Goal: Answer question/provide support: Share knowledge or assist other users

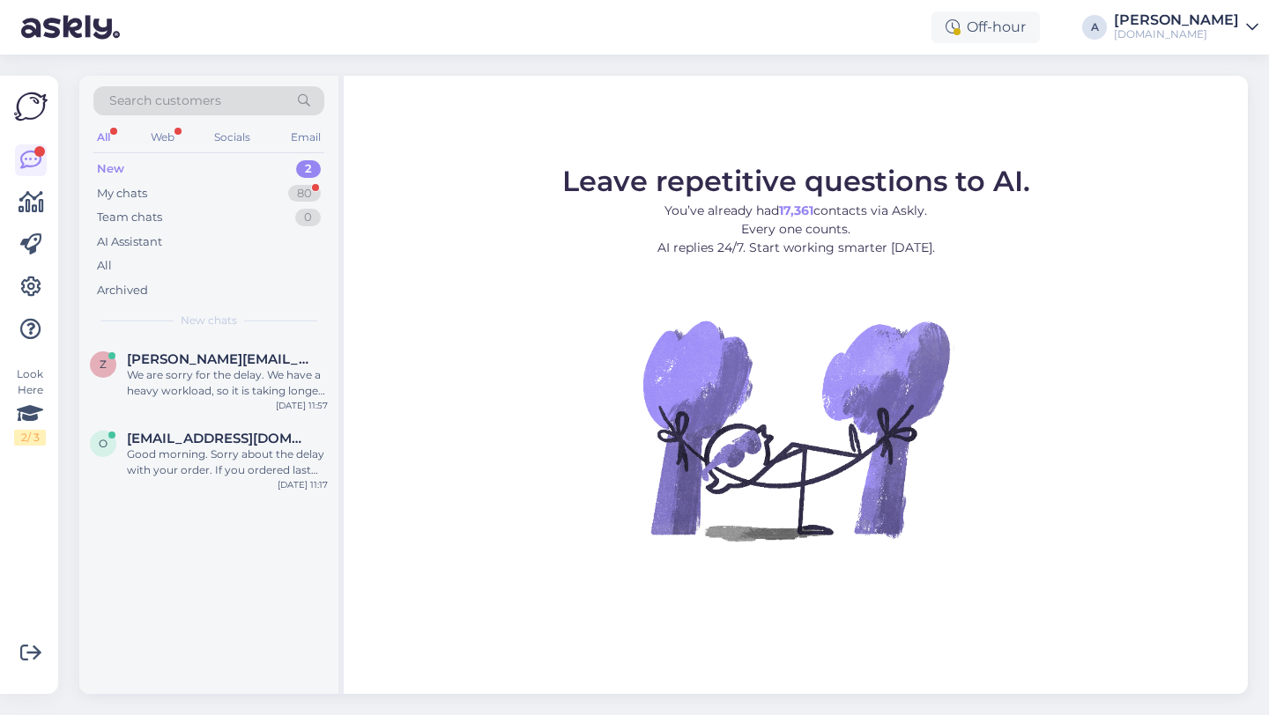
click at [240, 165] on div "New 2" at bounding box center [208, 169] width 231 height 25
click at [218, 450] on div "Good morning. Sorry about the delay with your order. If you ordered last week a…" at bounding box center [227, 463] width 201 height 32
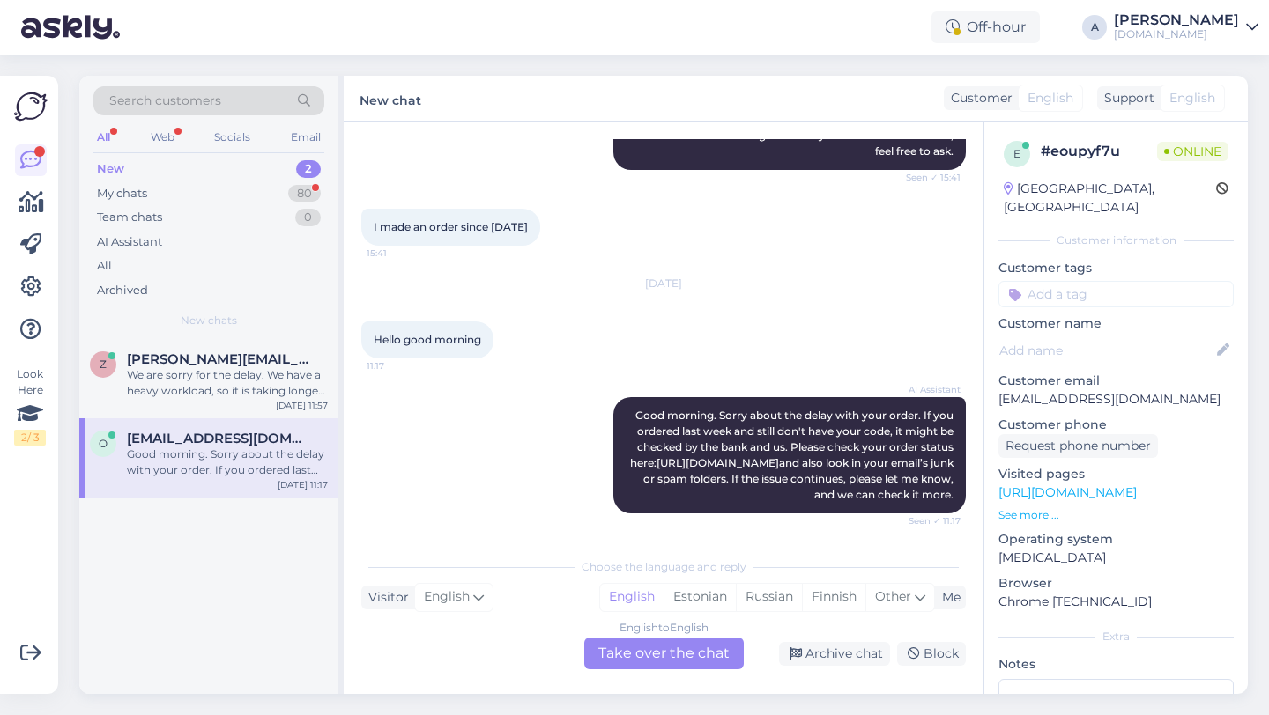
click at [698, 656] on div "English to English Take over the chat" at bounding box center [663, 654] width 159 height 32
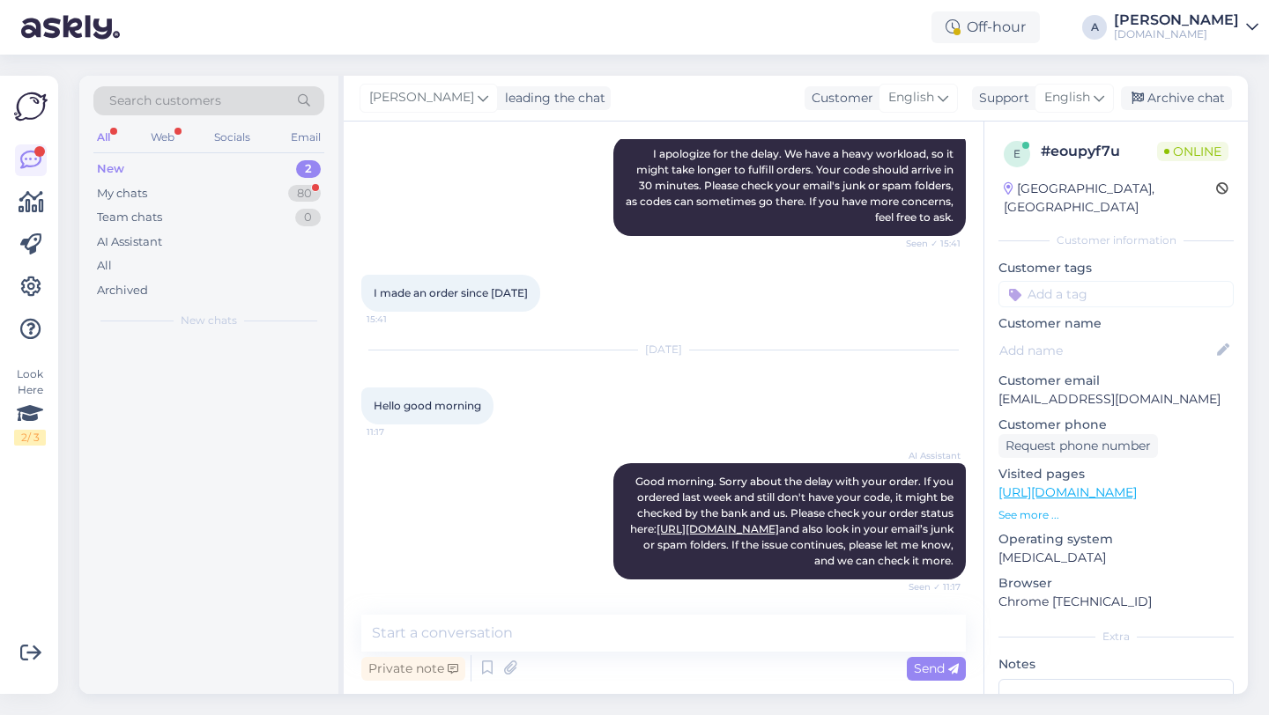
scroll to position [173, 0]
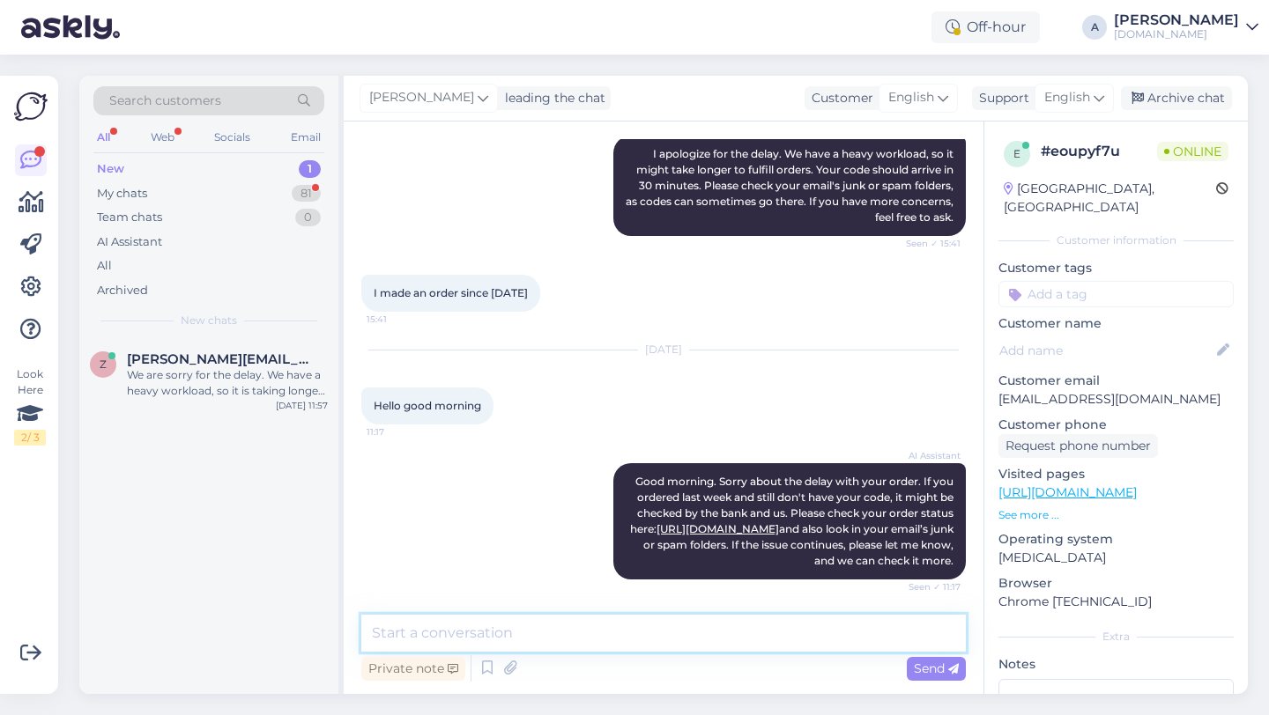
click at [571, 635] on textarea at bounding box center [663, 633] width 604 height 37
type textarea "Hey there!"
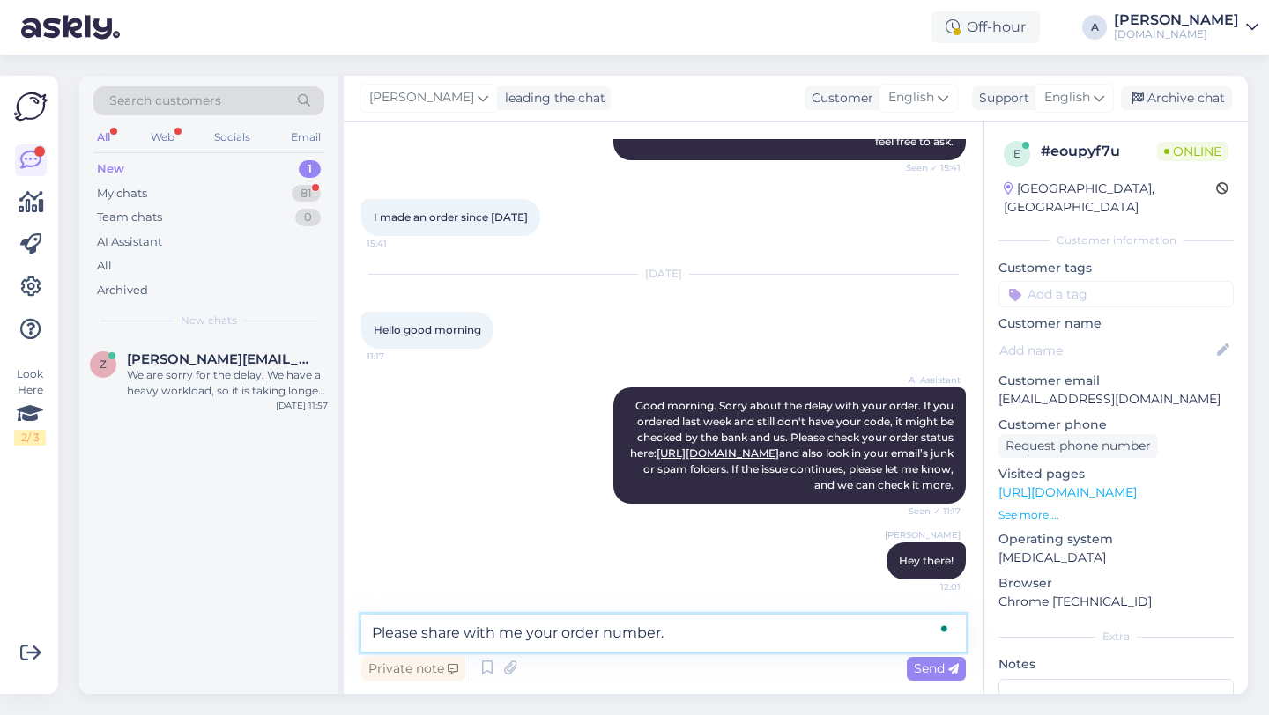
type textarea "Please share with me your order number."
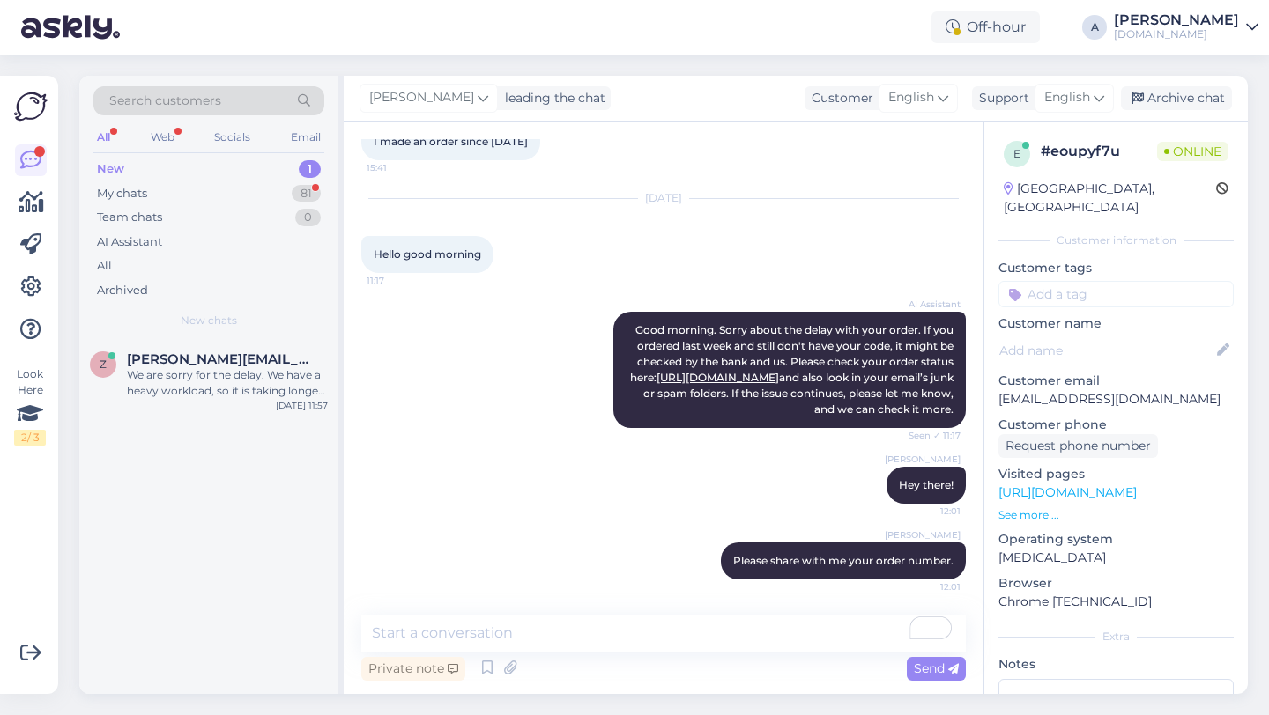
click at [1072, 281] on input at bounding box center [1115, 294] width 235 height 26
type input "orde"
click at [1130, 336] on span "Order_delay" at bounding box center [1116, 341] width 64 height 11
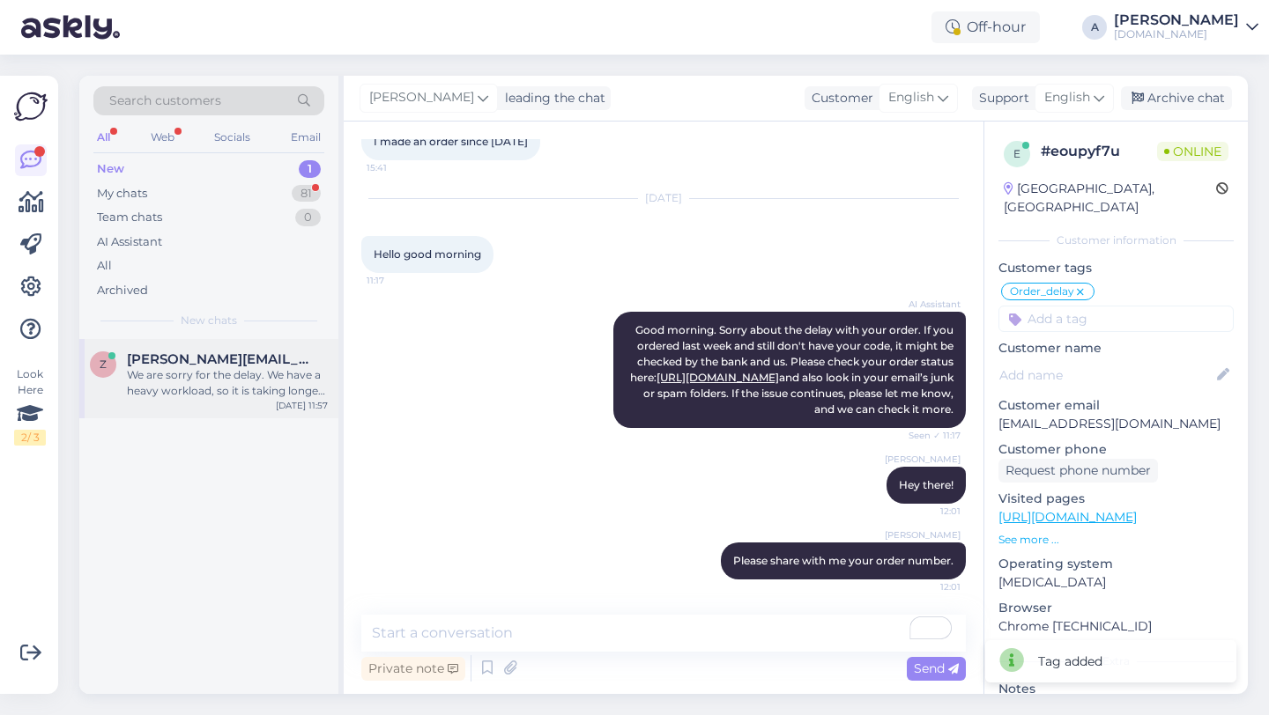
click at [183, 389] on div "We are sorry for the delay. We have a heavy workload, so it is taking longer to…" at bounding box center [227, 383] width 201 height 32
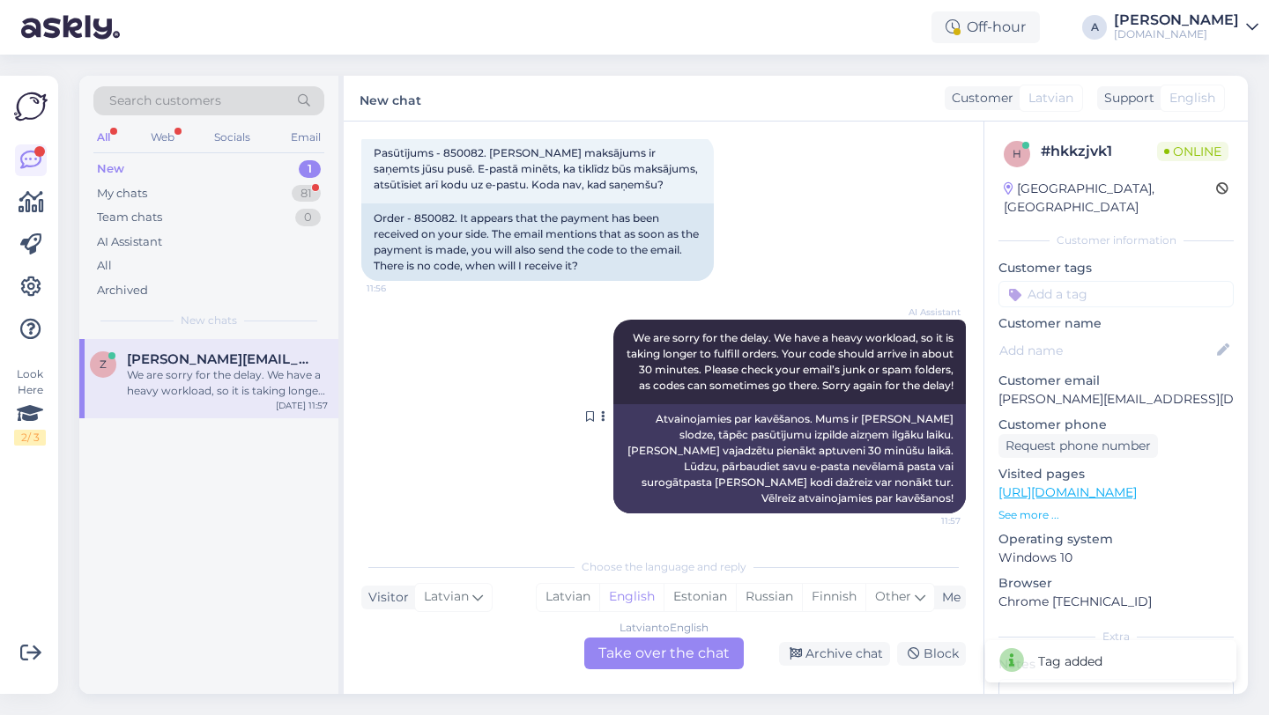
scroll to position [13, 0]
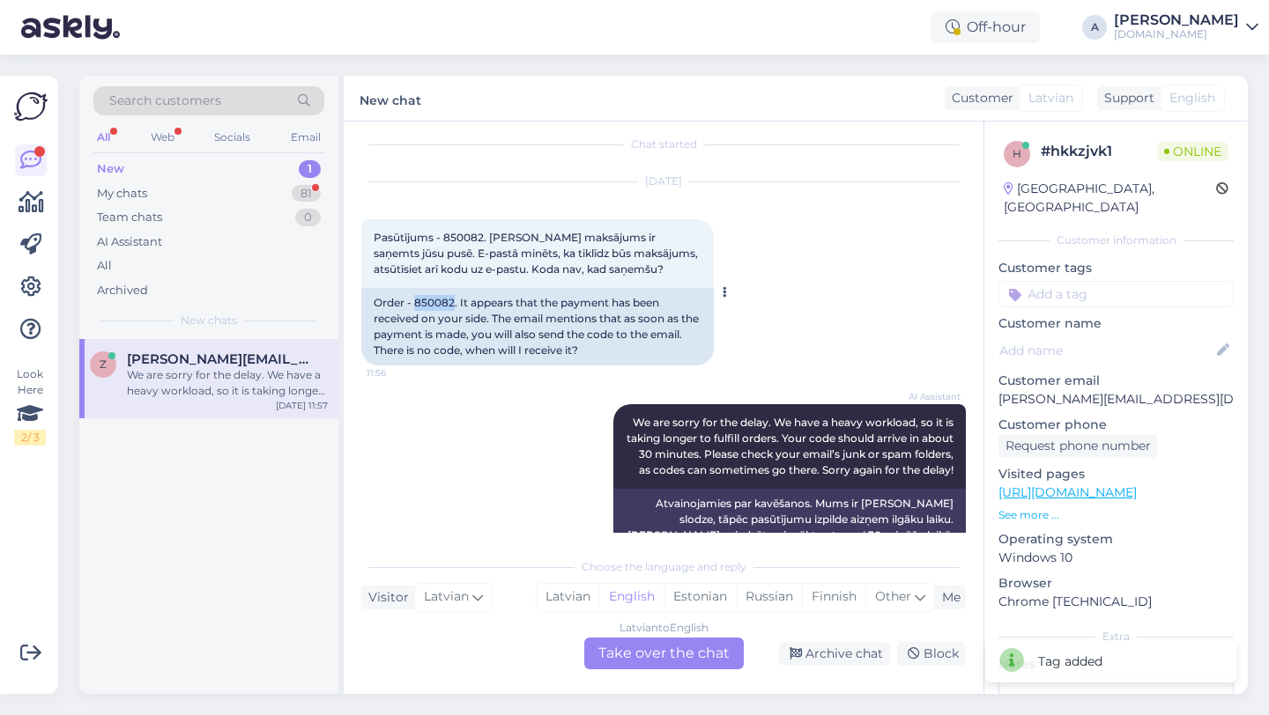
drag, startPoint x: 454, startPoint y: 300, endPoint x: 416, endPoint y: 305, distance: 38.1
click at [416, 305] on div "Order - 850082. It appears that the payment has been received on your side. The…" at bounding box center [537, 327] width 352 height 78
copy div "850082"
click at [847, 655] on div "Archive chat" at bounding box center [834, 654] width 111 height 24
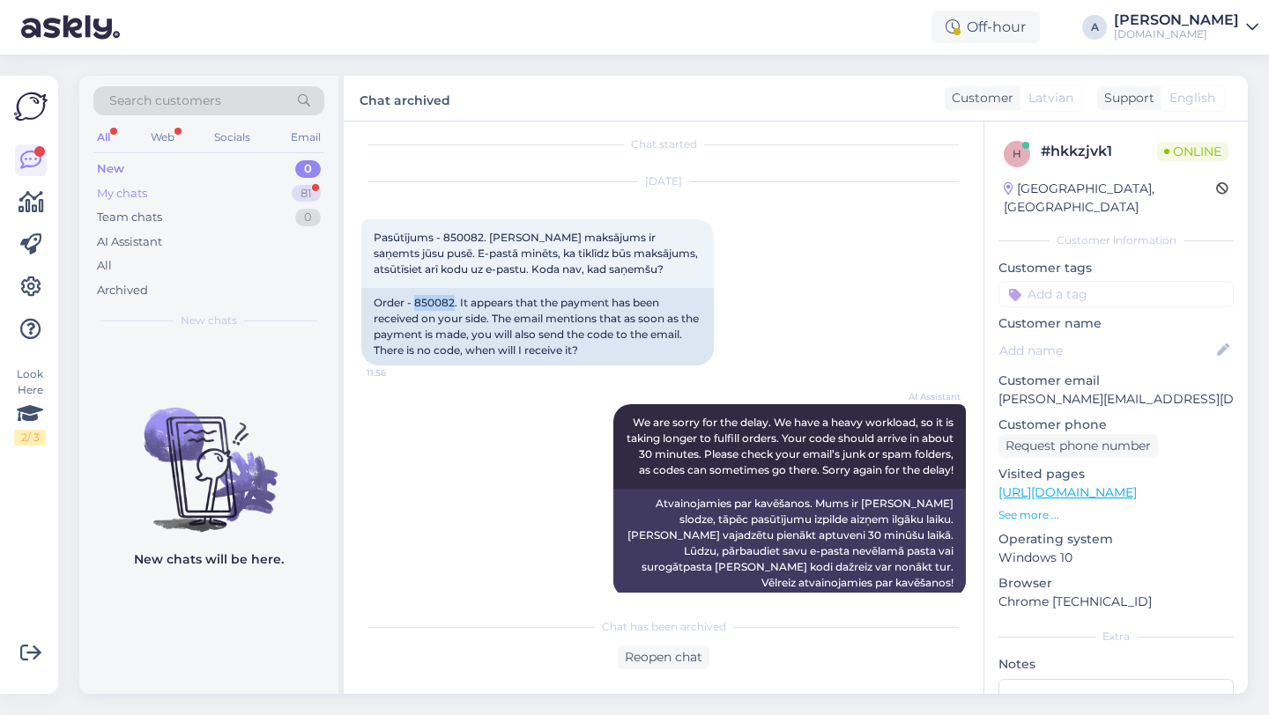
click at [302, 185] on div "81" at bounding box center [306, 194] width 29 height 18
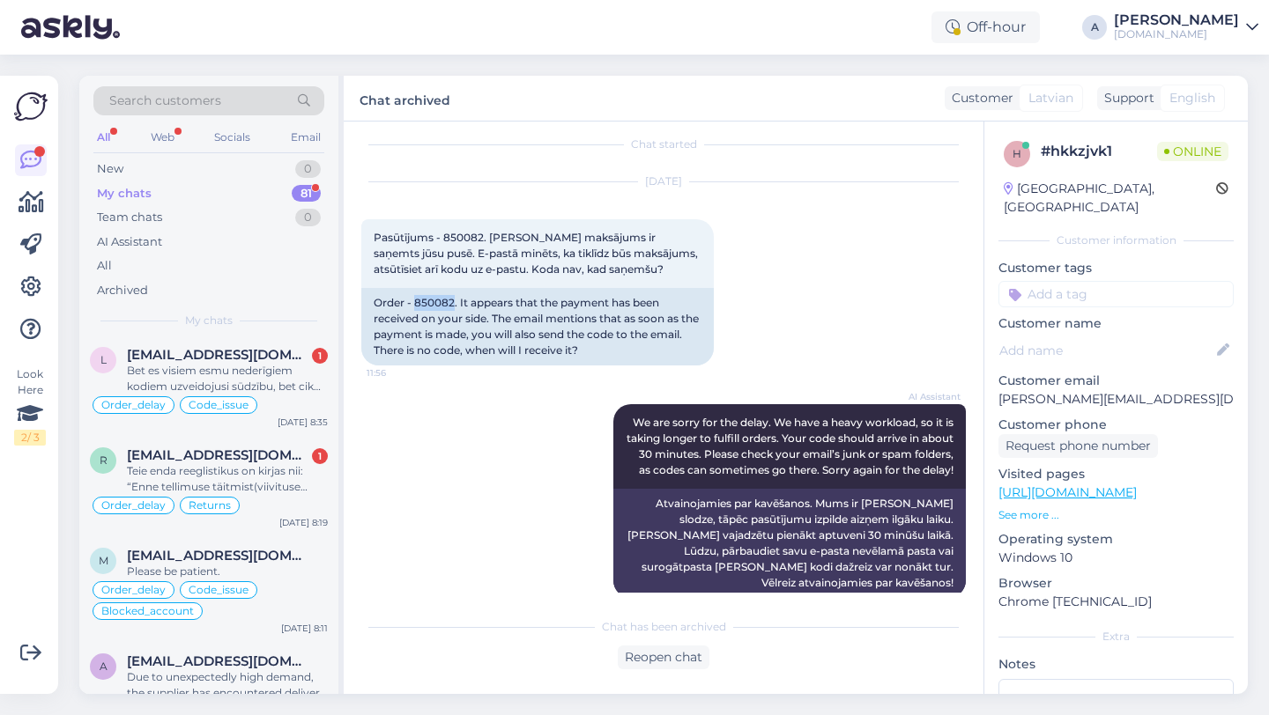
scroll to position [825, 0]
click at [221, 472] on div "Teie enda reeglistikus on kirjas nii: “Enne tellimuse täitmist(viivituse tõttu)…" at bounding box center [227, 479] width 201 height 32
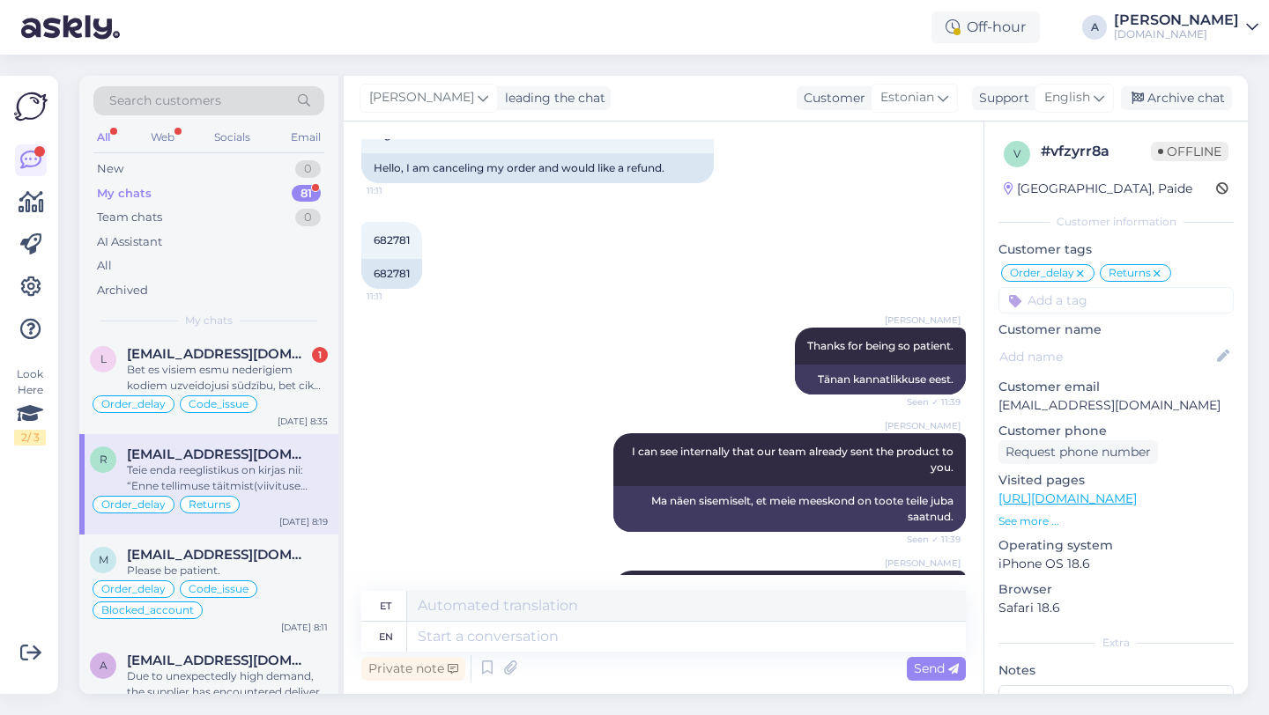
scroll to position [1949, 0]
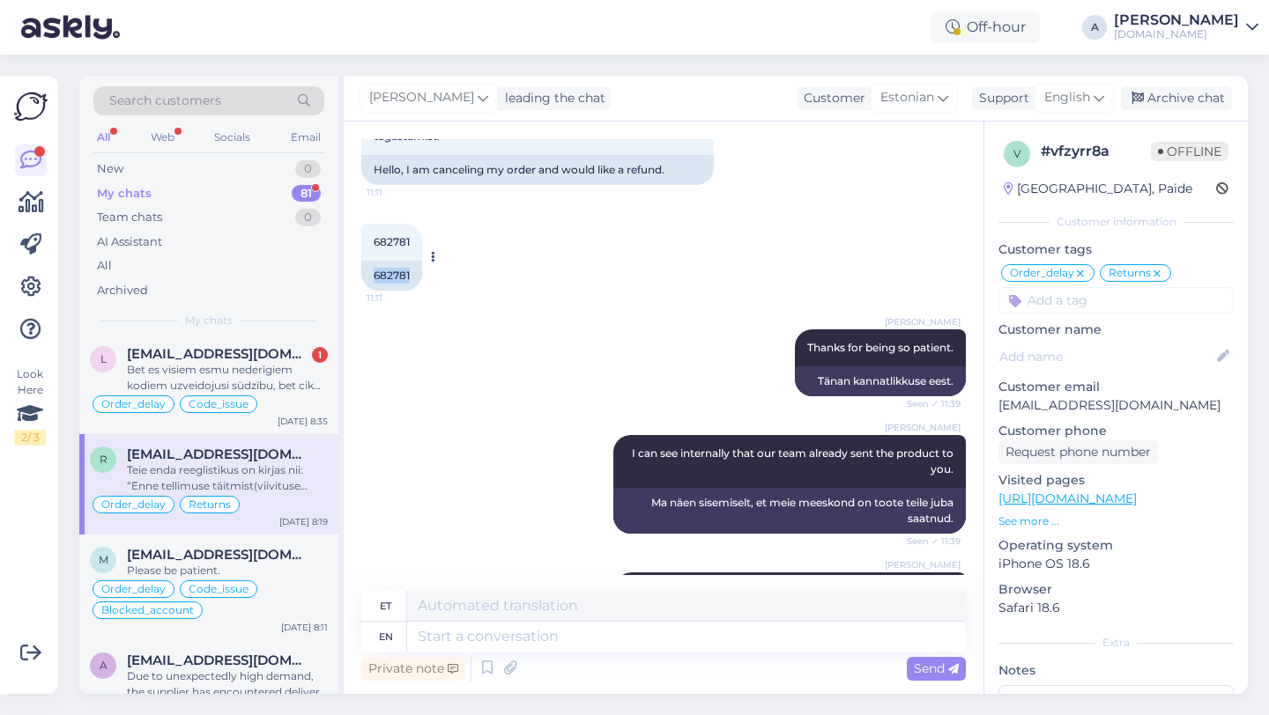
drag, startPoint x: 412, startPoint y: 247, endPoint x: 375, endPoint y: 248, distance: 37.0
click at [370, 261] on div "682781" at bounding box center [391, 276] width 61 height 30
copy div "682781"
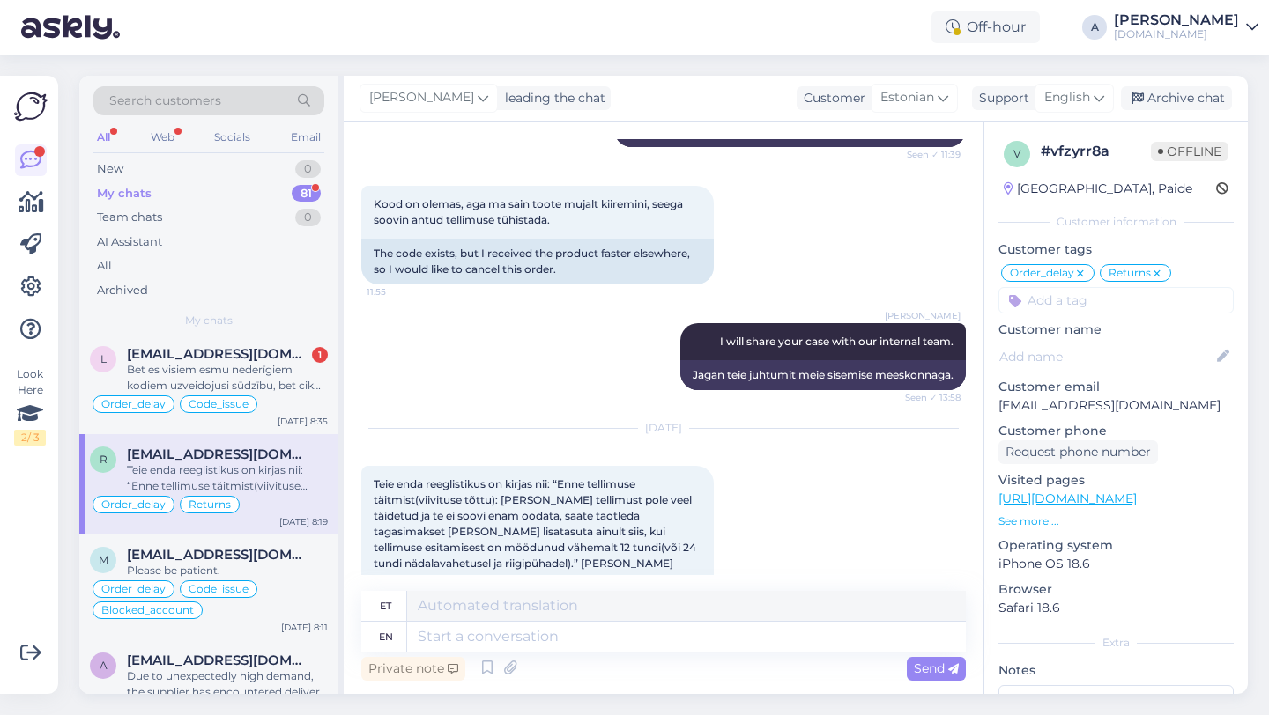
scroll to position [2640, 0]
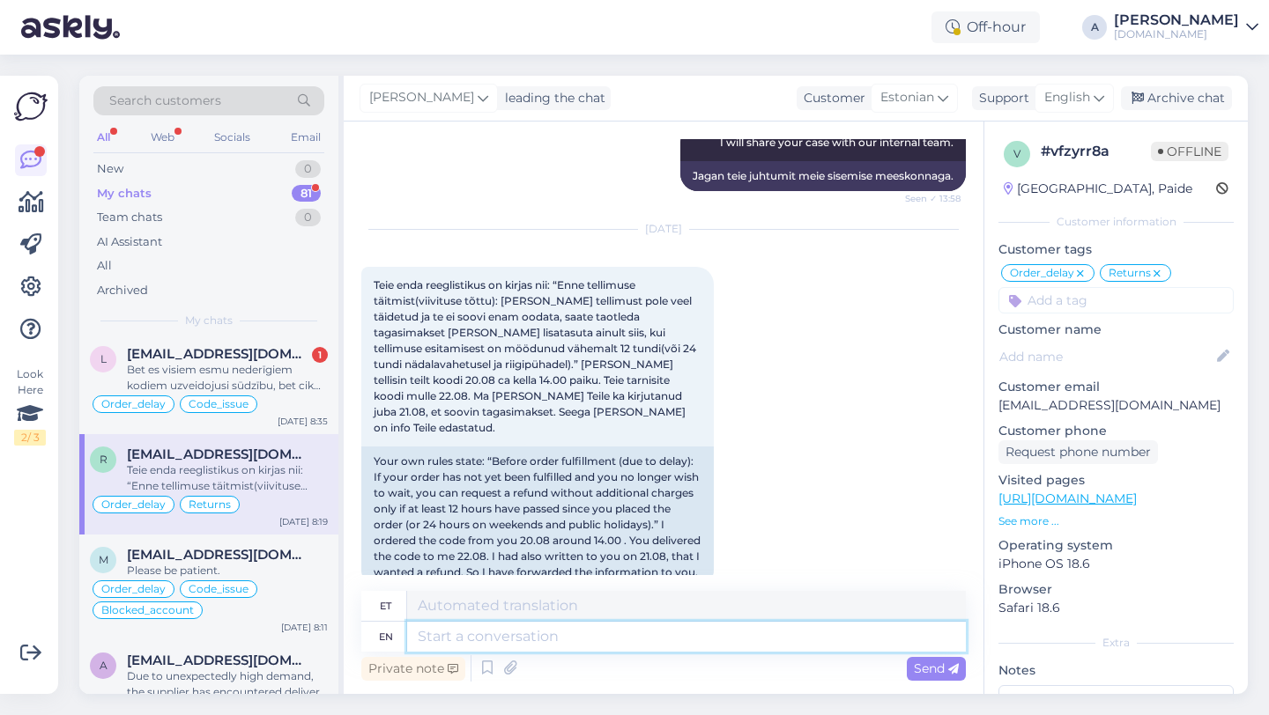
click at [502, 637] on textarea at bounding box center [686, 637] width 559 height 30
type textarea "Thans"
type textarea "Tänud"
type textarea "Thanks for"
type textarea "Tänan teid"
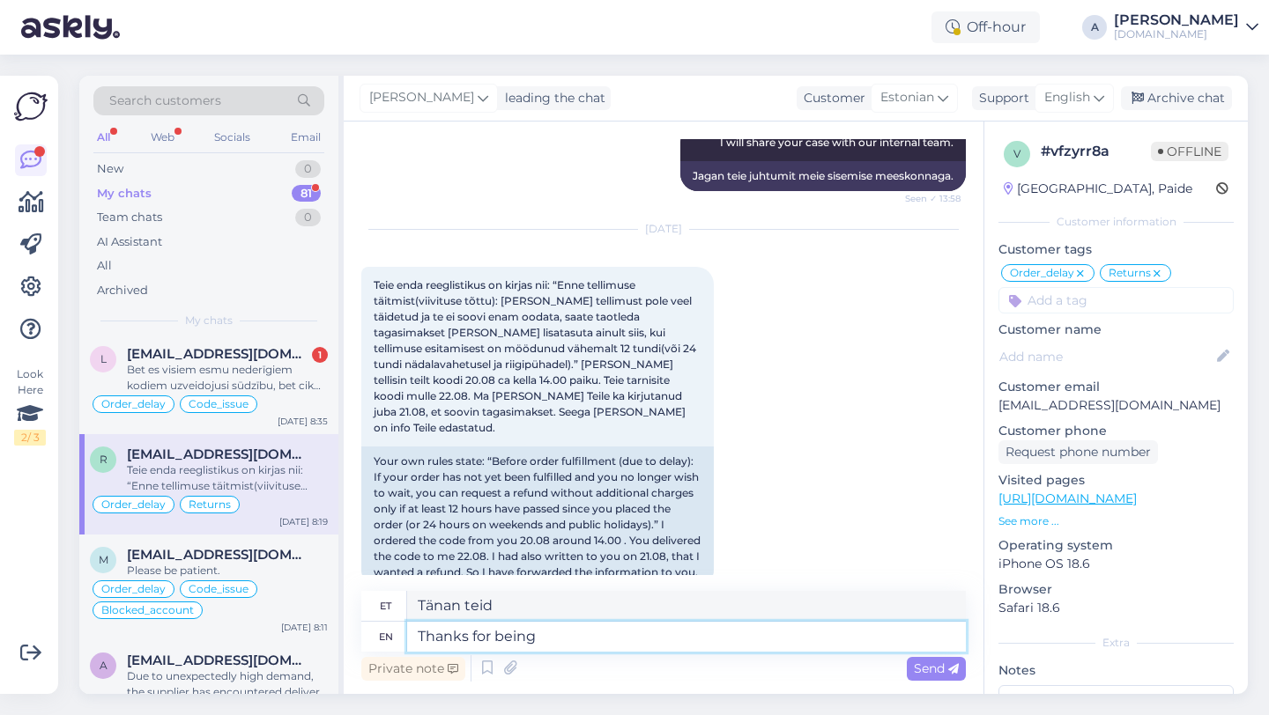
type textarea "Thanks for being"
type textarea "Tänan teid olemise eest"
type textarea "Thanks for being so pa"
type textarea "Aitäh, et nii oled"
type textarea "Thanks for being so patient."
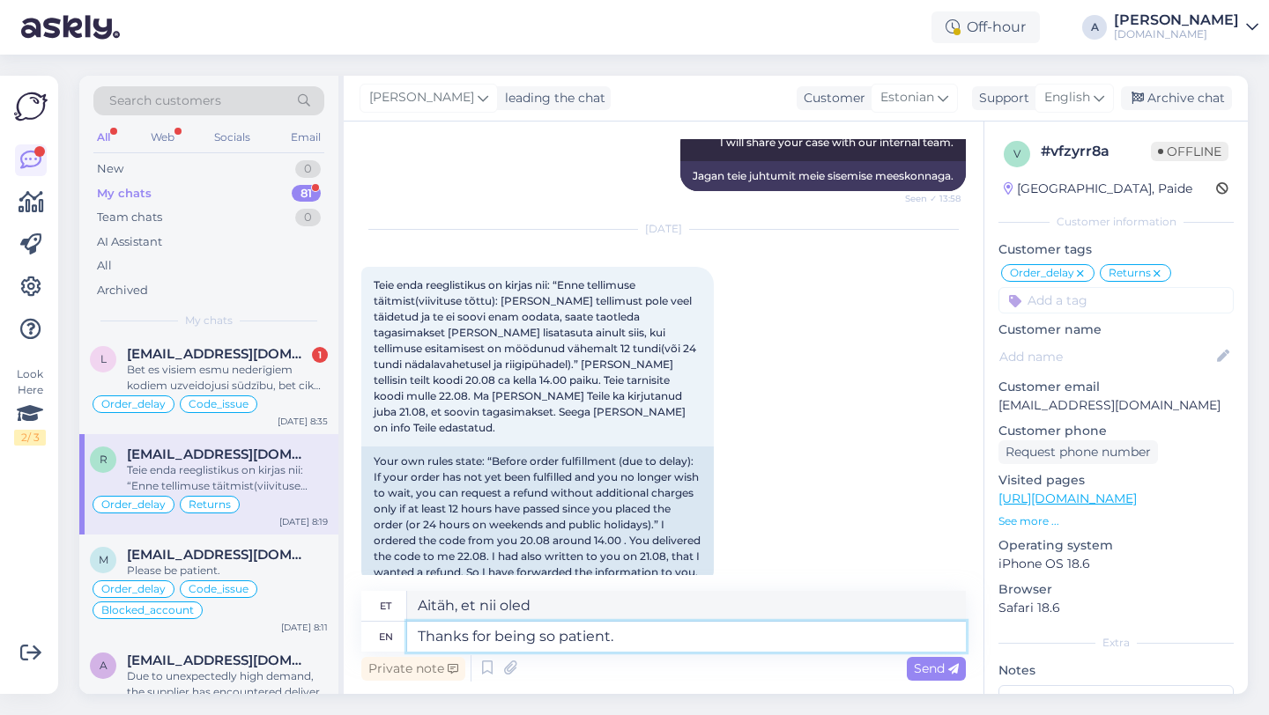
type textarea "Tänan kannatlikkuse eest."
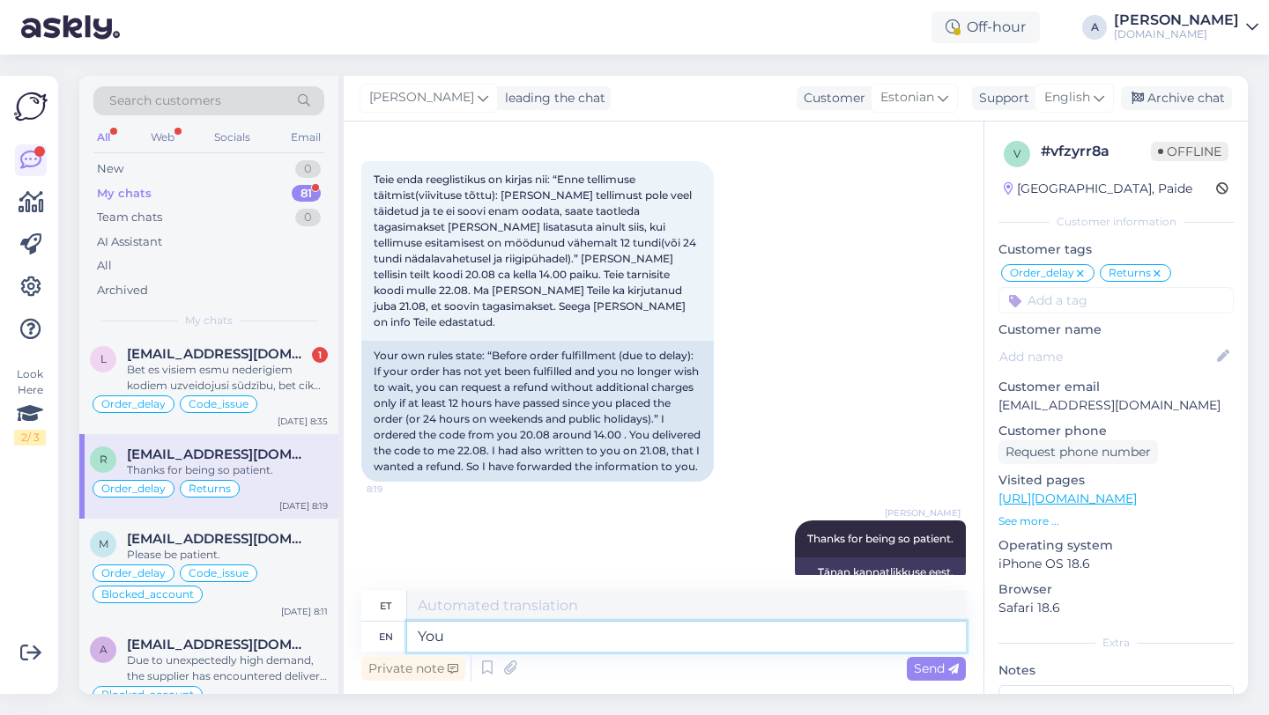
type textarea "Your"
type textarea "Sinu"
type textarea "Y"
type textarea "The"
type textarea "See"
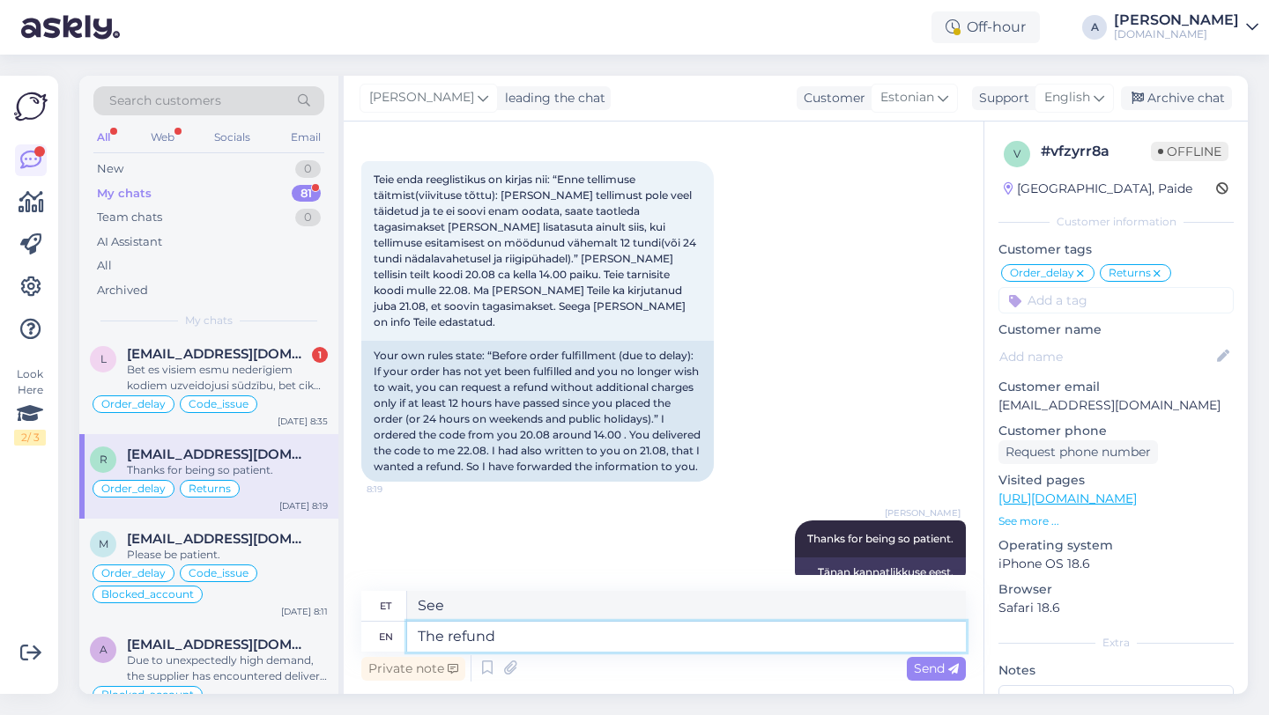
type textarea "The refund w"
type textarea "Tagasimakse"
type textarea "The refund was a"
type textarea "Tagasimakse oli"
type textarea "The refund was ap"
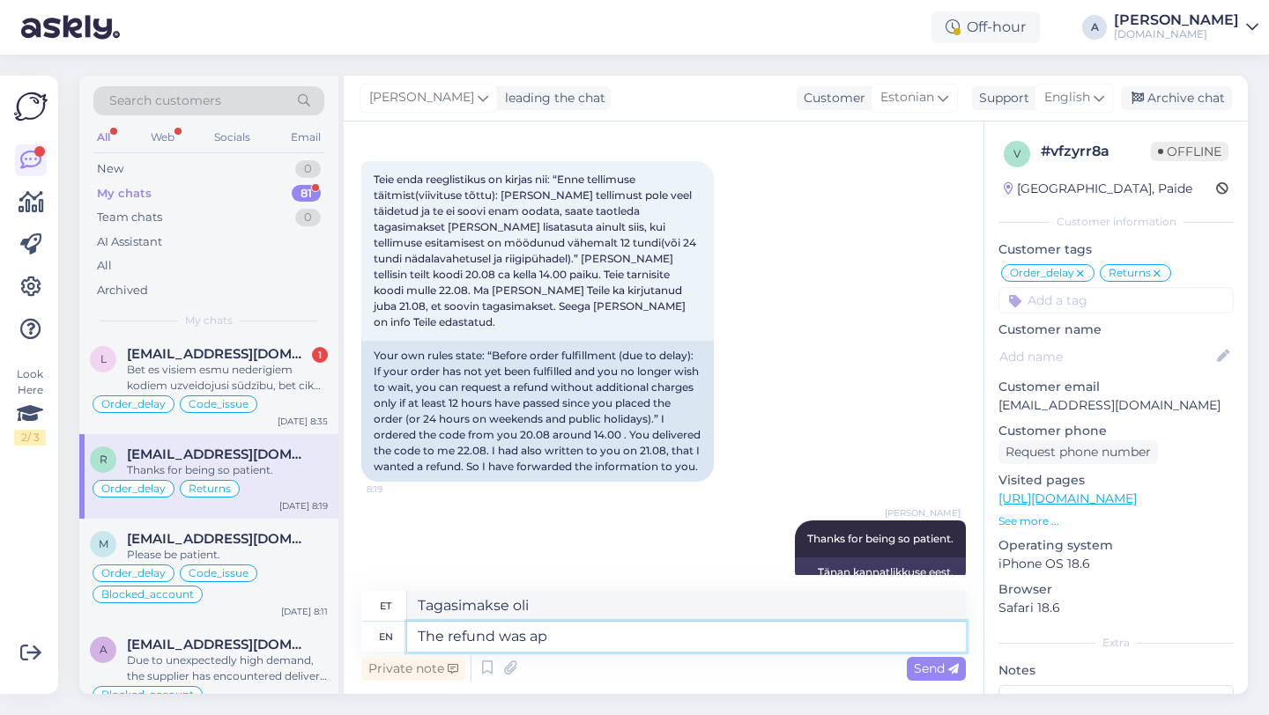
type textarea "Tagasimakse oli umbes"
type textarea "The refund was app"
type textarea "Tagasimakse oli rakendus"
type textarea "The refund was approved."
type textarea "Tagasimakse kiideti heaks."
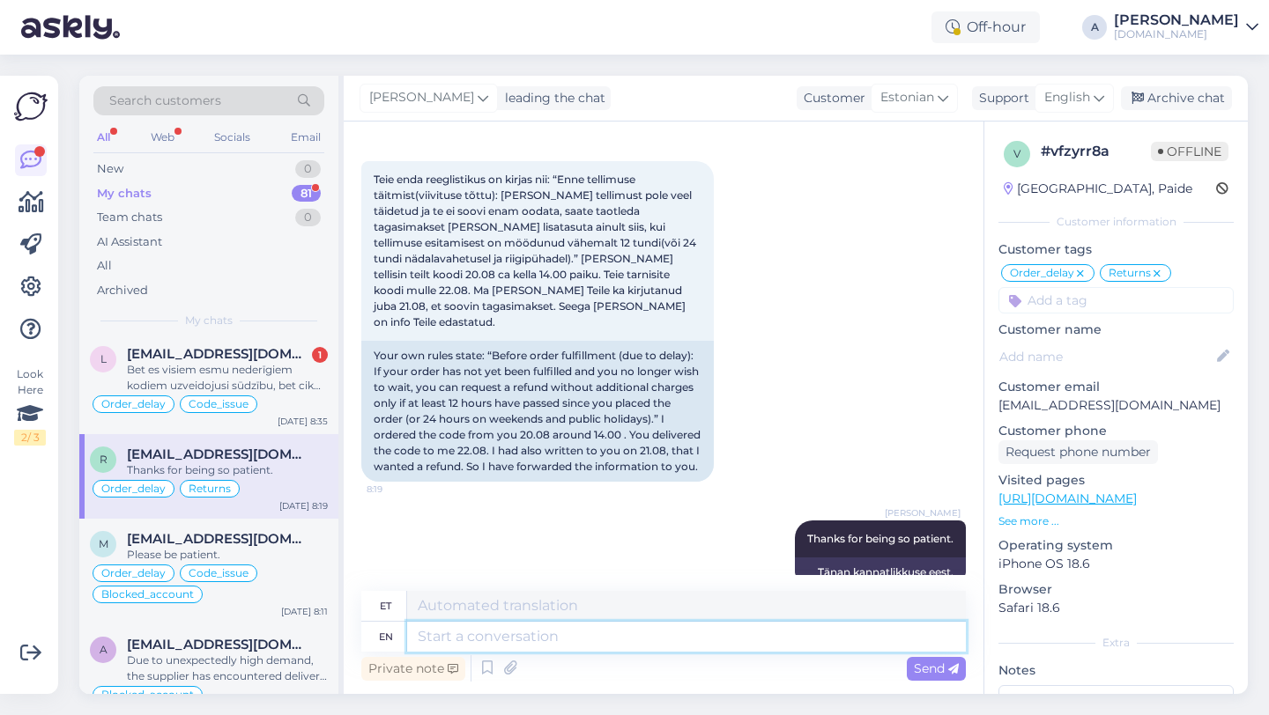
scroll to position [2852, 0]
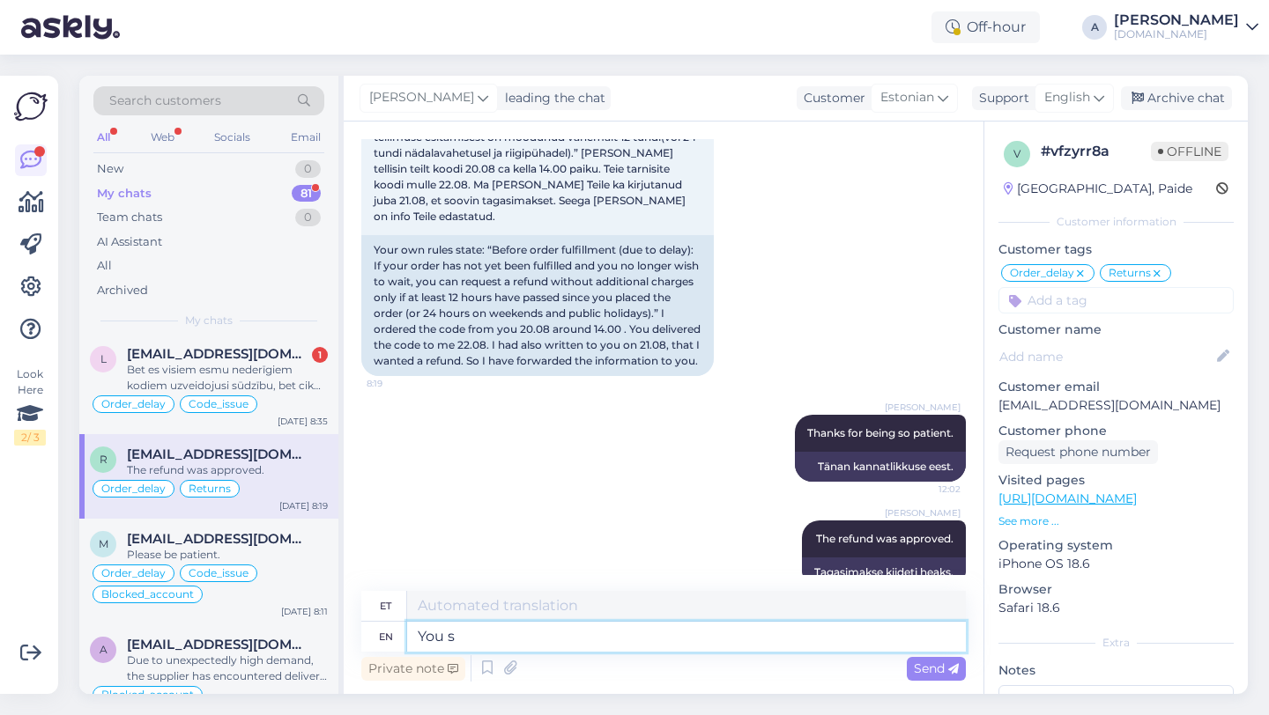
type textarea "You sh"
type textarea "Sina"
type textarea "You should"
type textarea "Sa peaksid"
type textarea "You should get"
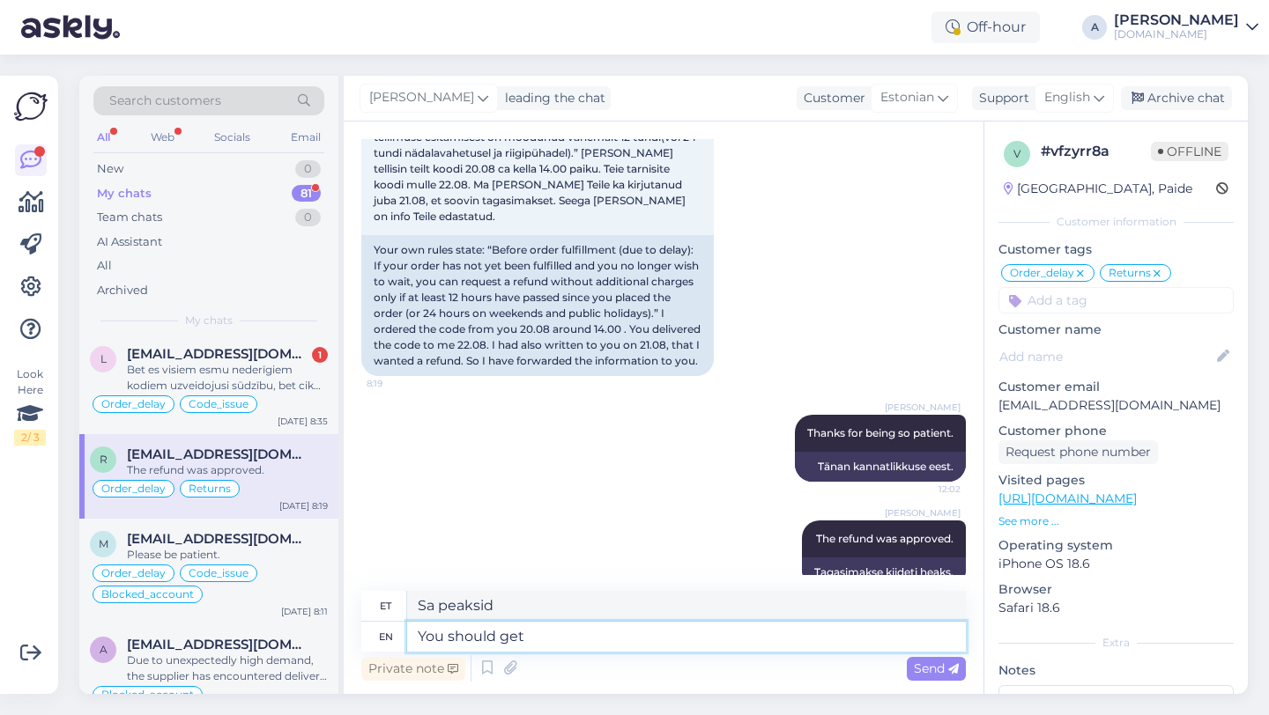
type textarea "Sa peaksid saama"
type textarea "You should get iit"
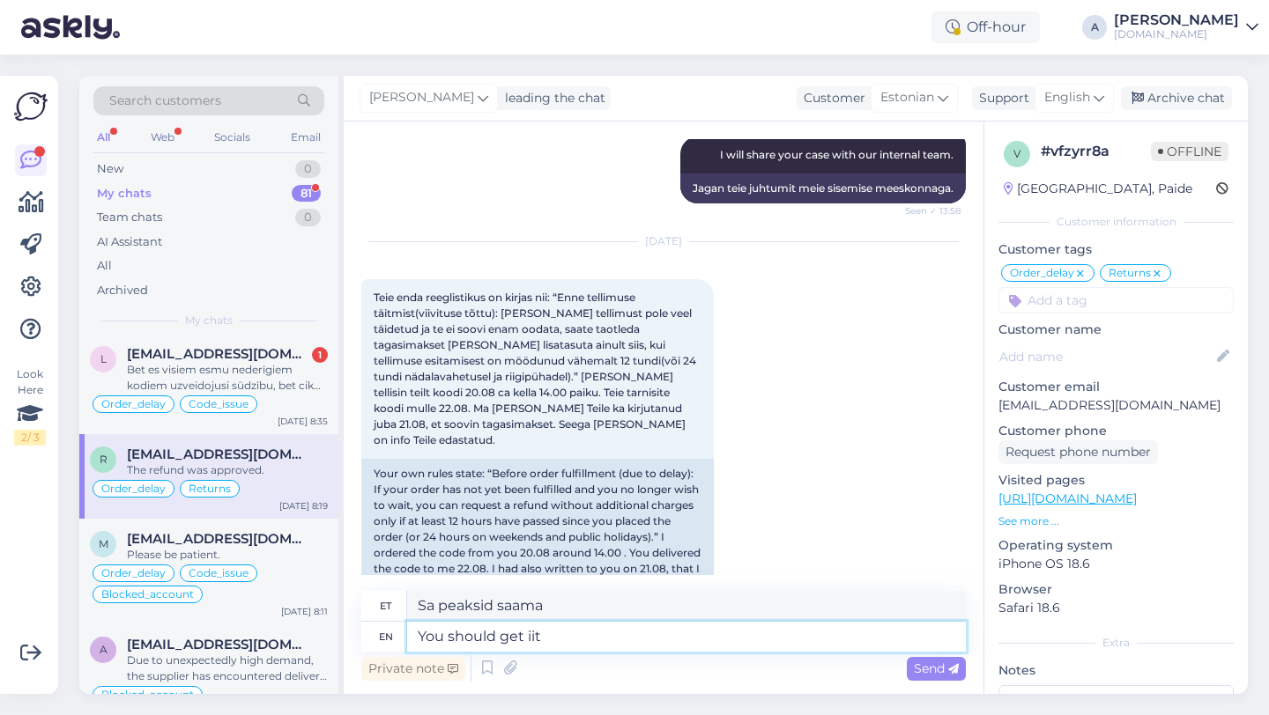
type textarea "Sa peaksid selle saama"
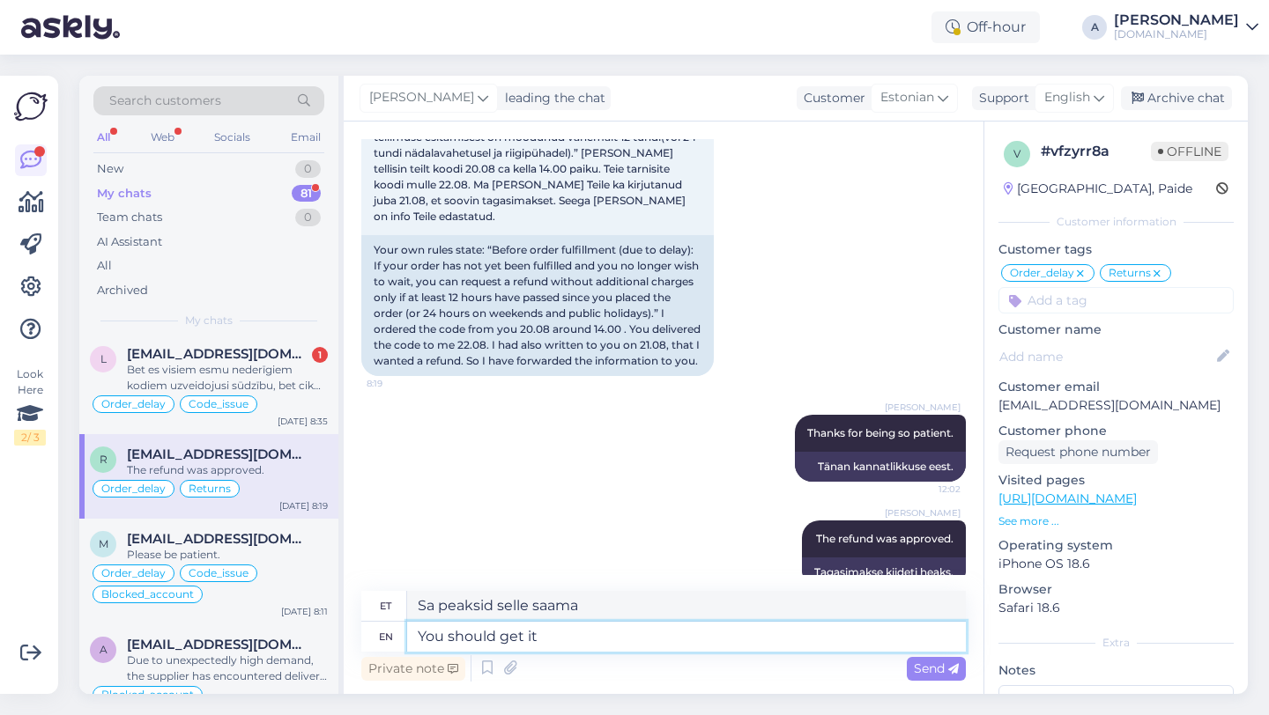
type textarea "You should get it"
type textarea "Sa peaksid selle kätte saama"
type textarea "You should get it within 3"
type textarea "Sa peaksid selle 3 aja jooksul kätte saama"
type textarea "You should get it within 3 business"
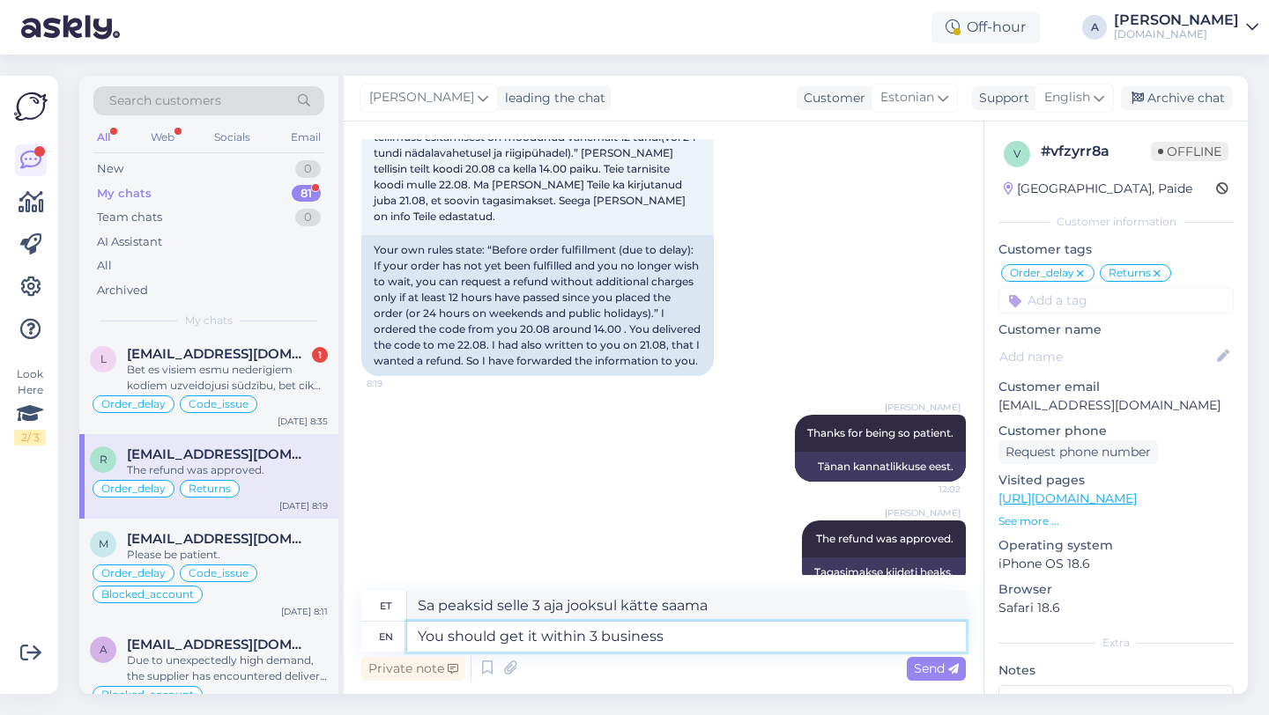
type textarea "Sa peaksid selle kätte saama 3 tööpäeva jooksul"
type textarea "You should get it within 3 business days."
type textarea "Sa peaksid selle kätte saama 3 tööpäeva jooksul."
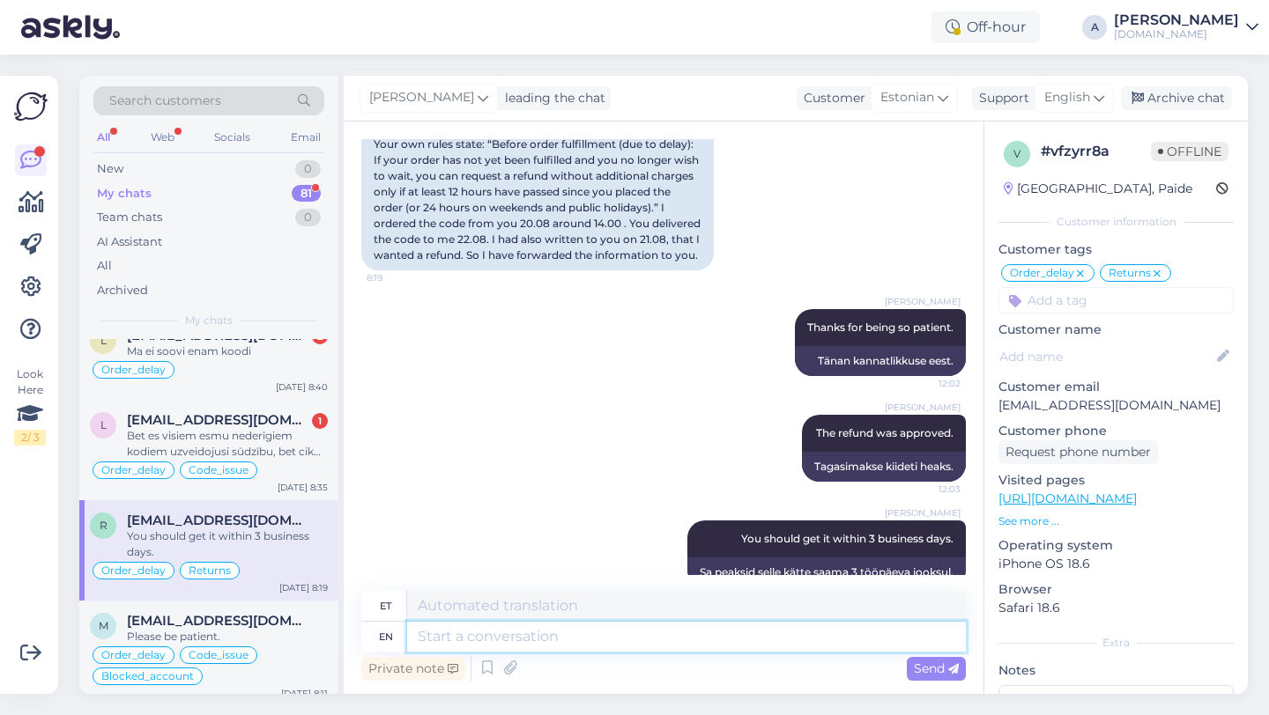
scroll to position [749, 0]
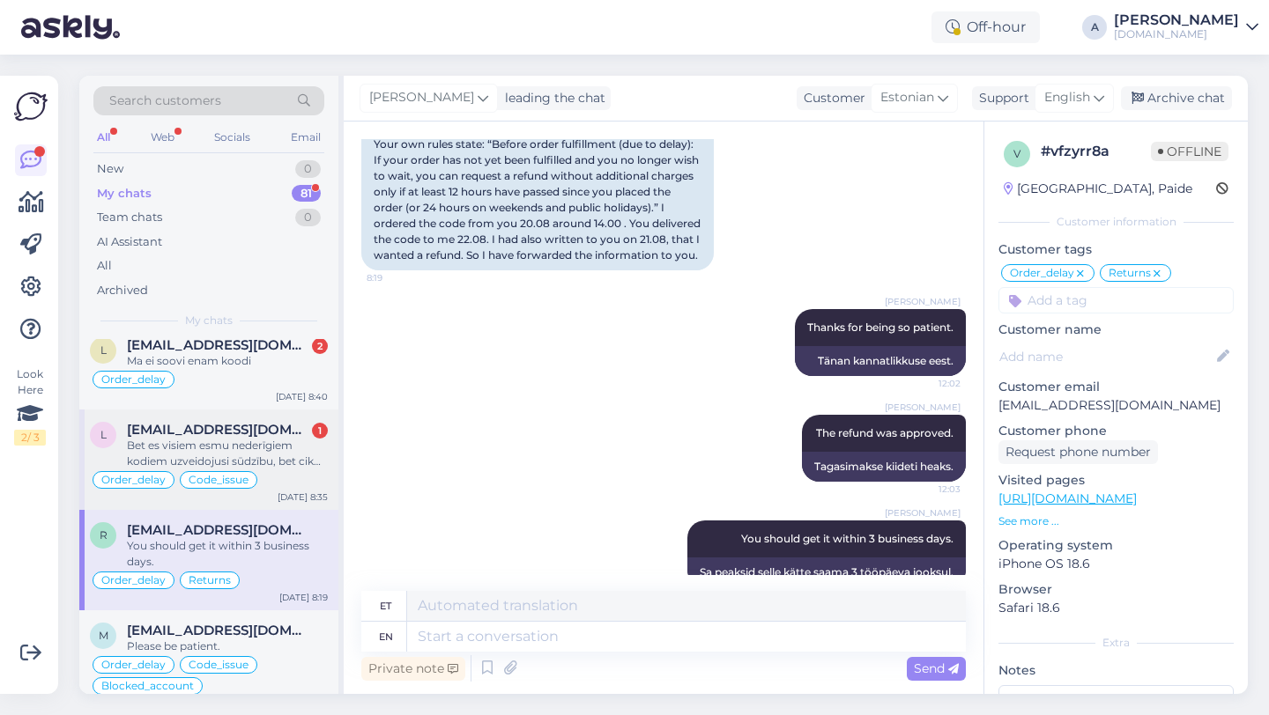
click at [253, 434] on span "[EMAIL_ADDRESS][DOMAIN_NAME]" at bounding box center [218, 430] width 183 height 16
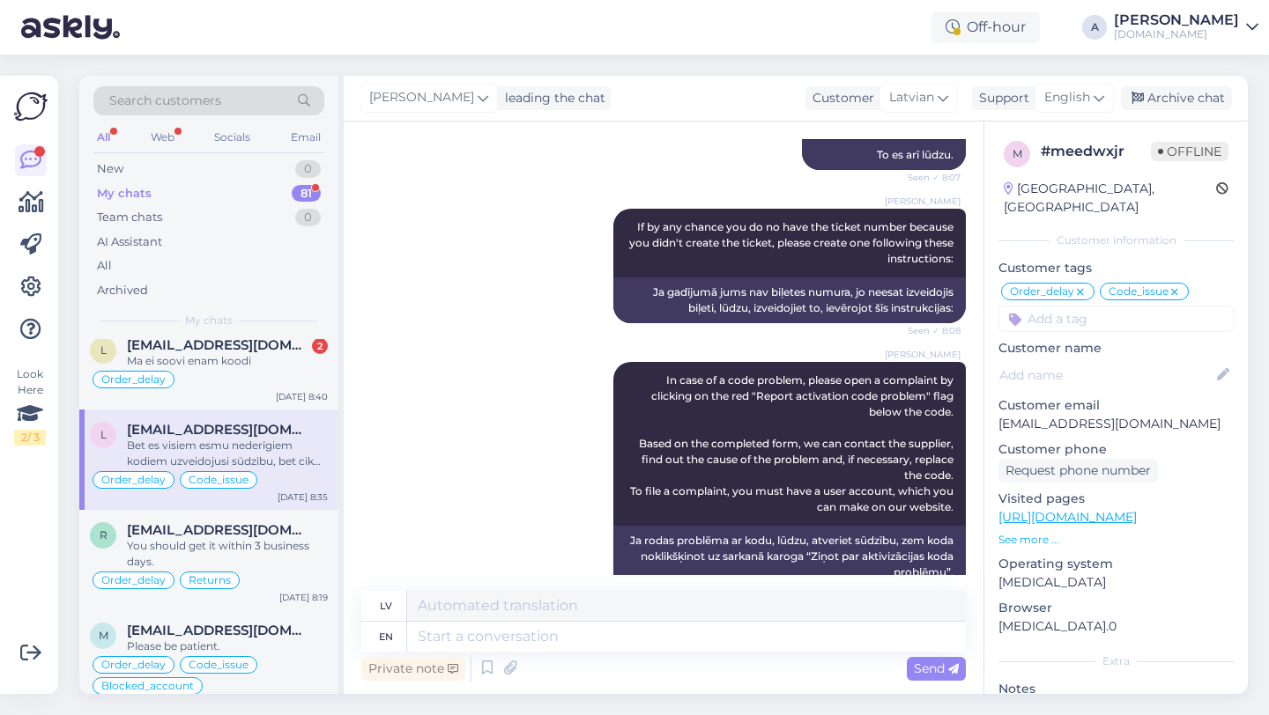
scroll to position [3275, 0]
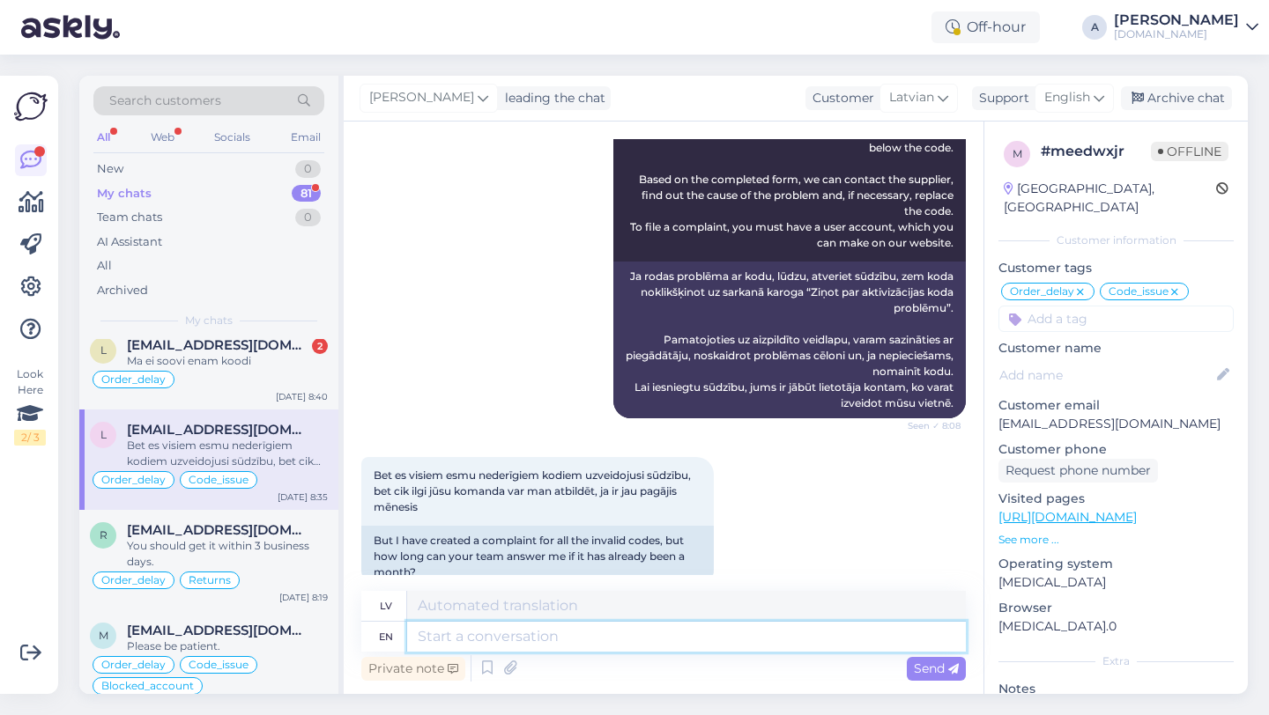
click at [433, 632] on textarea at bounding box center [686, 637] width 559 height 30
type textarea "This"
type textarea "Šis"
type textarea "This may"
type textarea "Tas var"
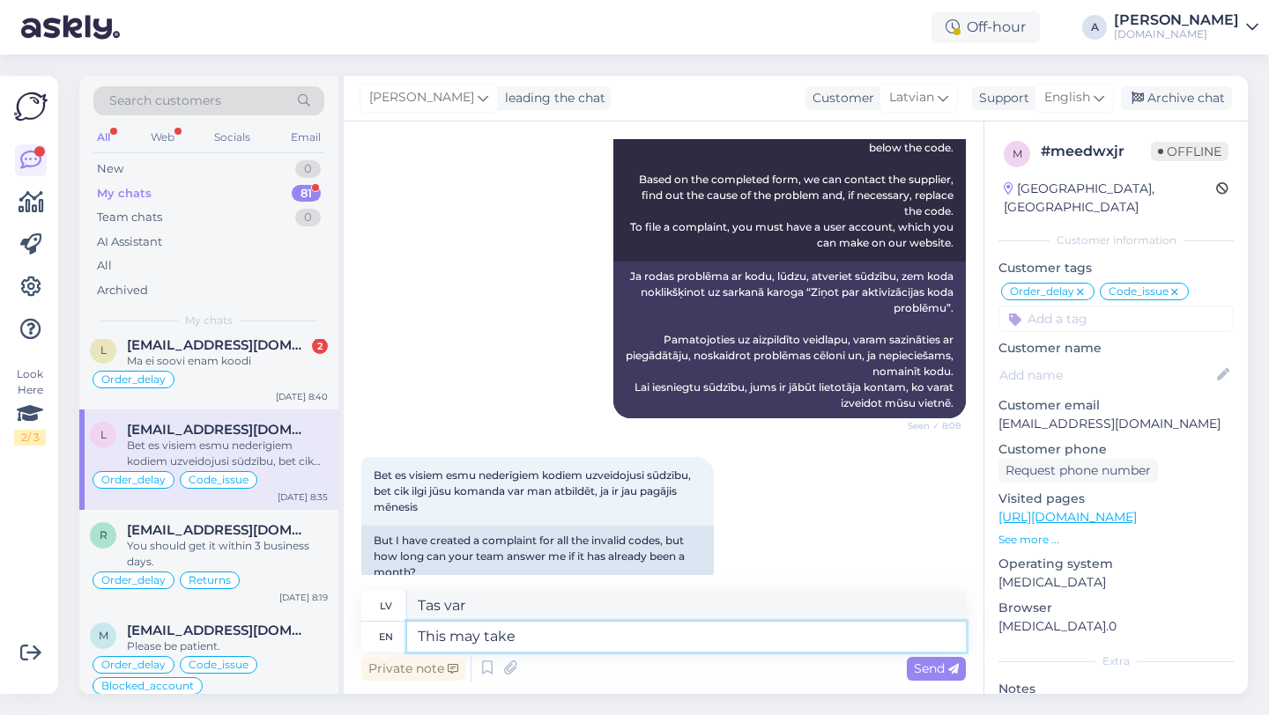
type textarea "This may take"
type textarea "Tas var aizņemt"
type textarea "This m"
type textarea "Tas var"
type textarea "Thi"
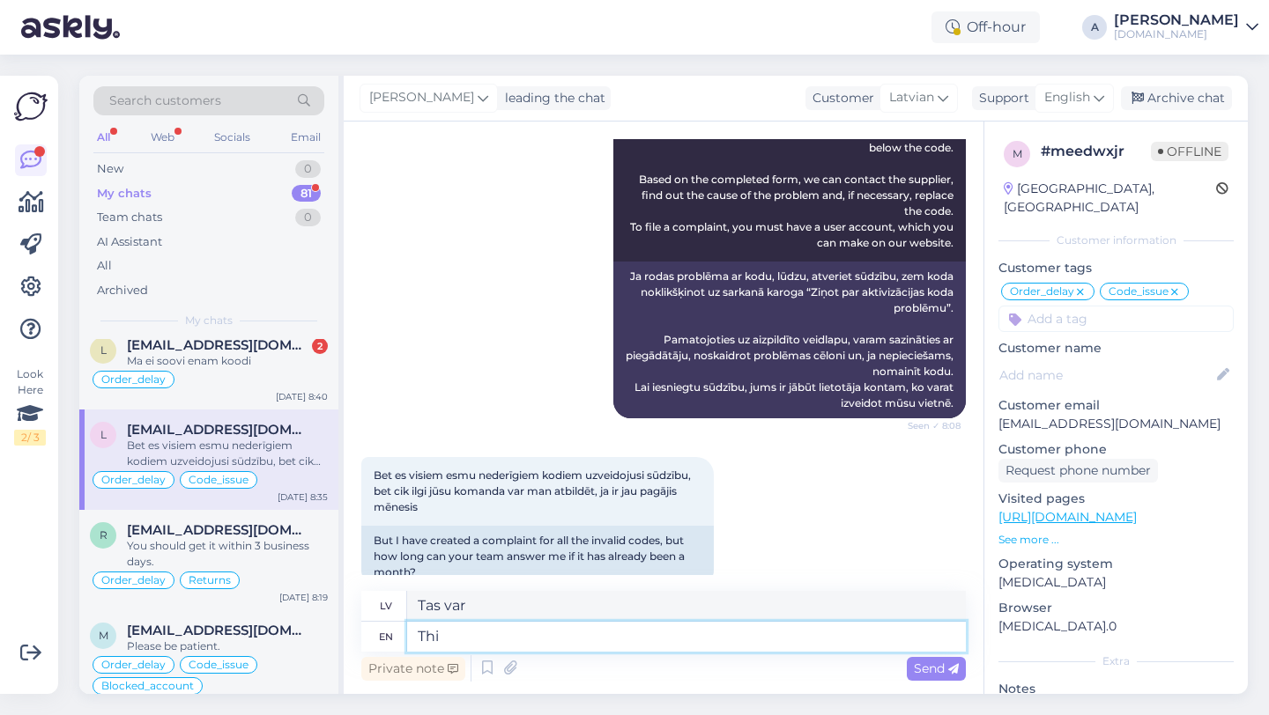
type textarea "Šis"
type textarea "T"
type textarea "At le"
type textarea "Plkst."
type textarea "At leat"
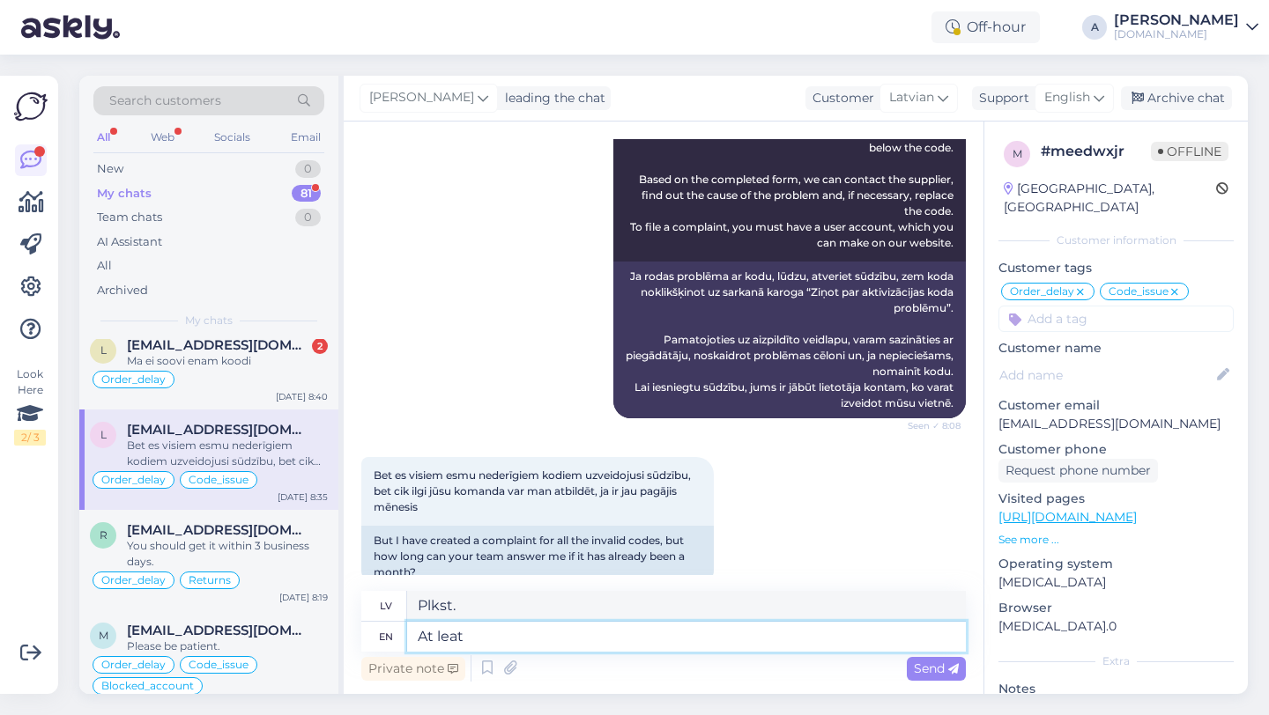
type textarea "Vismaz"
type textarea "At least a"
type textarea "Vismaz a"
type textarea "At least a week"
type textarea "Vismaz nedēļu"
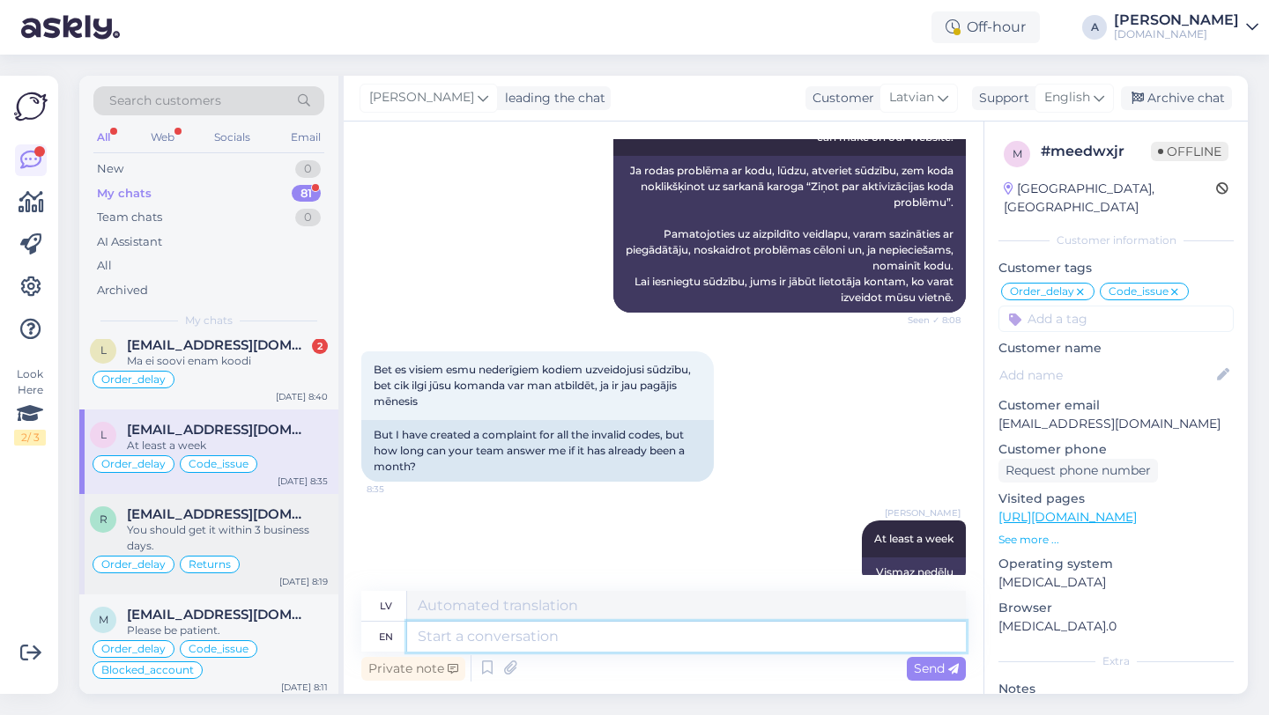
scroll to position [627, 0]
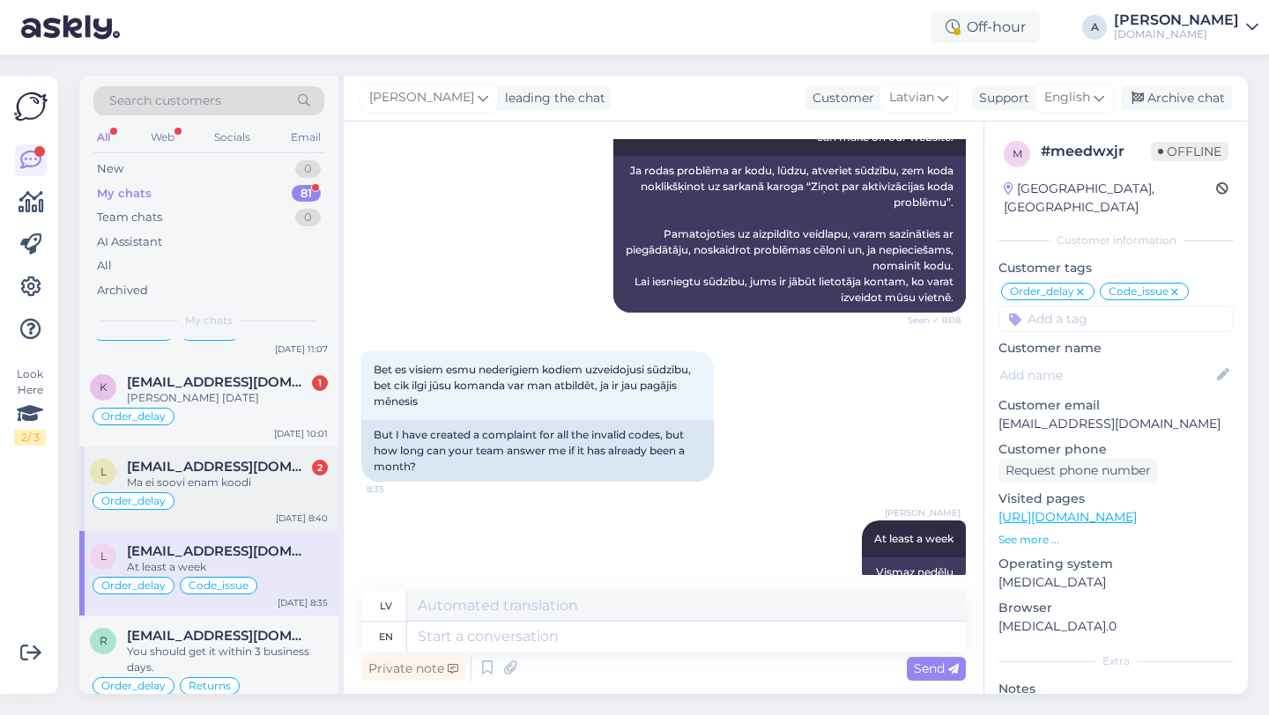
click at [217, 497] on div "Order_delay" at bounding box center [209, 501] width 238 height 21
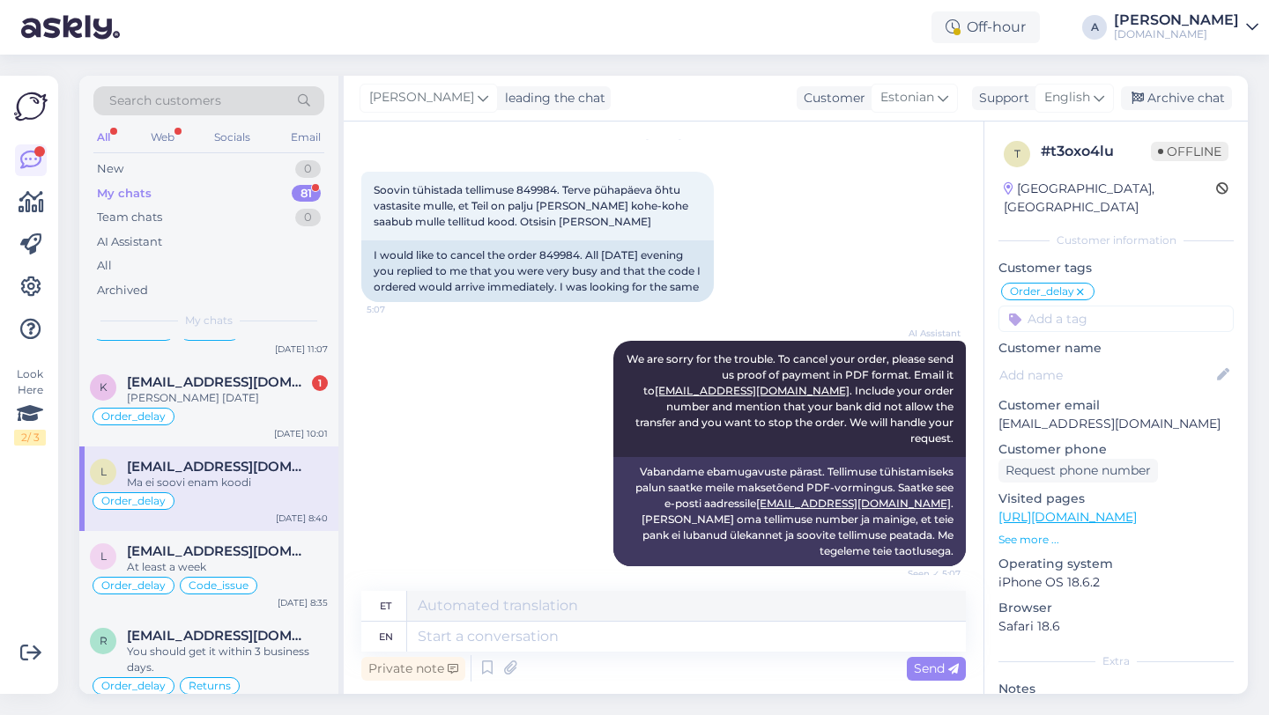
scroll to position [11, 0]
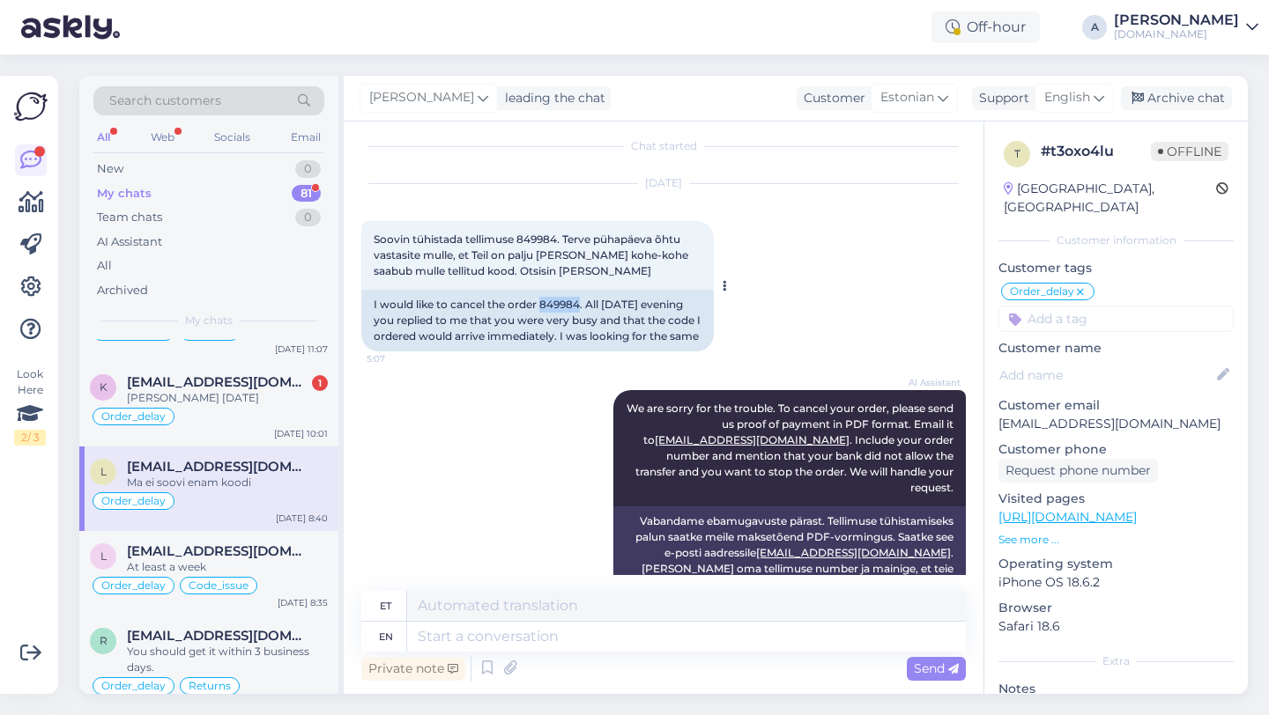
drag, startPoint x: 583, startPoint y: 303, endPoint x: 544, endPoint y: 305, distance: 39.7
click at [544, 305] on div "I would like to cancel the order 849984. All Sunday evening you replied to me t…" at bounding box center [537, 321] width 352 height 62
copy div "849984"
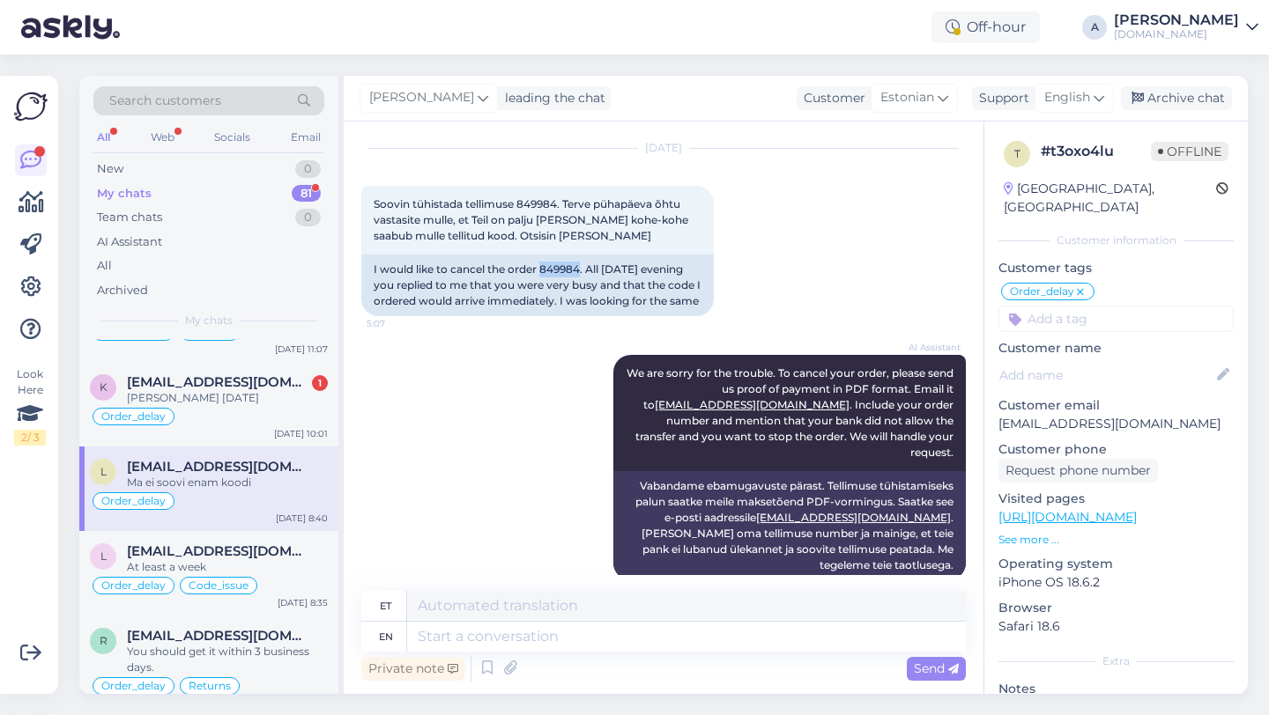
scroll to position [33, 0]
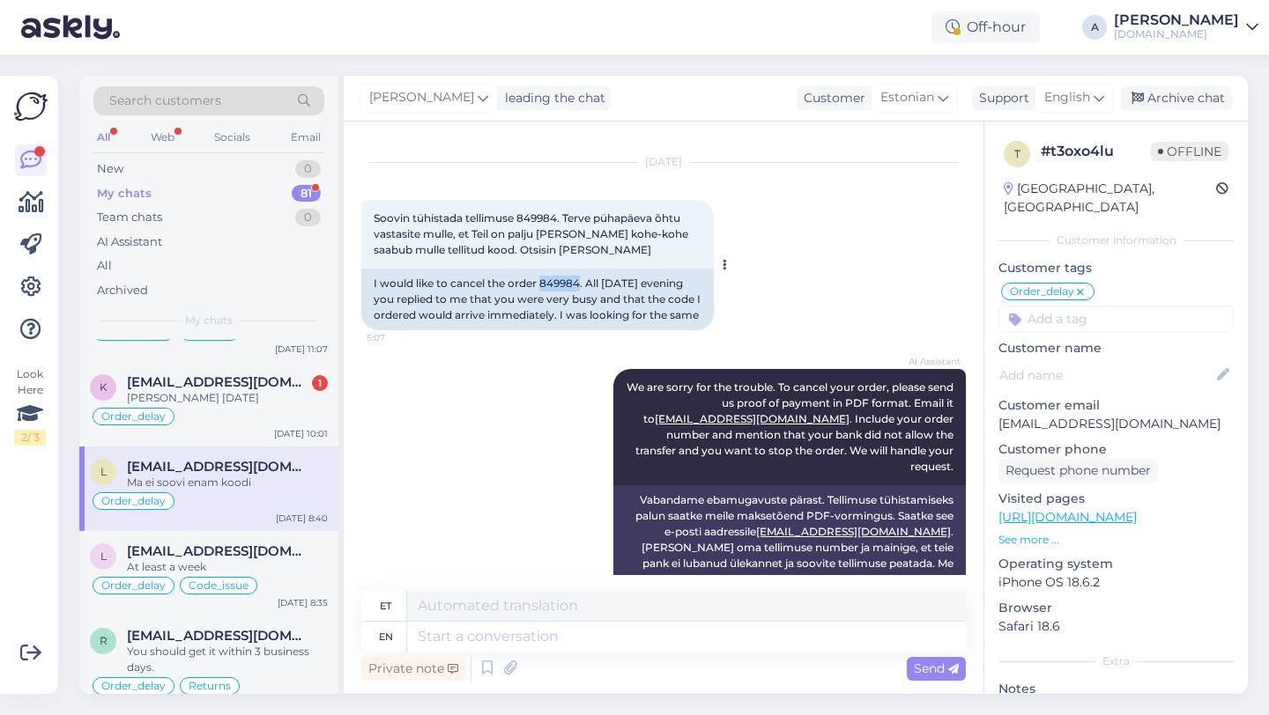
copy div "849984"
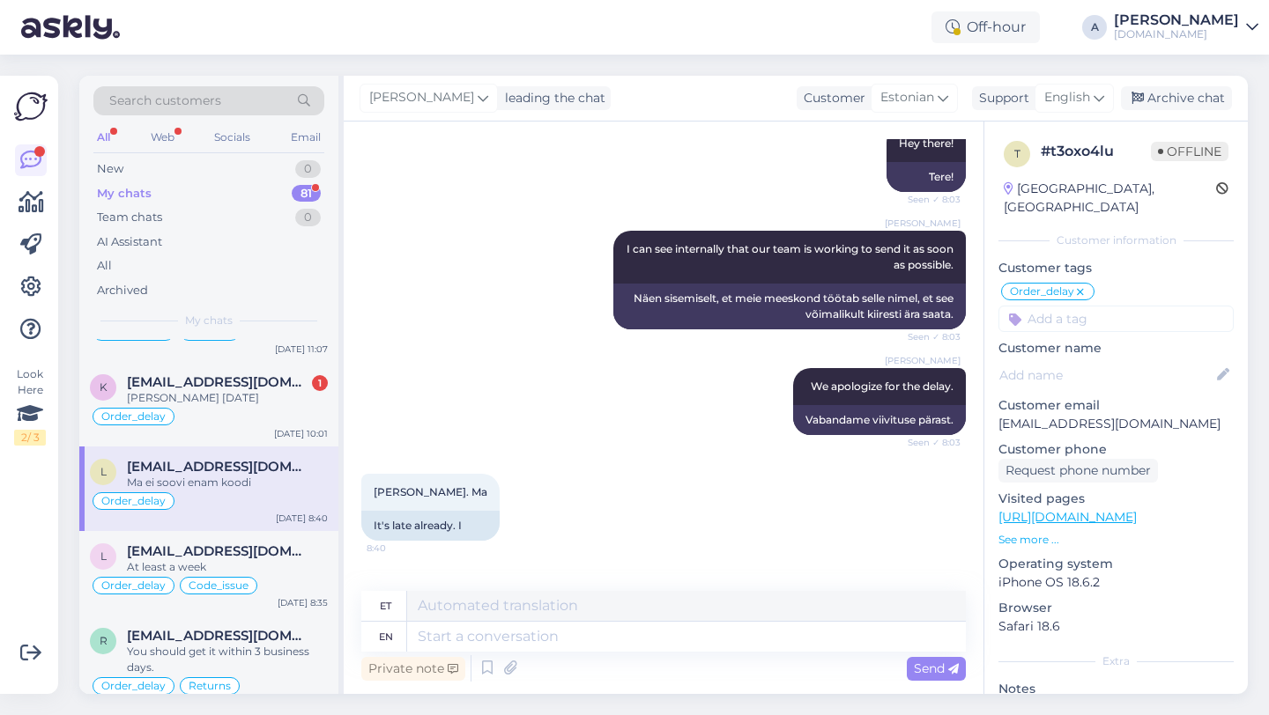
scroll to position [1070, 0]
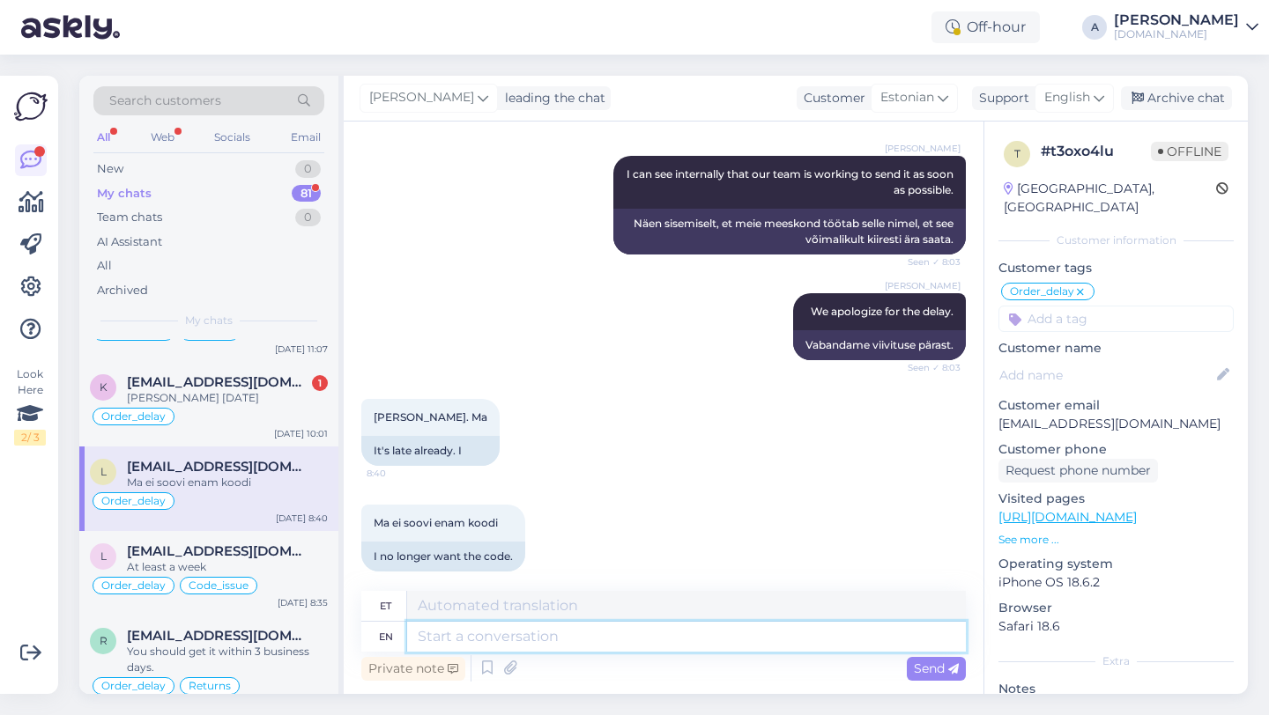
click at [436, 641] on textarea at bounding box center [686, 637] width 559 height 30
type textarea "Y"
type textarea "Jah"
type textarea "plEASE"
type textarea "PALUN"
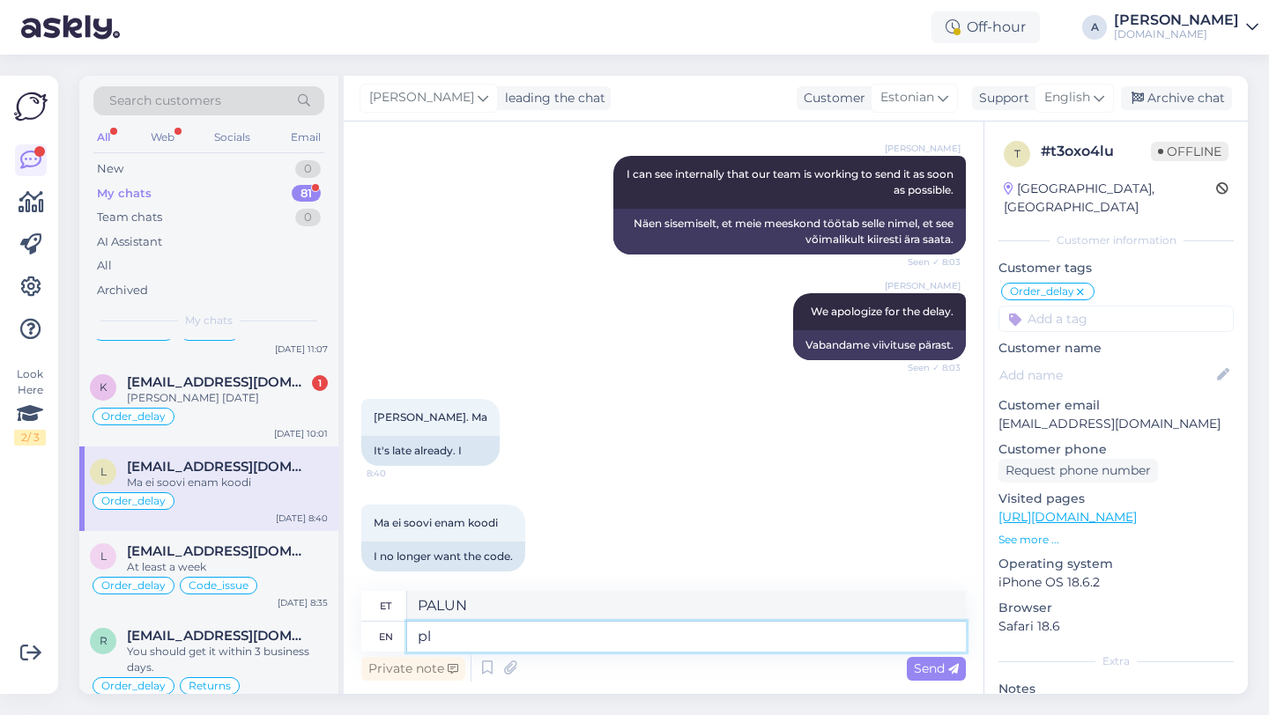
type textarea "p"
type textarea "Please"
type textarea "Palun"
type textarea "Please note"
type textarea "Palun pange tähele"
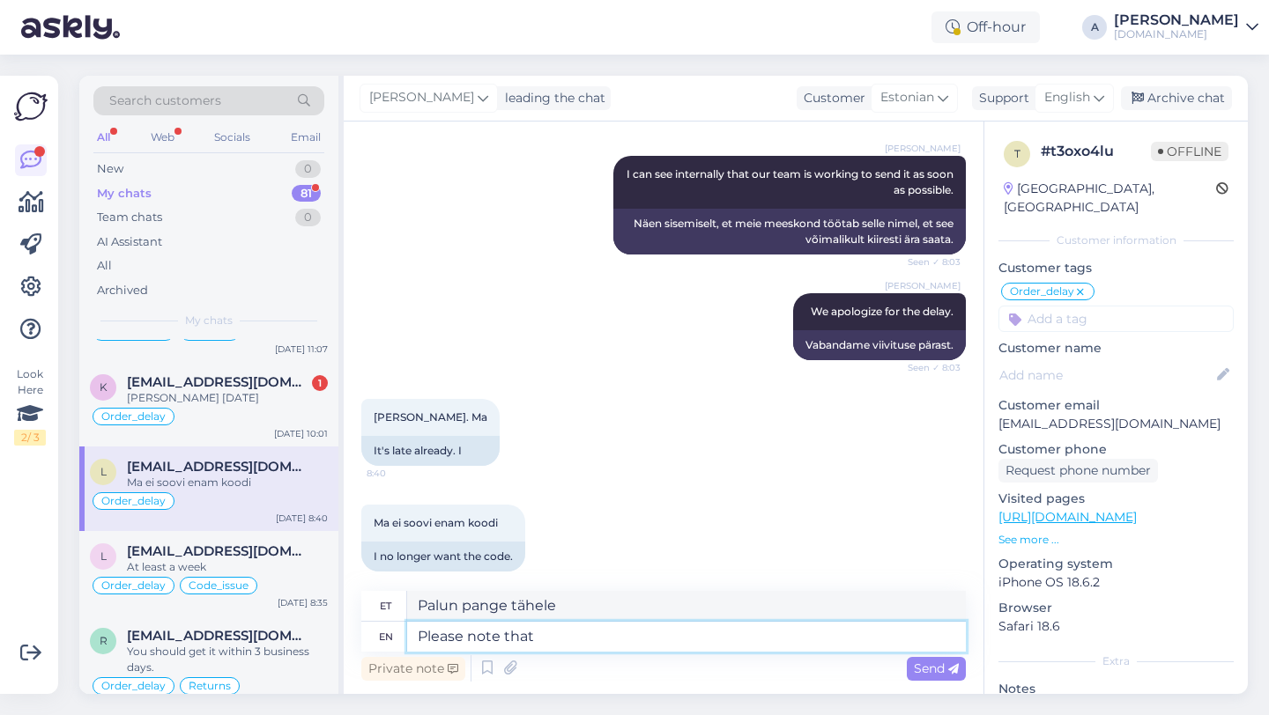
type textarea "Please note that r"
type textarea "Palun arvestage, et"
type textarea "Please note that refunds"
type textarea "Palun arvestage, et tagasimaksed"
type textarea "Please note that refunds may t"
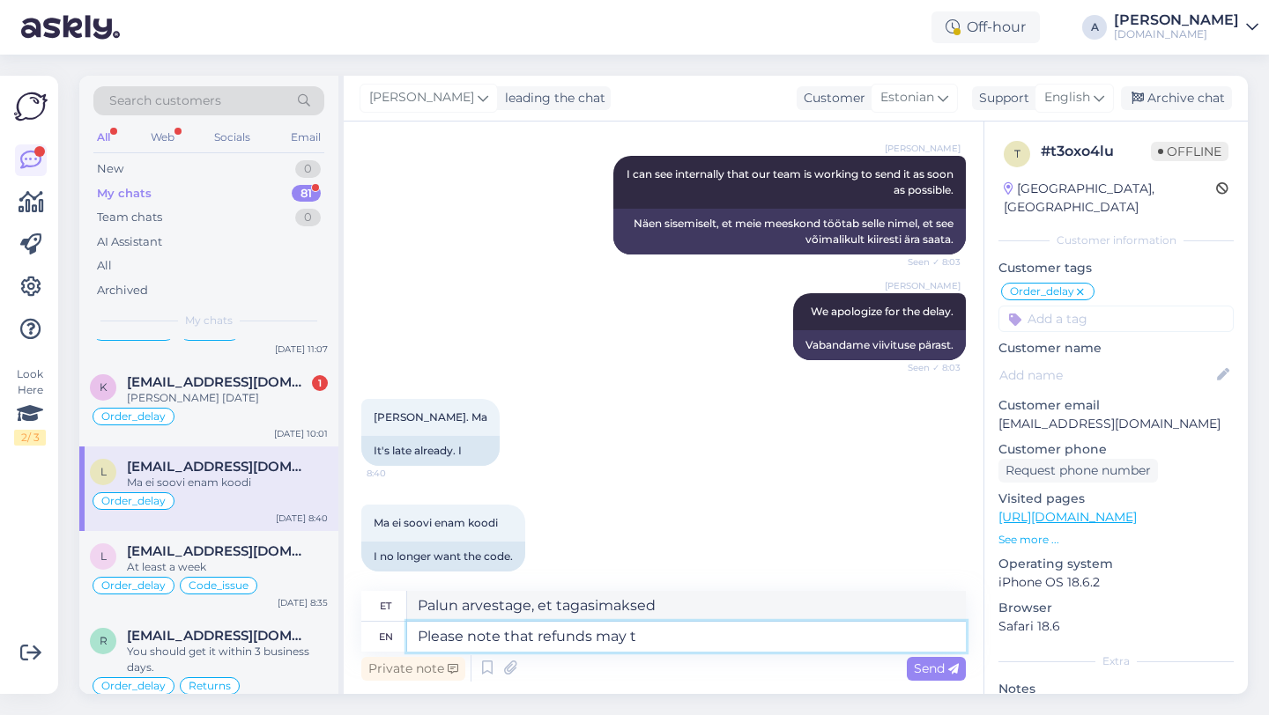
type textarea "Palun arvestage, et tagasimaksed võivad"
type textarea "Please note that refunds may take"
type textarea "Palun arvestage, et tagasimaksed võivad võtta aega"
type textarea "Please note that refunds may take 3 bu"
type textarea "Palun arvestage, et tagasimaksete tegemine võib võtta 3"
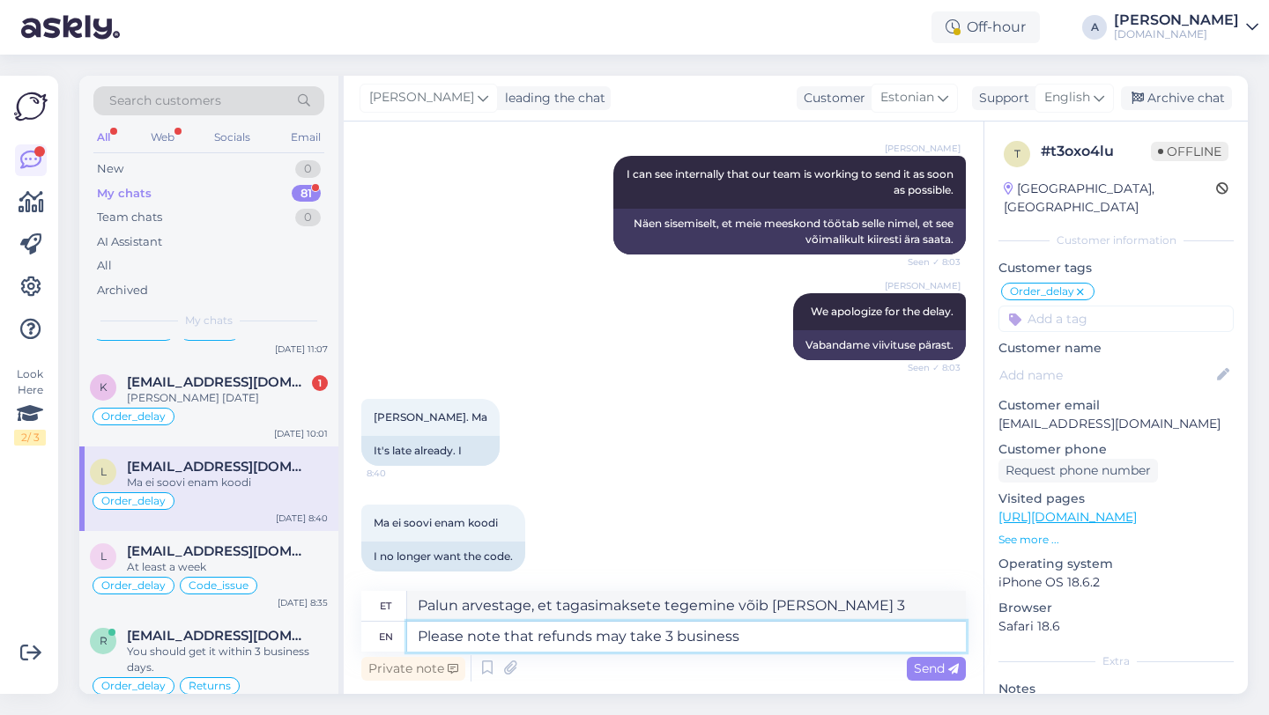
type textarea "Please note that refunds may take 3 business"
type textarea "Palun arvestage, et tagasimaksete tegemine võib võtta 3 tööpäeva"
type textarea "Please note that refunds may take 3 business days for you to get it"
type textarea "Palun arvestage, et tagasimaksete saamine võib võtta 3 tööpäeva"
type textarea "Please note that refunds may take 3 business days for you to get it back."
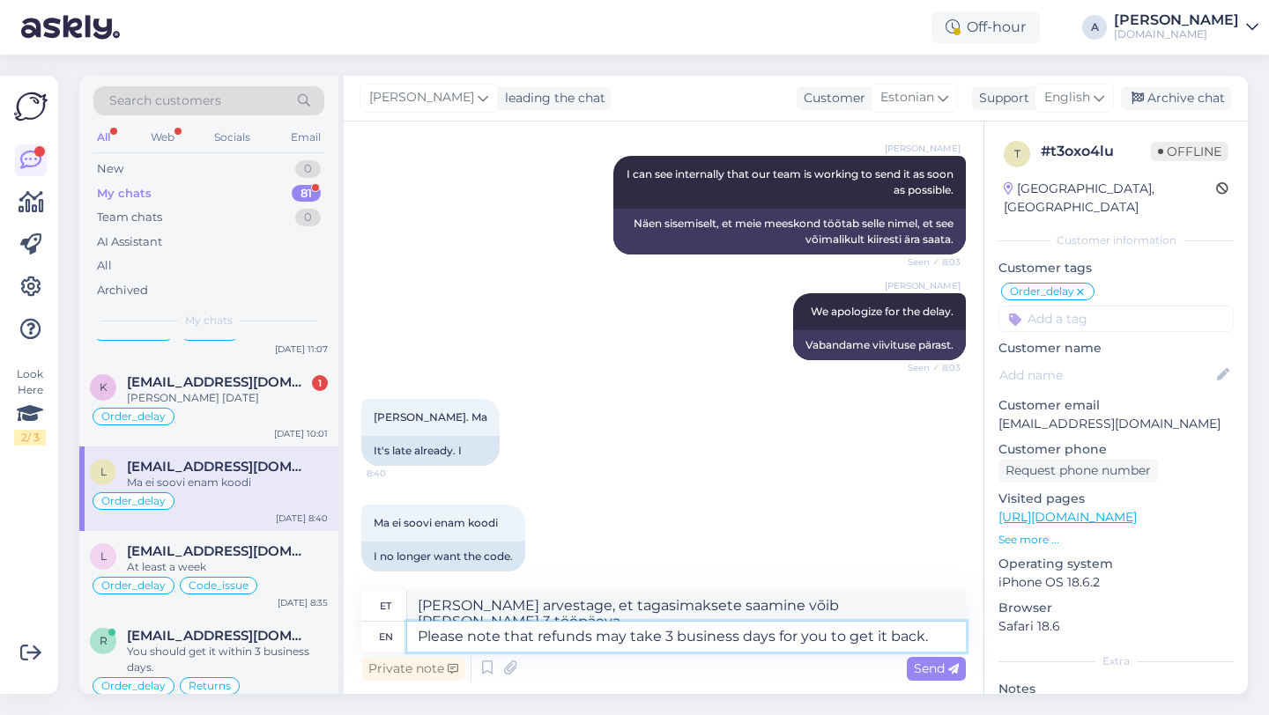
type textarea "Palun arvestage, et raha tagastamine võib võtta kuni 3 tööpäeva."
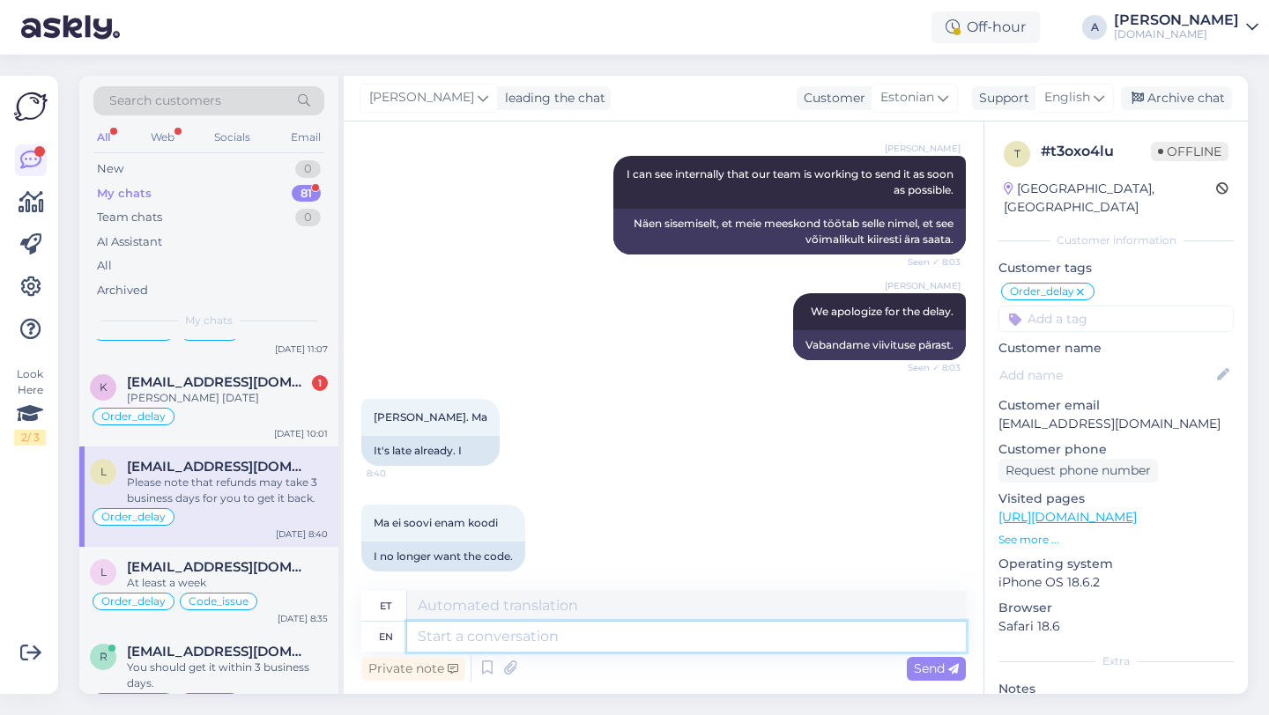
scroll to position [1208, 0]
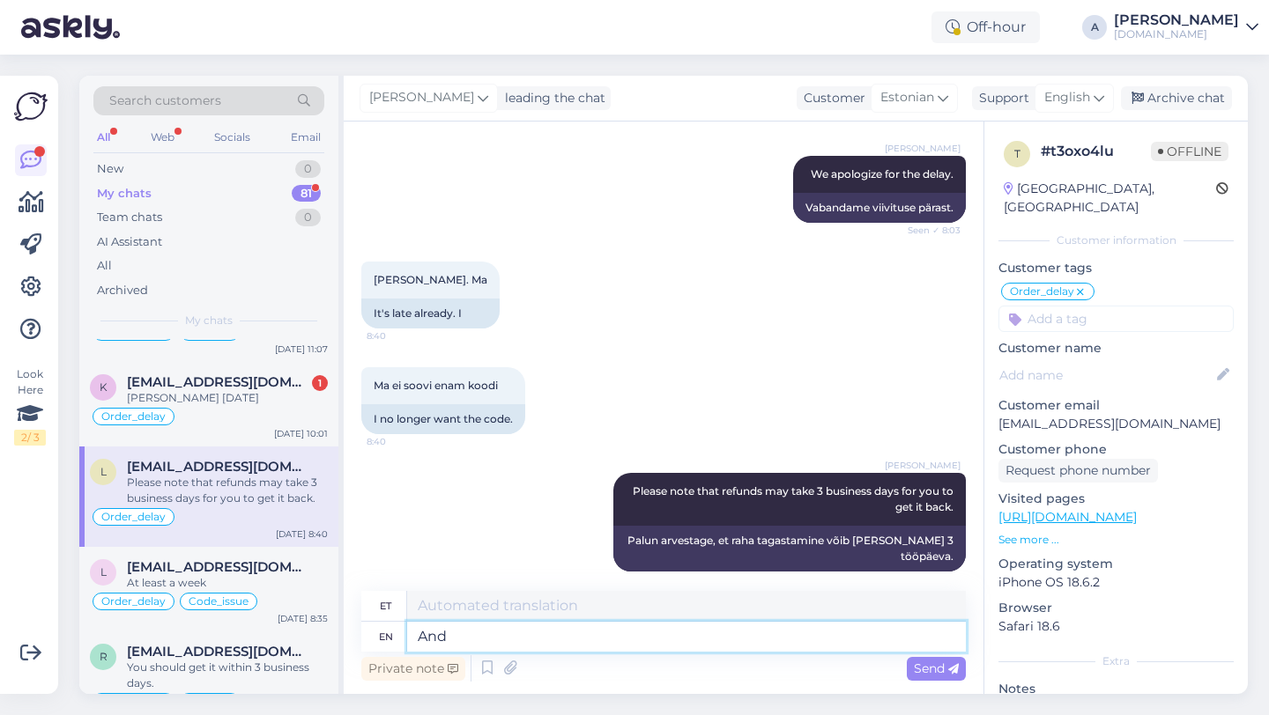
type textarea "And"
type textarea "Ja"
type textarea "And you"
type textarea "Ja sina"
type textarea "And you probably s"
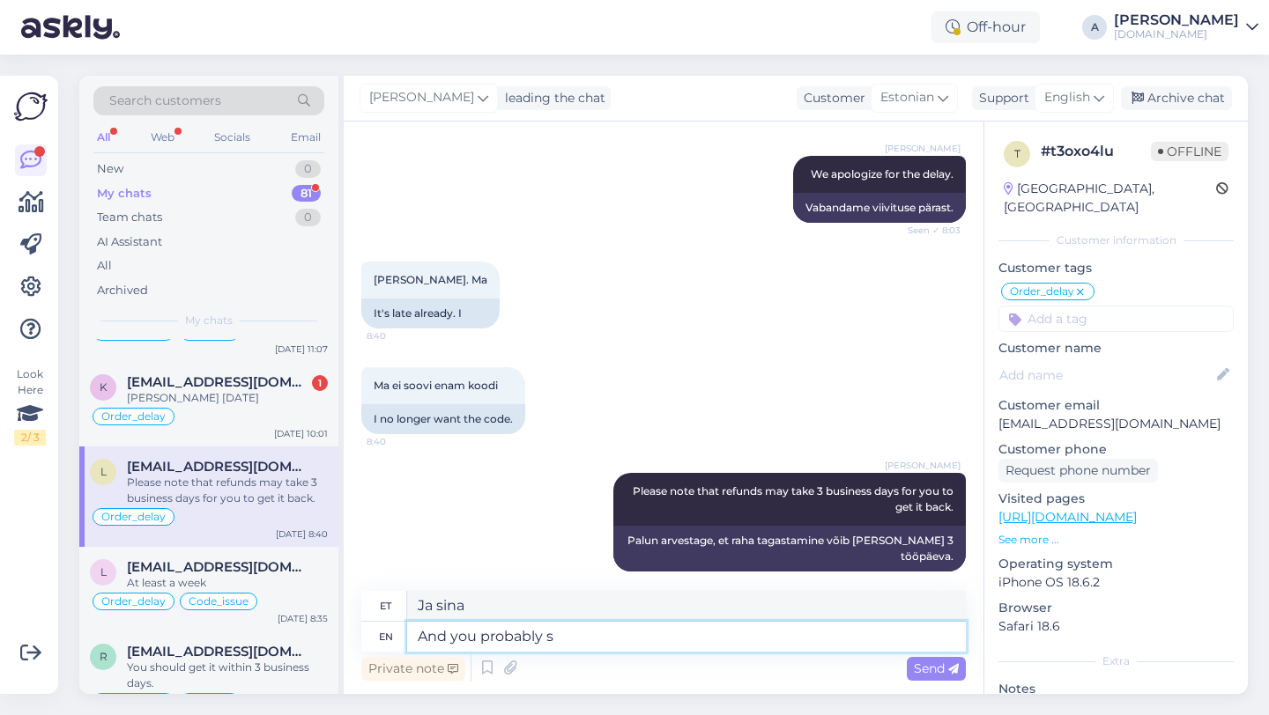
type textarea "Ja sina ilmselt"
type textarea "And you probably sho"
type textarea "Ja sa ilmselt shokkisid"
type textarea "And you probably should"
type textarea "Ja ilmselt peaksidki"
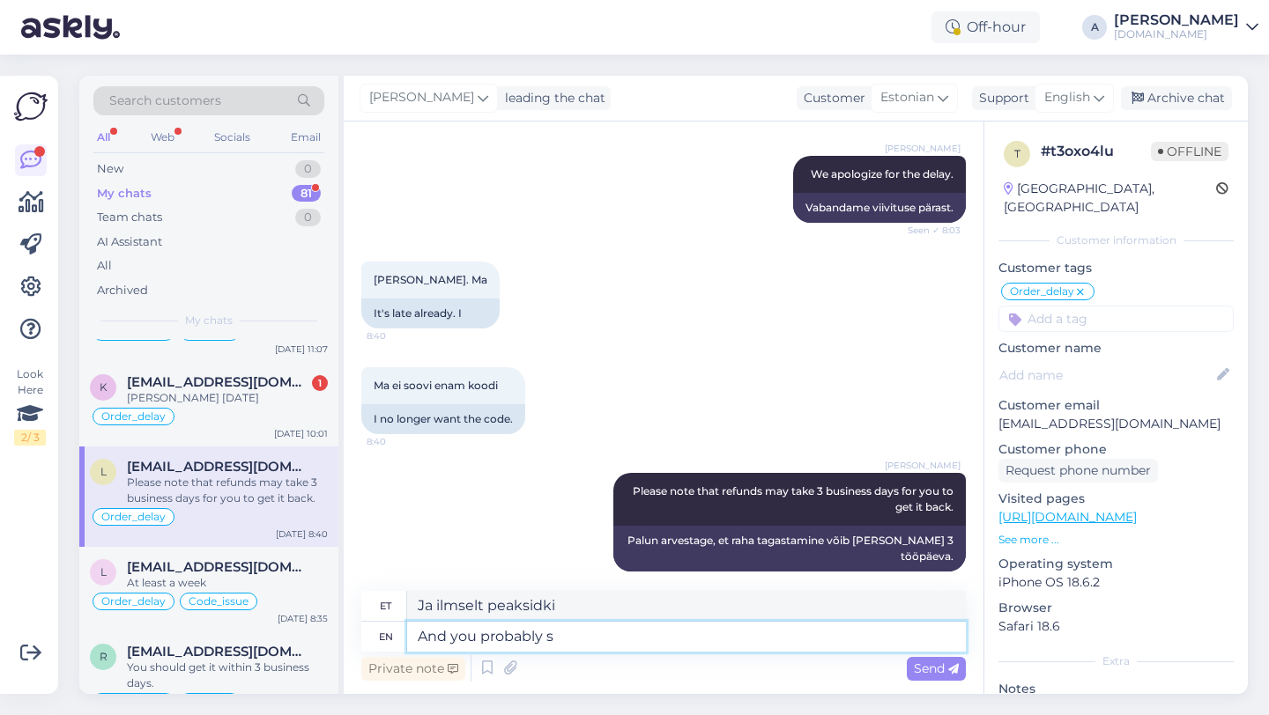
type textarea "And you probably"
type textarea "Ja sina ilmselt"
type textarea "And you probably get th"
type textarea "Ja sa ilmselt saadki"
type textarea "And you probably get the c"
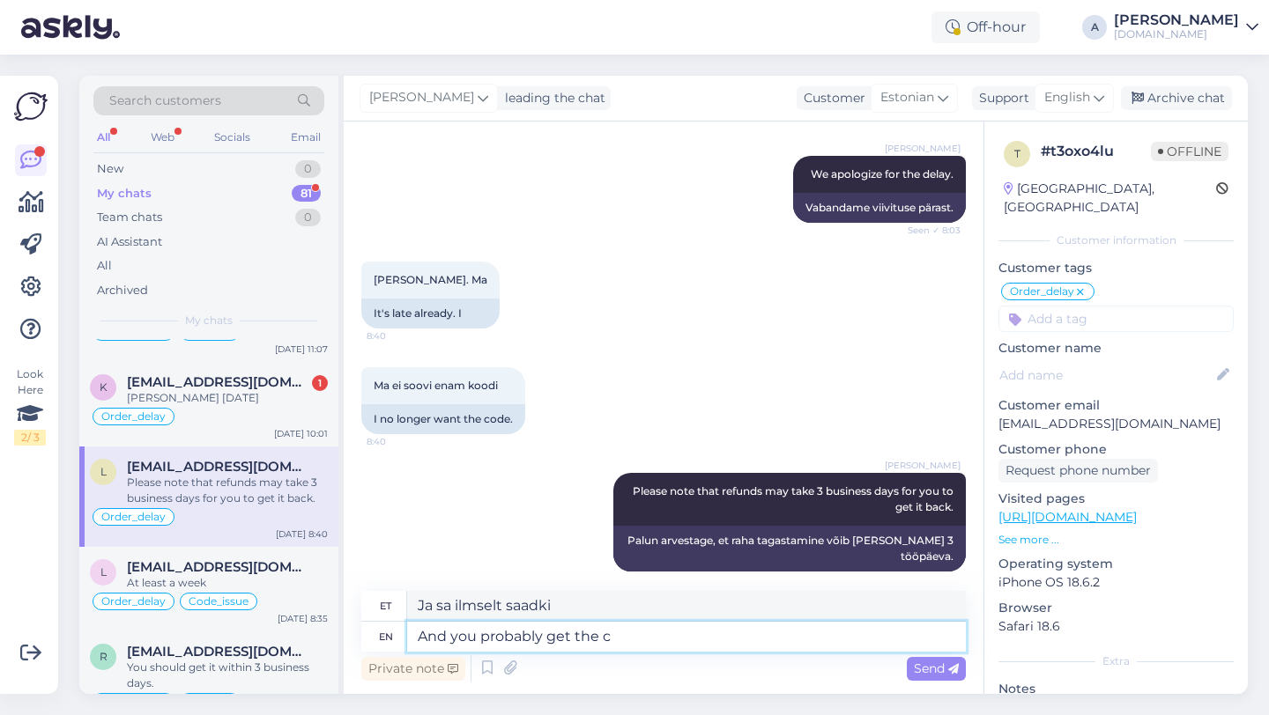
type textarea "Ja sa ilmselt saad selle kätte"
type textarea "And you probably get the code"
type textarea "Ja sa ilmselt saad koodi kätte."
type textarea "And you probably get the code today."
type textarea "Ja tõenäoliselt saate koodi täna kätte."
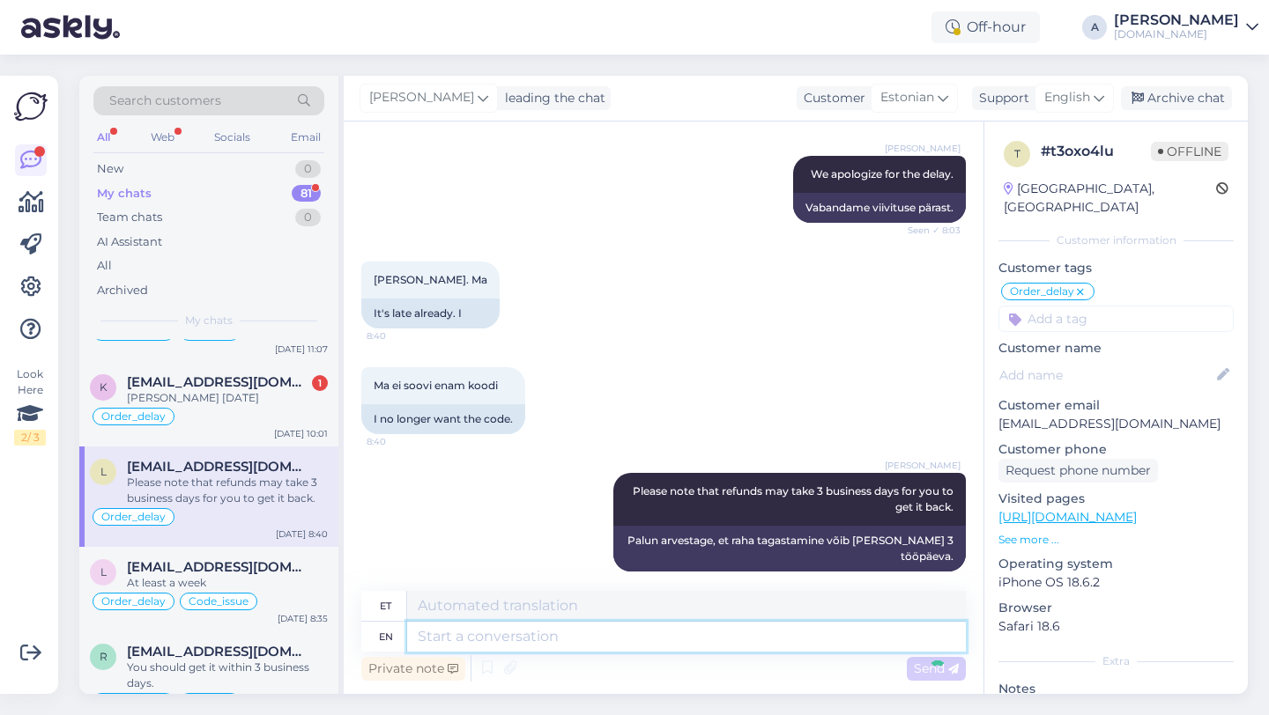
scroll to position [1314, 0]
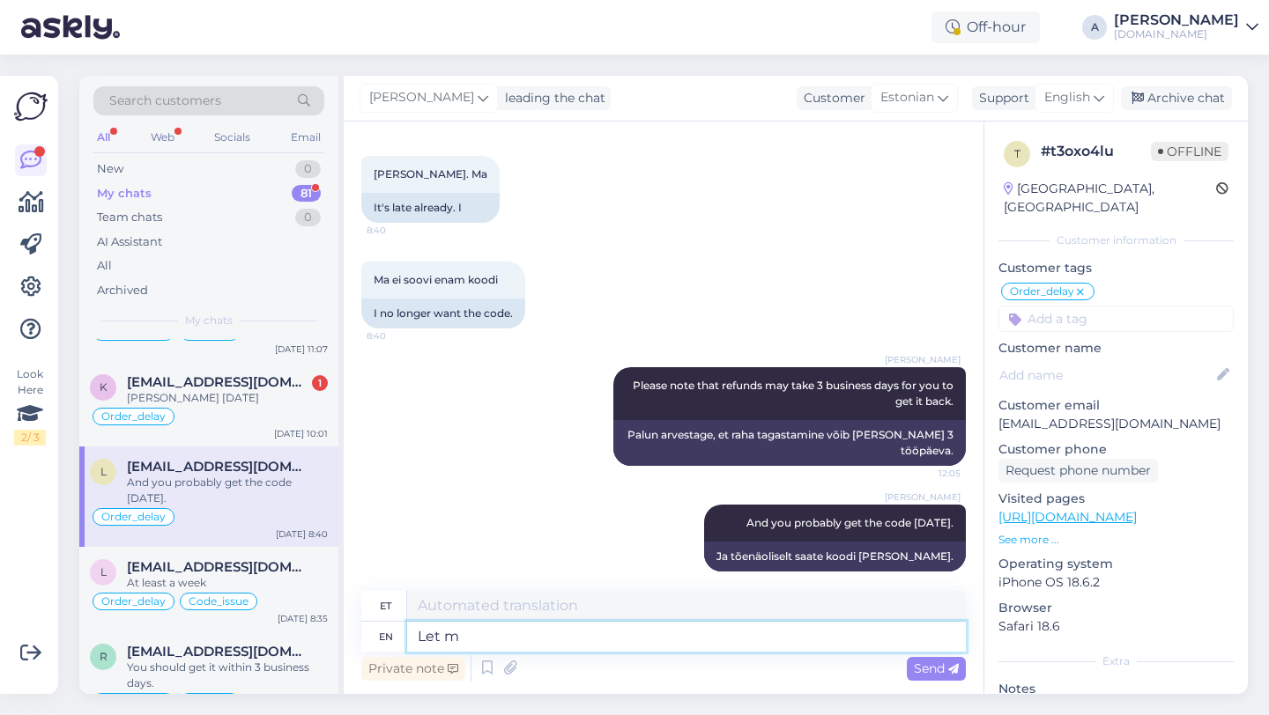
type textarea "Let me"
type textarea "Lase"
type textarea "Let me k"
type textarea "Las ma"
type textarea "Let"
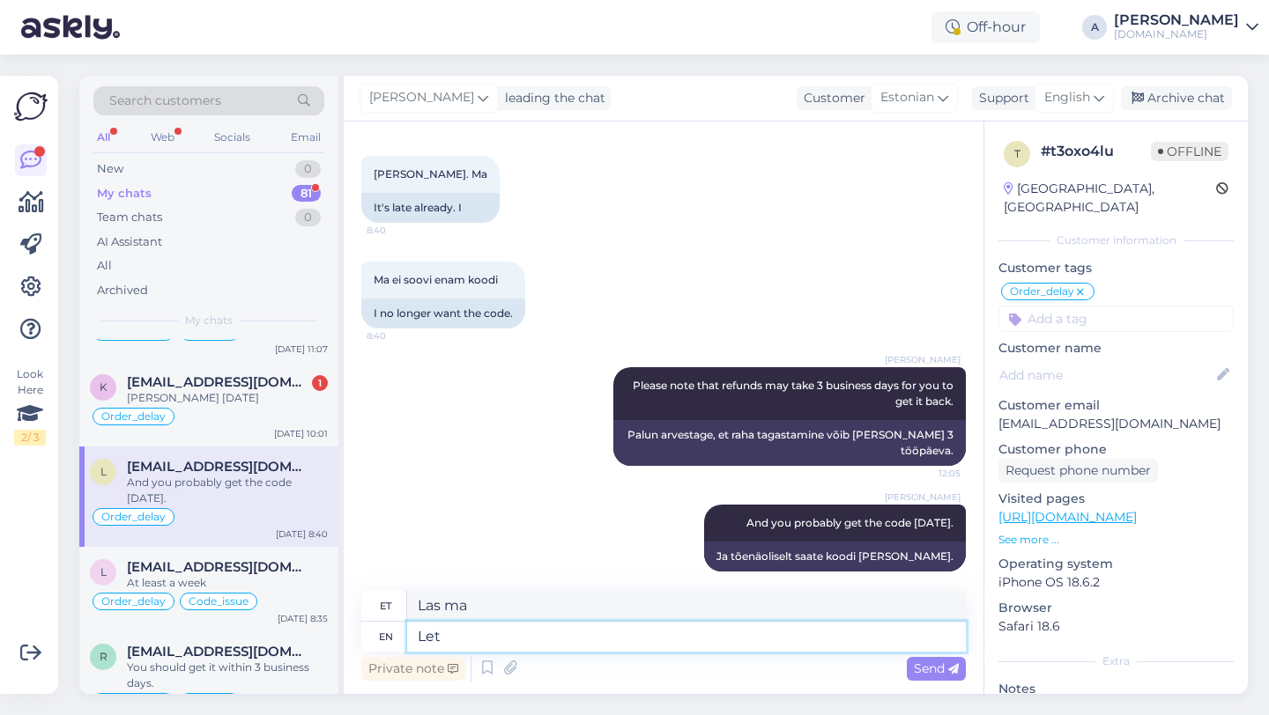
type textarea "Lase"
type textarea "L"
type textarea "p"
type textarea "Please le"
type textarea "Palun"
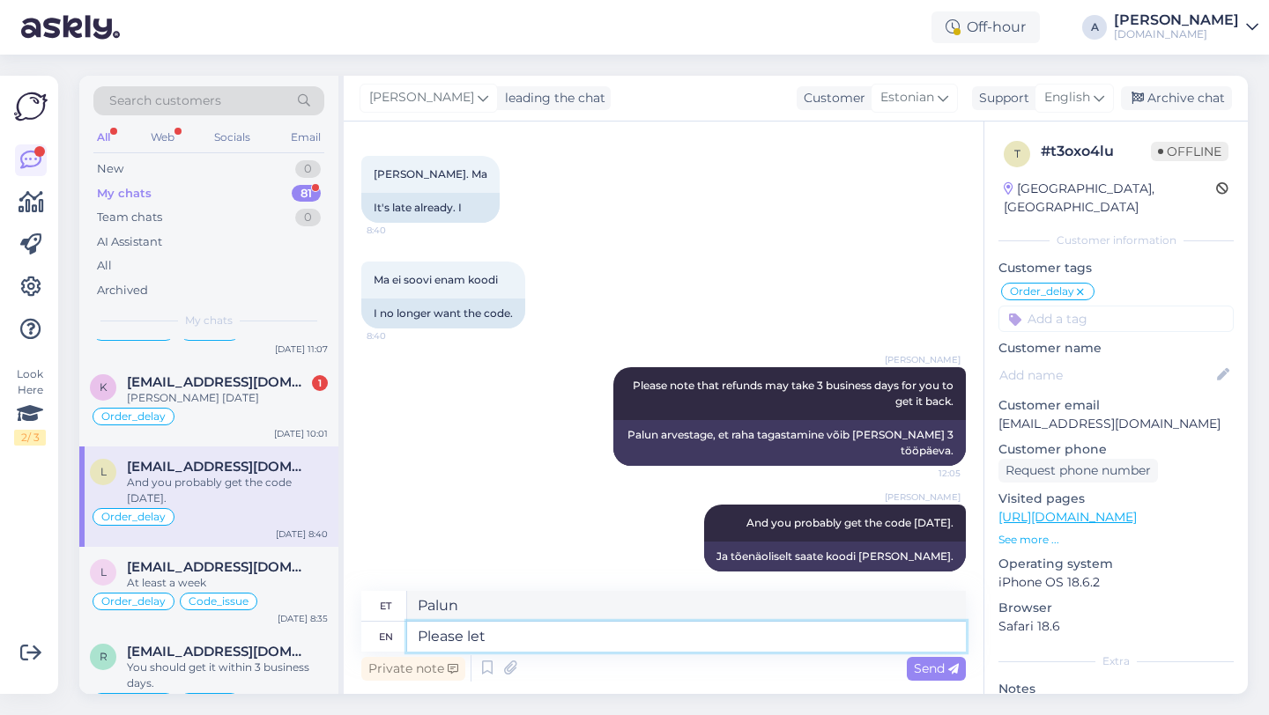
type textarea "Please let m"
type textarea "Palun laske"
type textarea "Please let me"
type textarea "Palun lubage mul"
type textarea "Please let me know i"
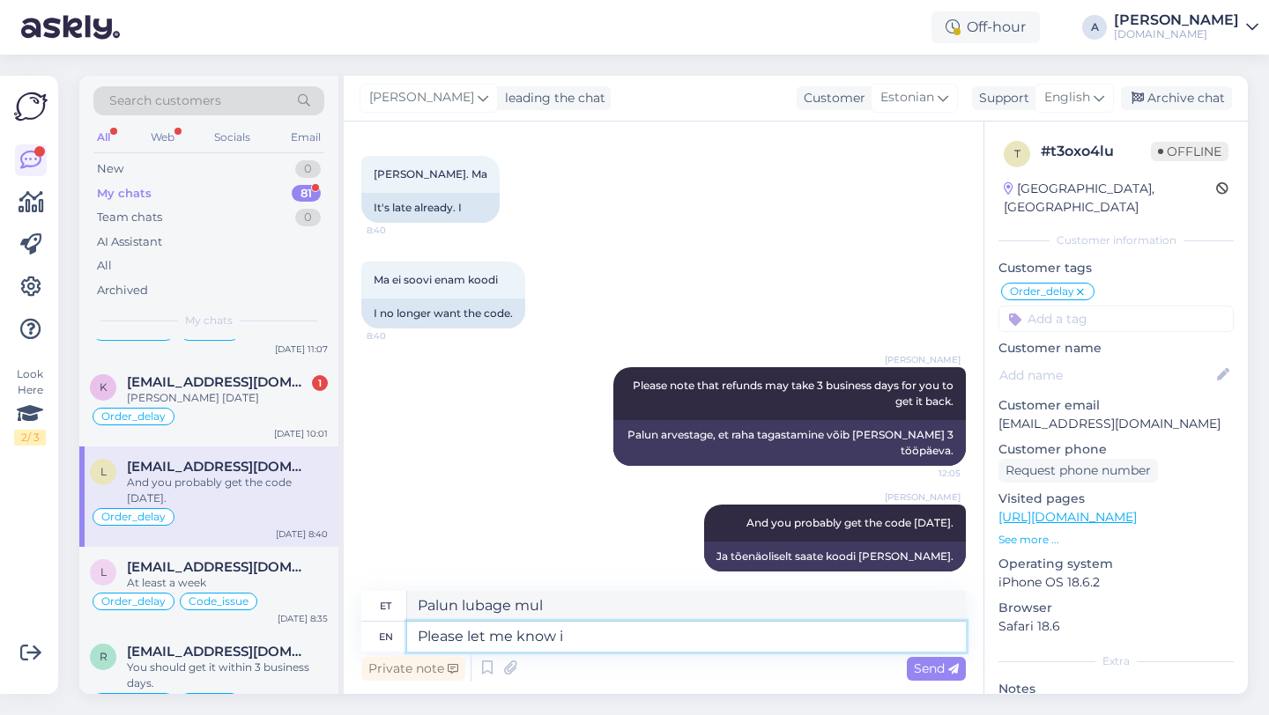
type textarea "Palun andke mulle teada"
type textarea "Please let me know if yo"
type textarea "Palun andke mulle teada, kui"
type textarea "Please let me know if you s"
type textarea "Palun andke mulle teada, kui te"
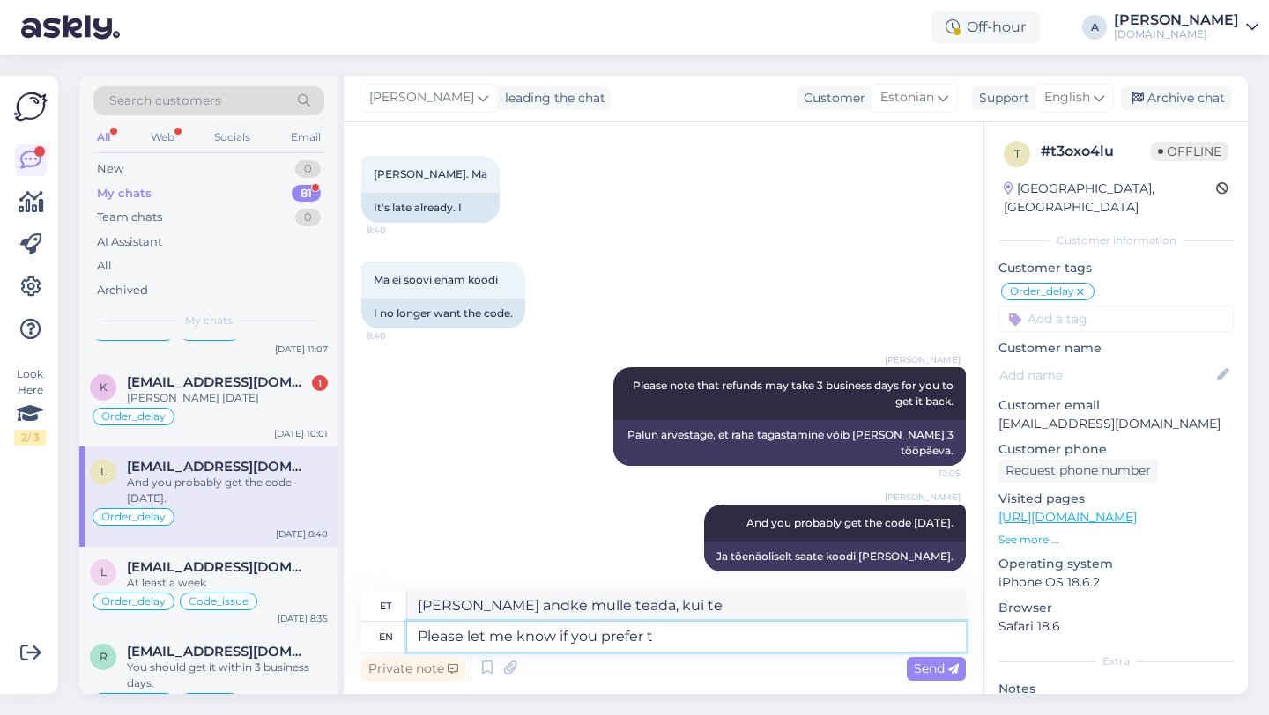
type textarea "Please let me know if you prefer to"
type textarea "Palun andke teada, kui eelistate"
type textarea "Please let me know if you prefer to wait"
type textarea "Palun andke teada, kui eelistate oodata"
type textarea "Please let me know if you prefer to wait for the product"
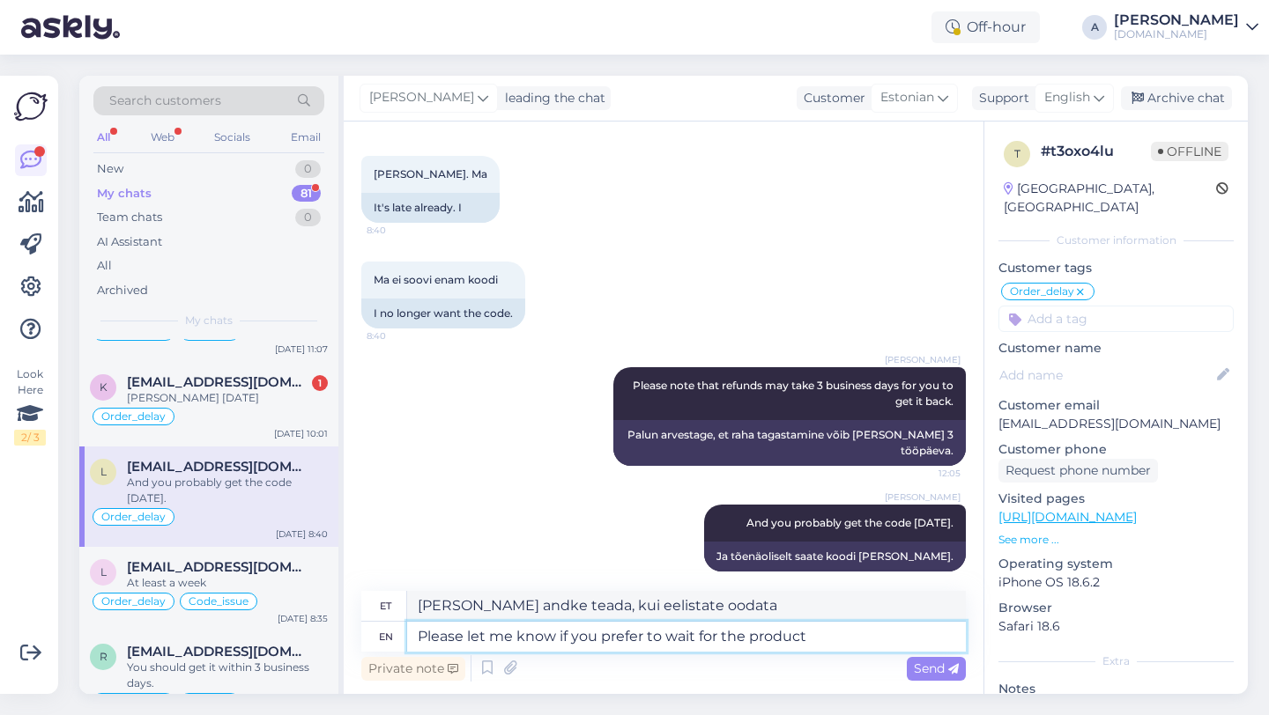
type textarea "Palun andke teada, kui eelistate tootega oodata"
type textarea "Please let me know if you prefer to wait for the product or"
type textarea "Palun andke teada, kas eelistate tootega oodata või"
type textarea "Please let me know if you prefer to wait for the product or the re"
type textarea "Palun andke teada, kas eelistate toodet oodata või"
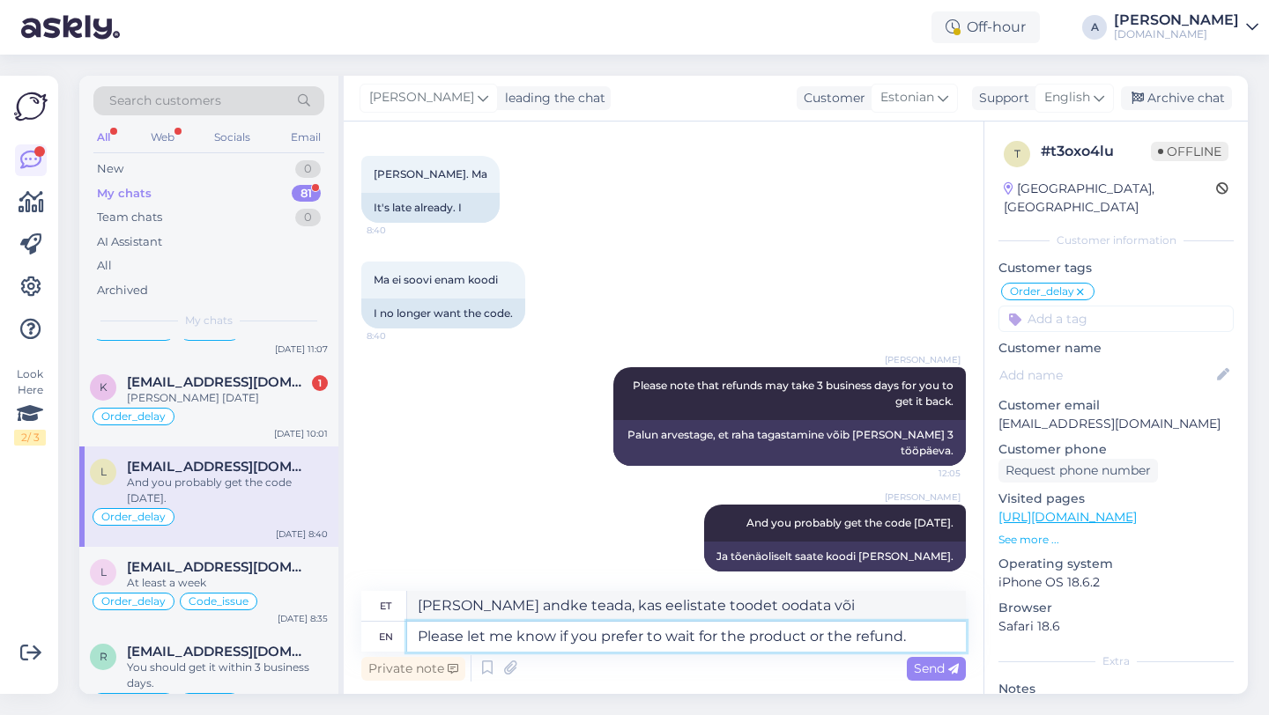
type textarea "Please let me know if you prefer to wait for the product or the refund."
type textarea "Palun andke teada, kas eelistate oodata toote kättesaamist või raha tagastamist."
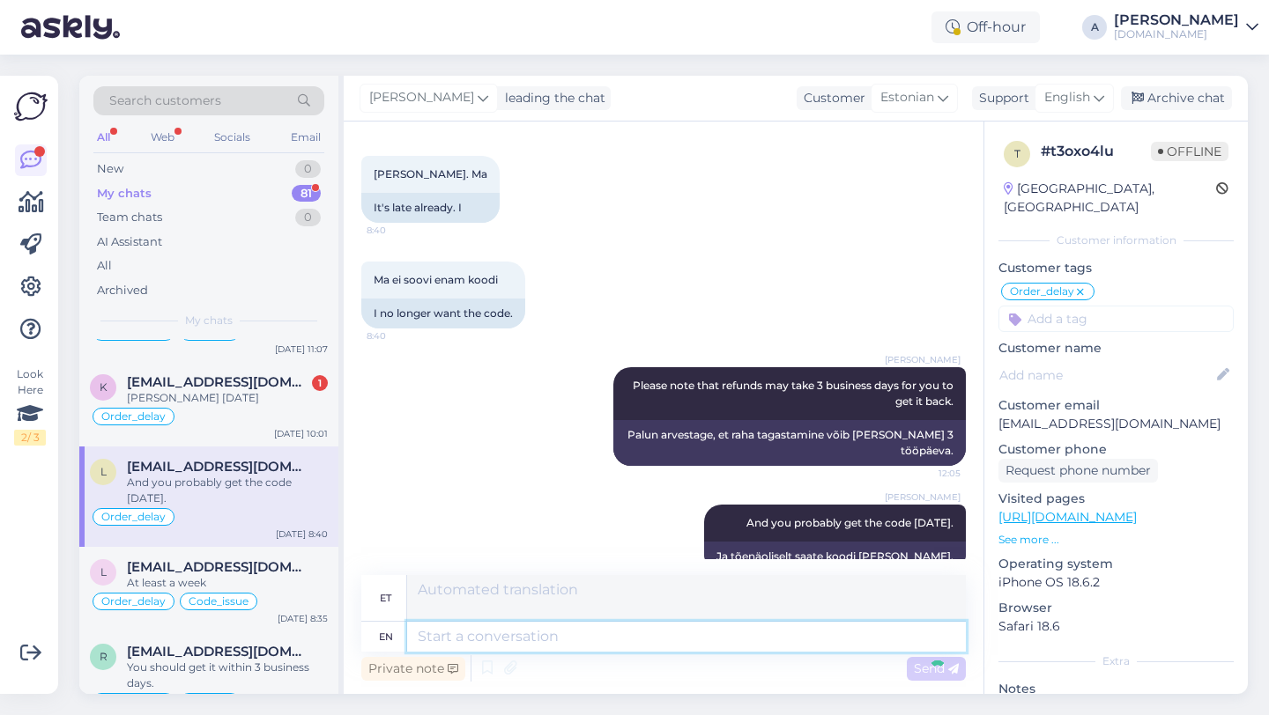
scroll to position [1451, 0]
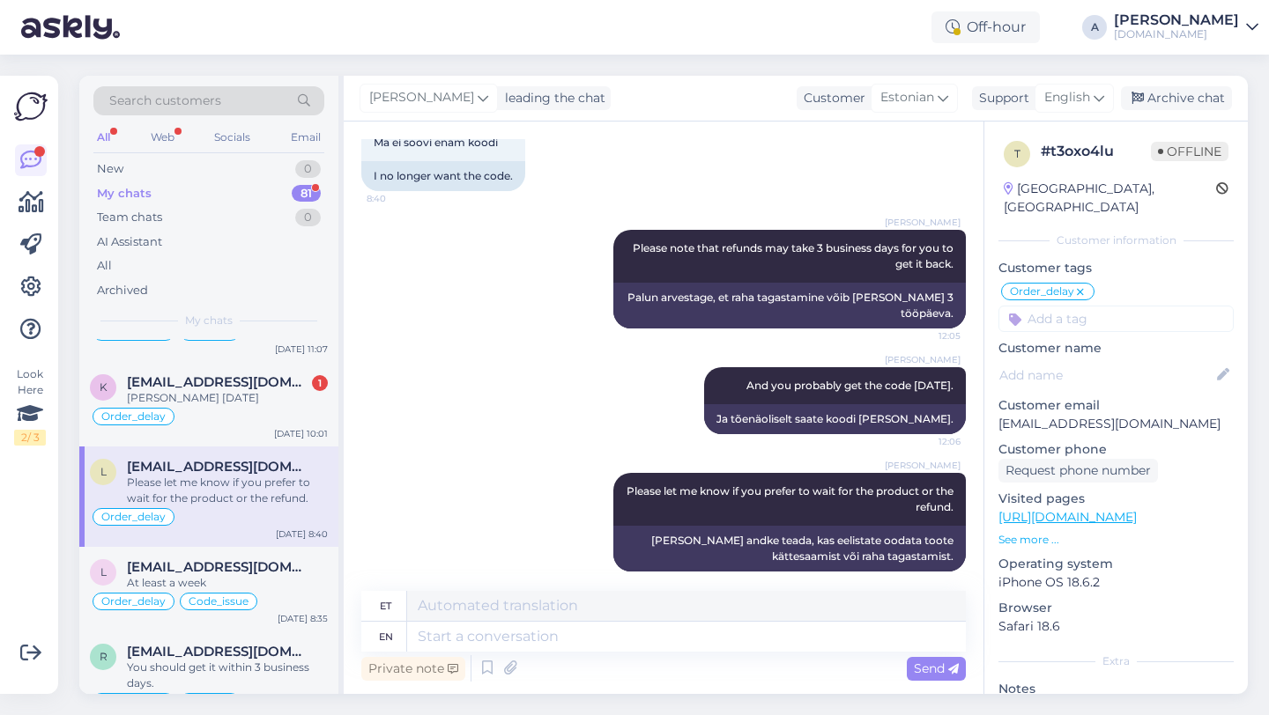
click at [1078, 307] on input at bounding box center [1115, 319] width 235 height 26
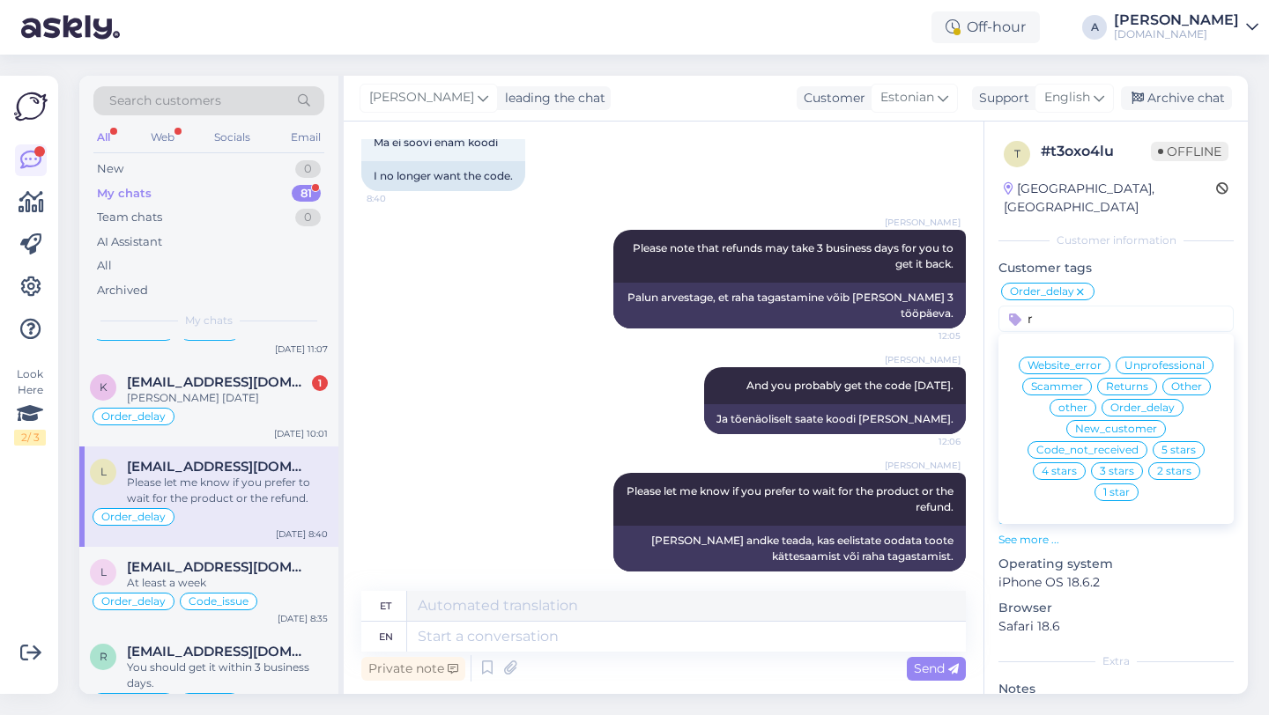
type input "r"
click at [1142, 381] on span "Returns" at bounding box center [1127, 386] width 42 height 11
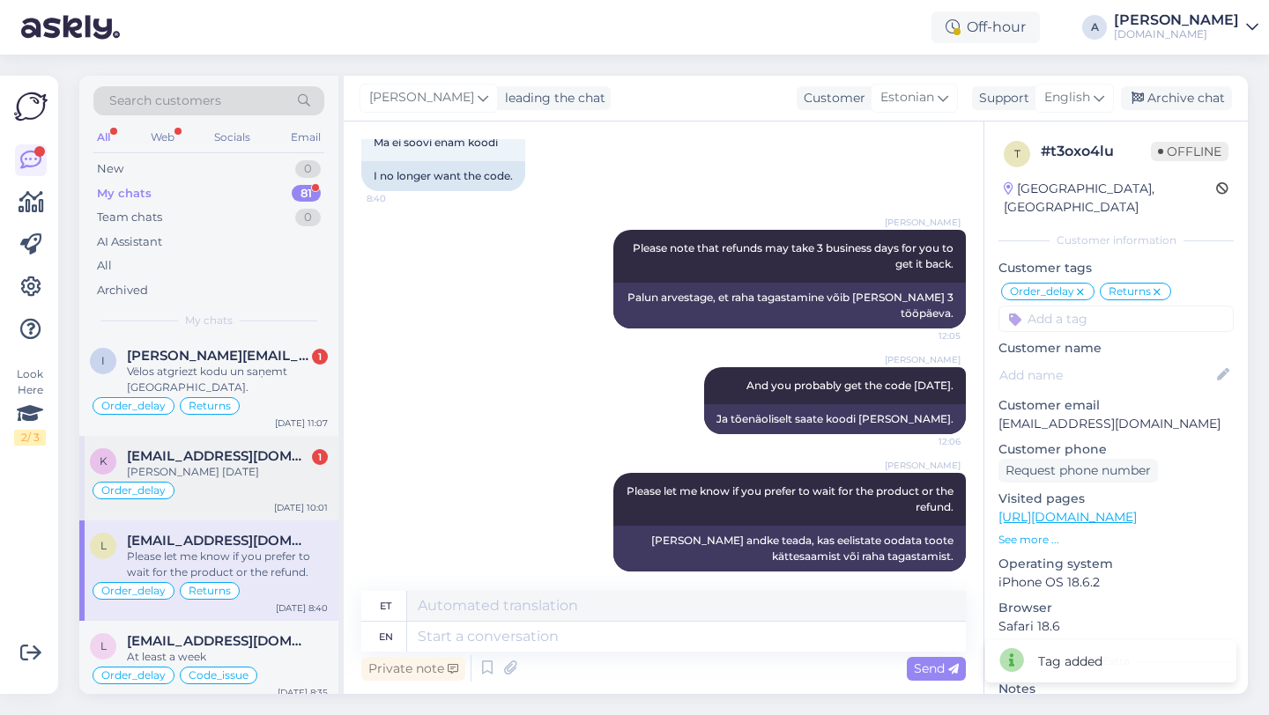
scroll to position [552, 0]
click at [286, 473] on div "Martin Köstner 08.09.1990" at bounding box center [227, 474] width 201 height 16
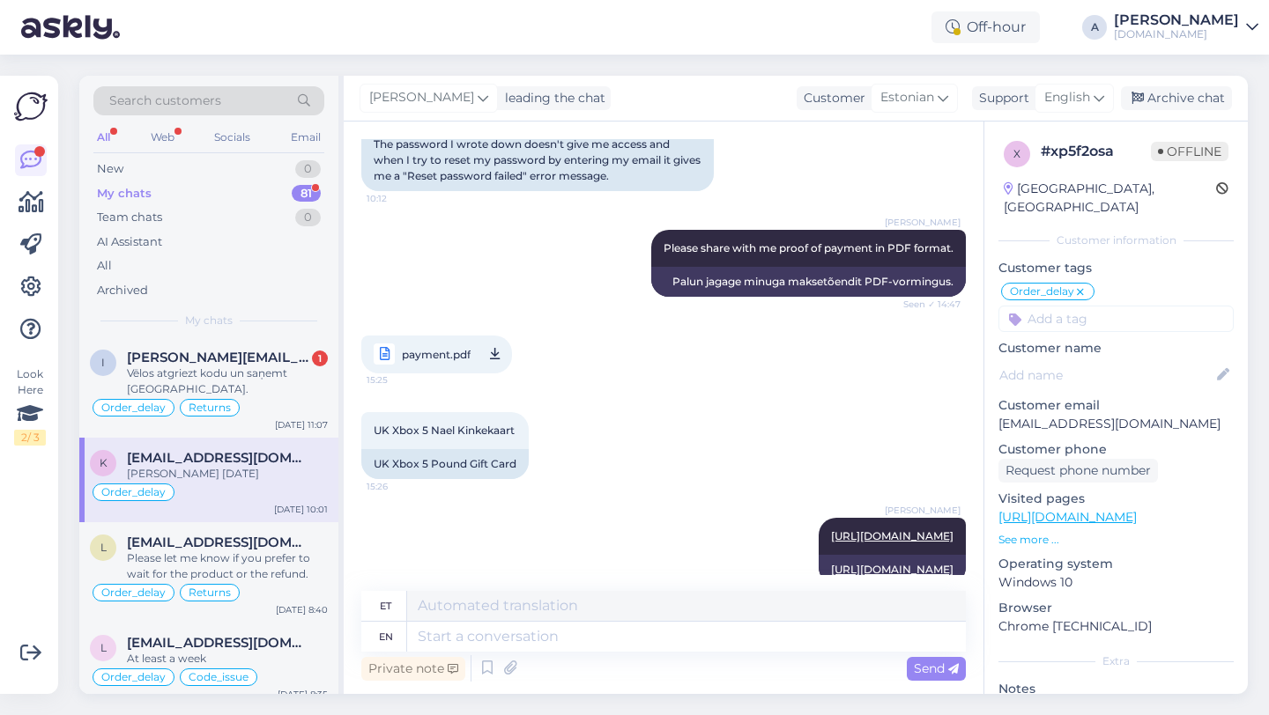
scroll to position [2892, 0]
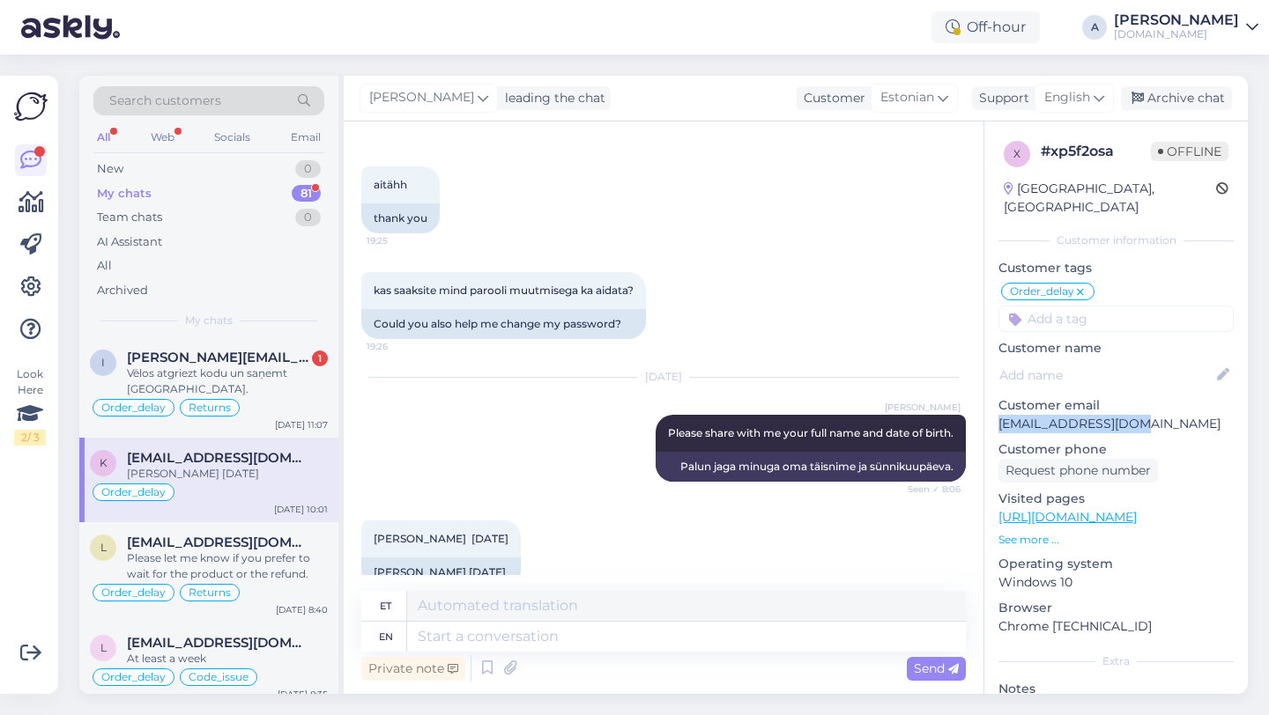
drag, startPoint x: 1139, startPoint y: 401, endPoint x: 1008, endPoint y: 403, distance: 131.3
click at [994, 403] on div "x # xp5f2osa Offline Estonia, Tallinn Customer information Customer tags Order_…" at bounding box center [1115, 505] width 263 height 767
copy p "[EMAIL_ADDRESS][DOMAIN_NAME]"
click at [481, 632] on textarea at bounding box center [686, 637] width 559 height 30
type textarea "Please us"
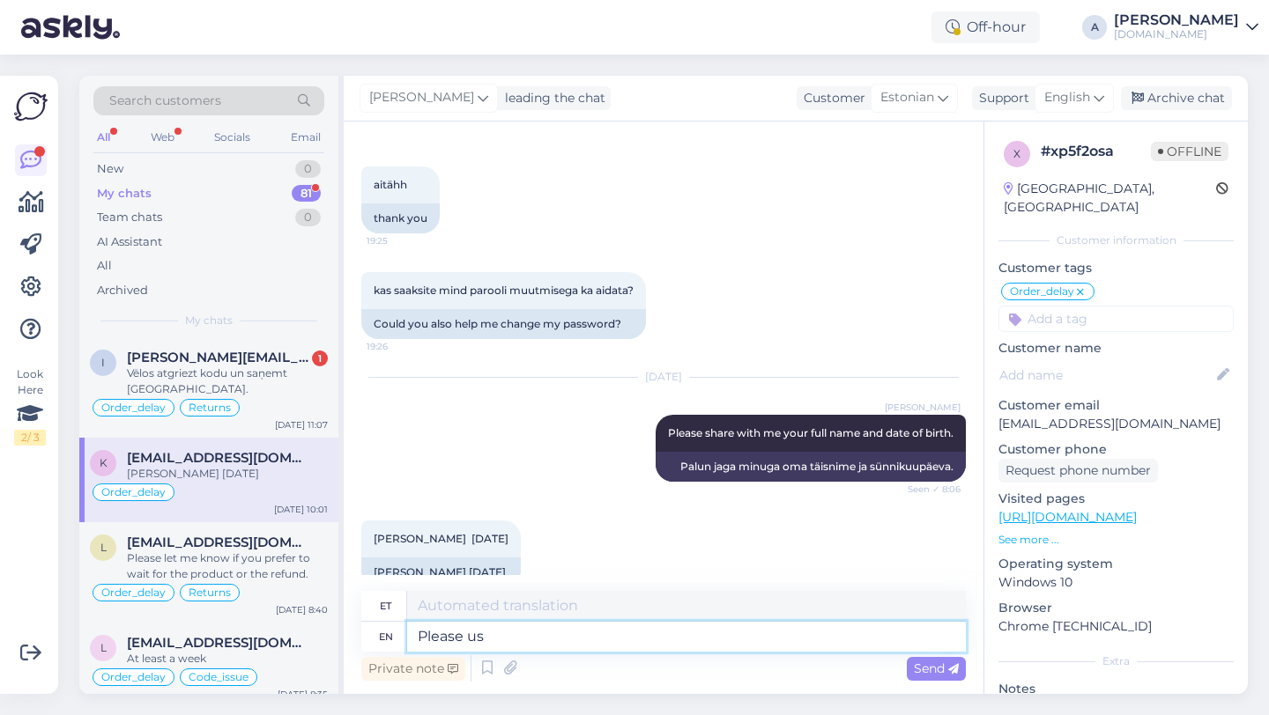
type textarea "Palun"
type textarea "Please use the"
type textarea "Palun kasutage"
type textarea "Please use the following te"
type textarea "Palun kasutage järgmist"
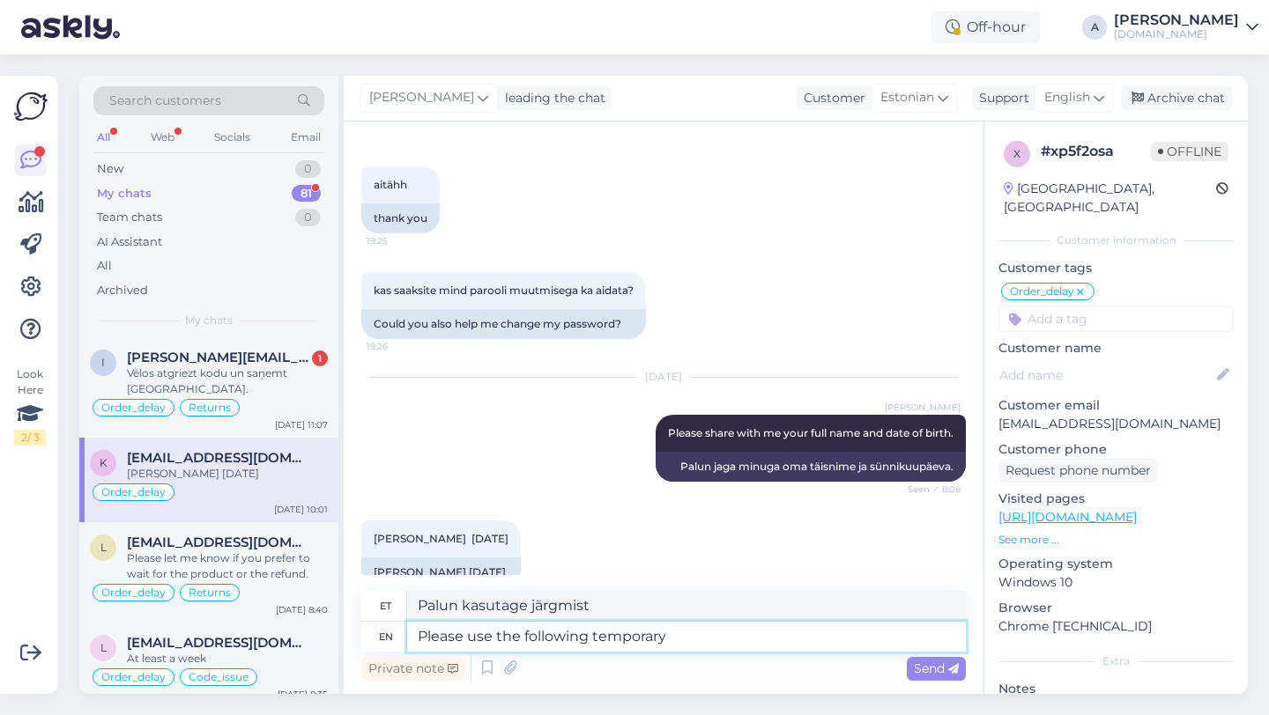
type textarea "Please use the following temporary p"
type textarea "Palun kasutage järgmist ajutist"
type textarea "Please use the following temporary password:"
type textarea "Palun kasutage järgmist ajutist parooli:"
paste textarea "PunktidTempPW1!"
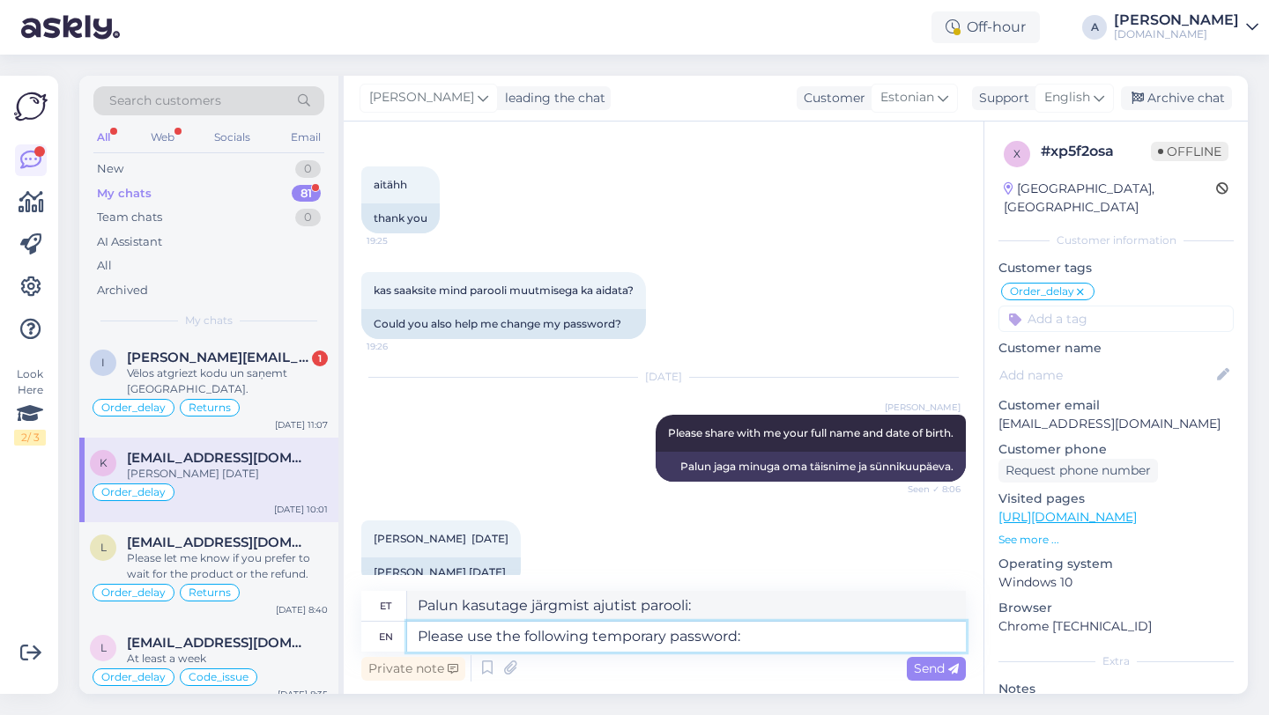
type textarea "Please use the following temporary password: [SECURITY_DATA]"
type textarea "Palun kasutage järgmist ajutist parooli: PunktidTempPW1!"
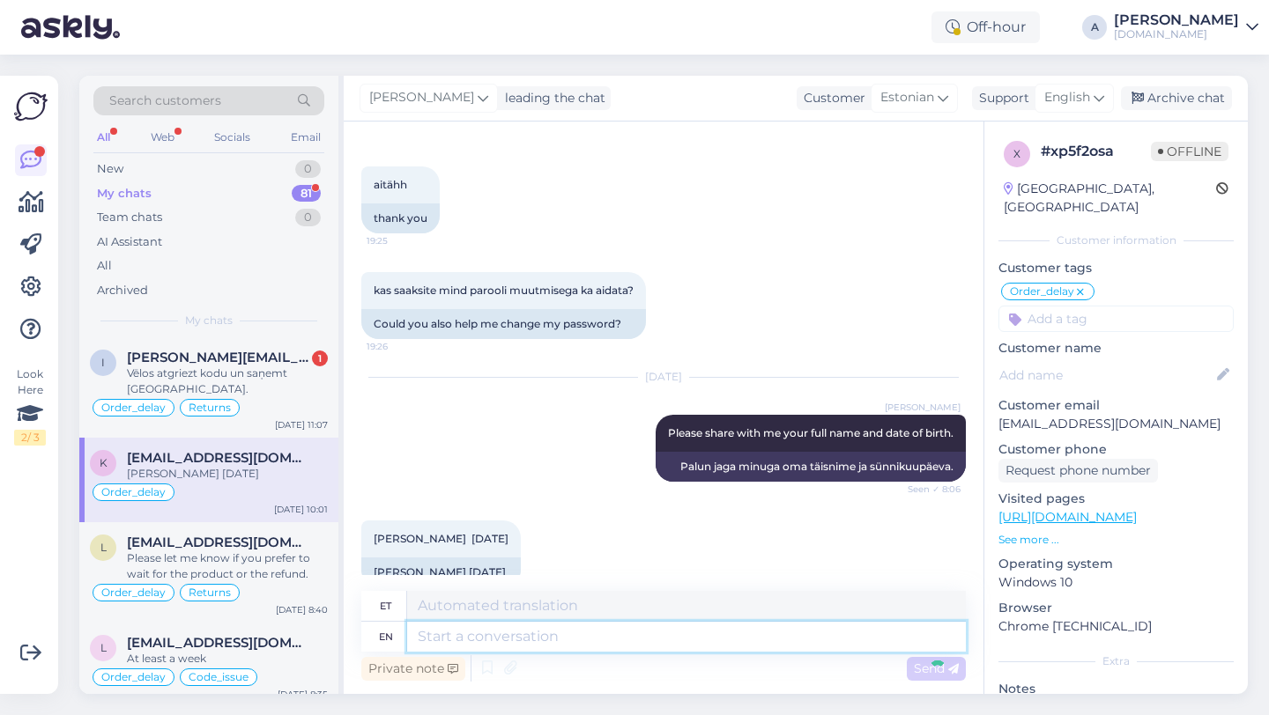
scroll to position [3013, 0]
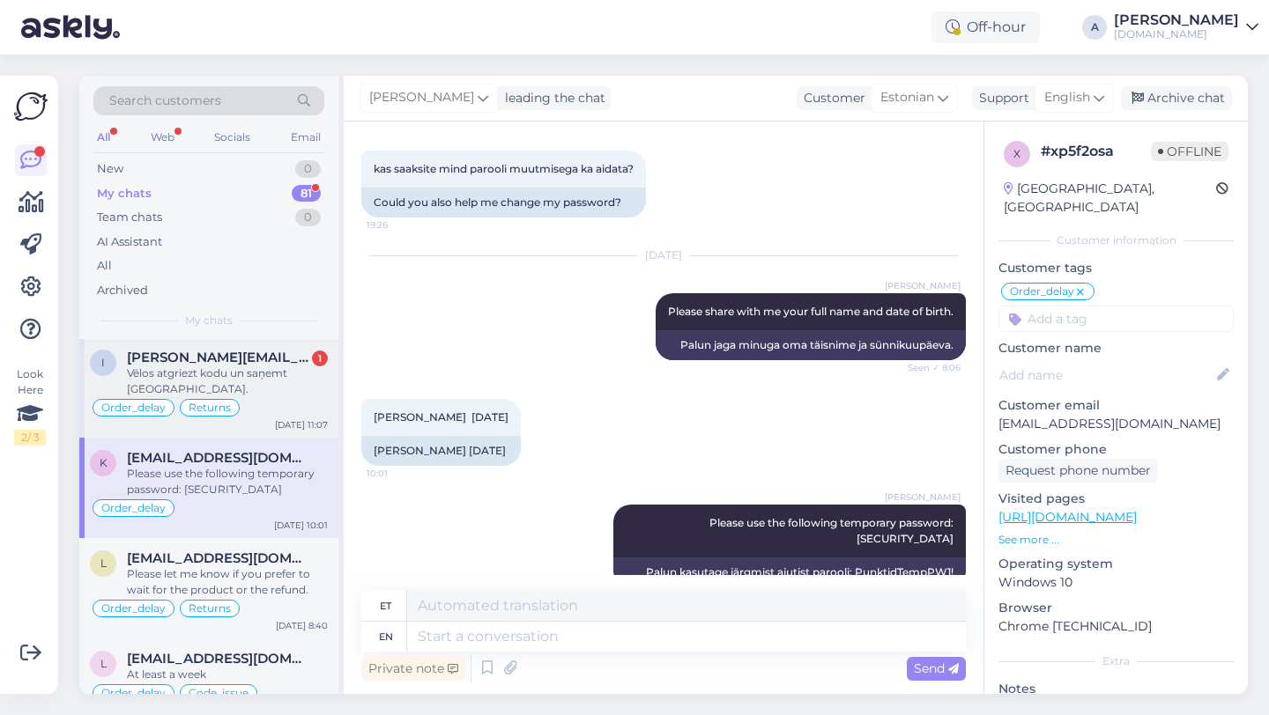
click at [203, 369] on div "Vēlos atgriezt kodu un saņemt naudu." at bounding box center [227, 382] width 201 height 32
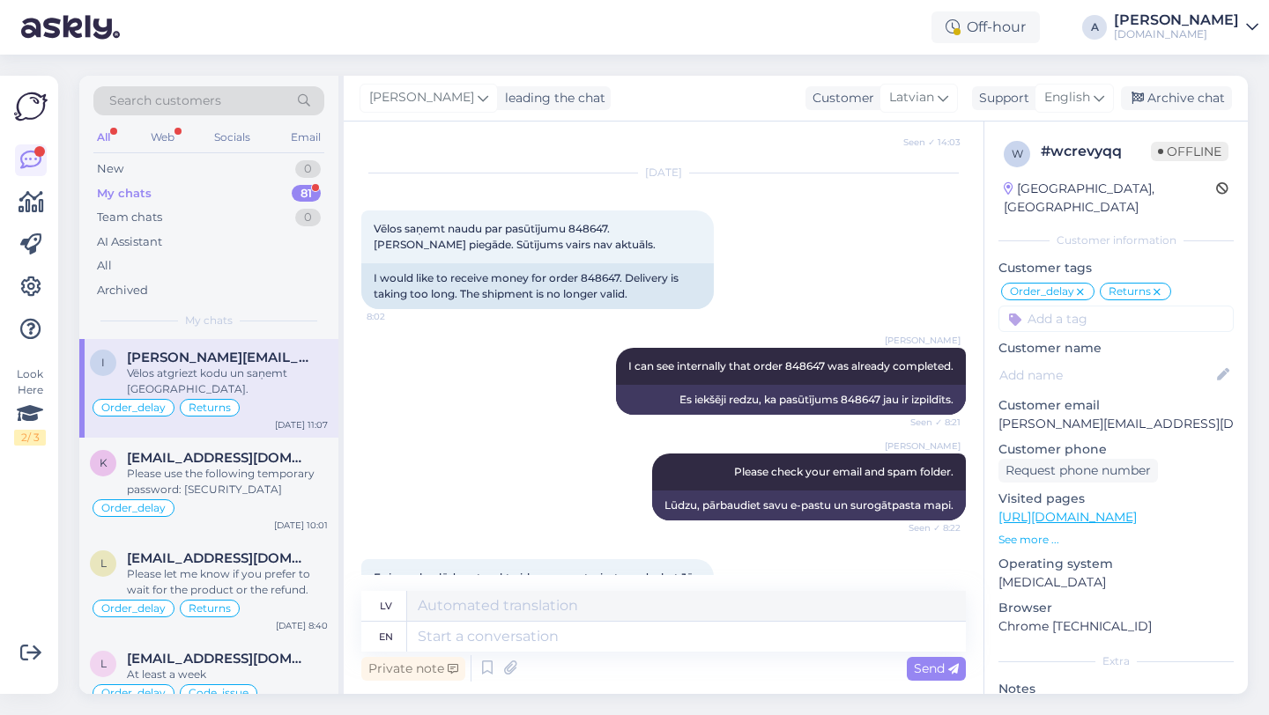
scroll to position [2158, 0]
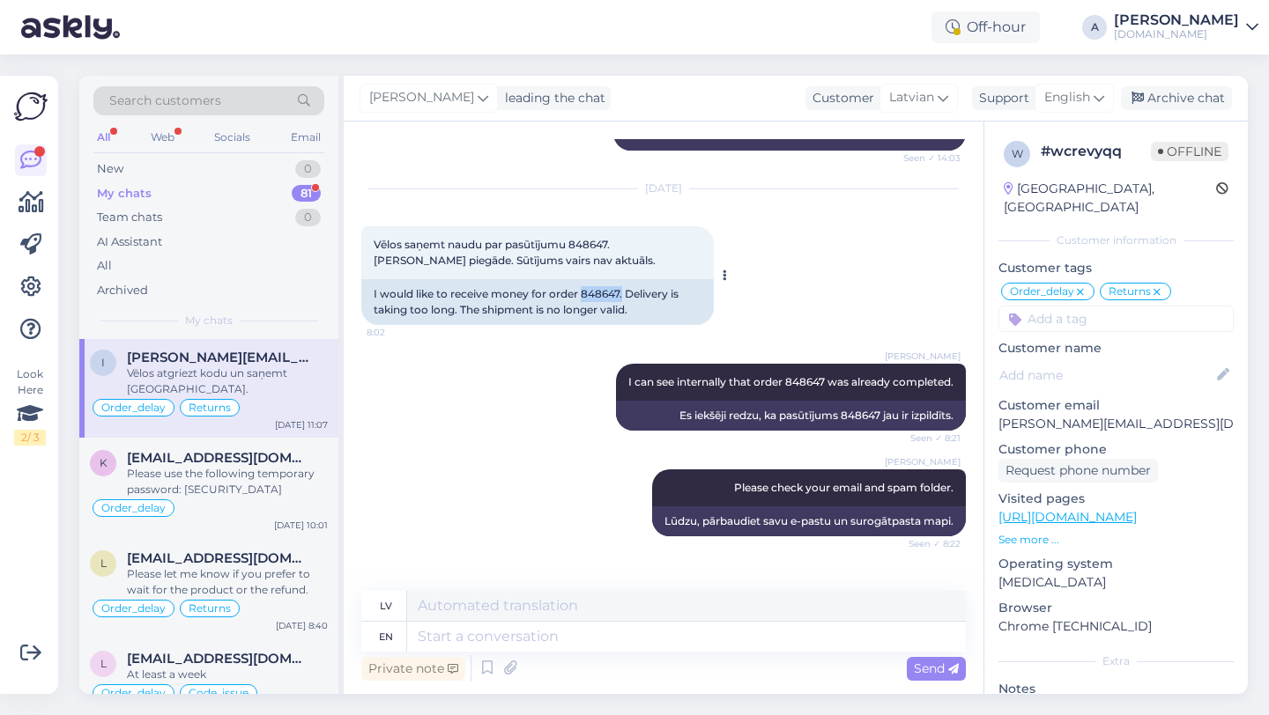
drag, startPoint x: 623, startPoint y: 293, endPoint x: 582, endPoint y: 293, distance: 40.5
click at [582, 293] on div "I would like to receive money for order 848647. Delivery is taking too long. Th…" at bounding box center [537, 302] width 352 height 46
copy div "848647."
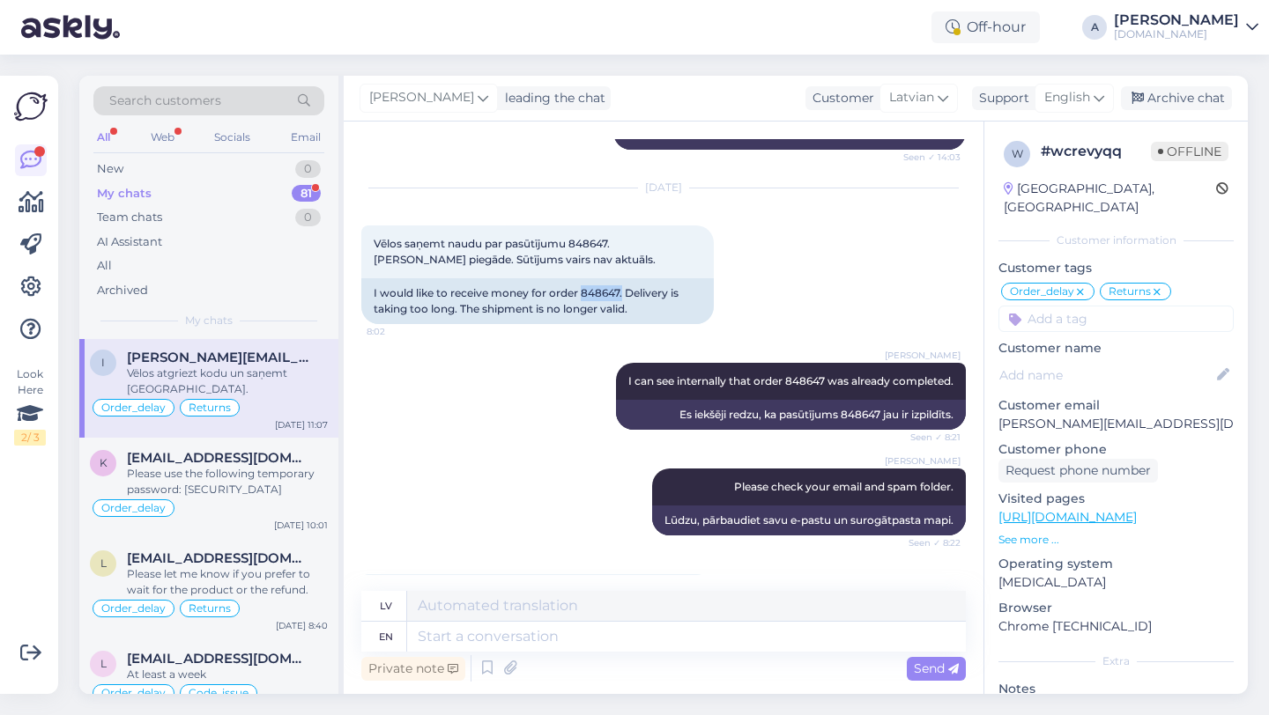
scroll to position [2121, 0]
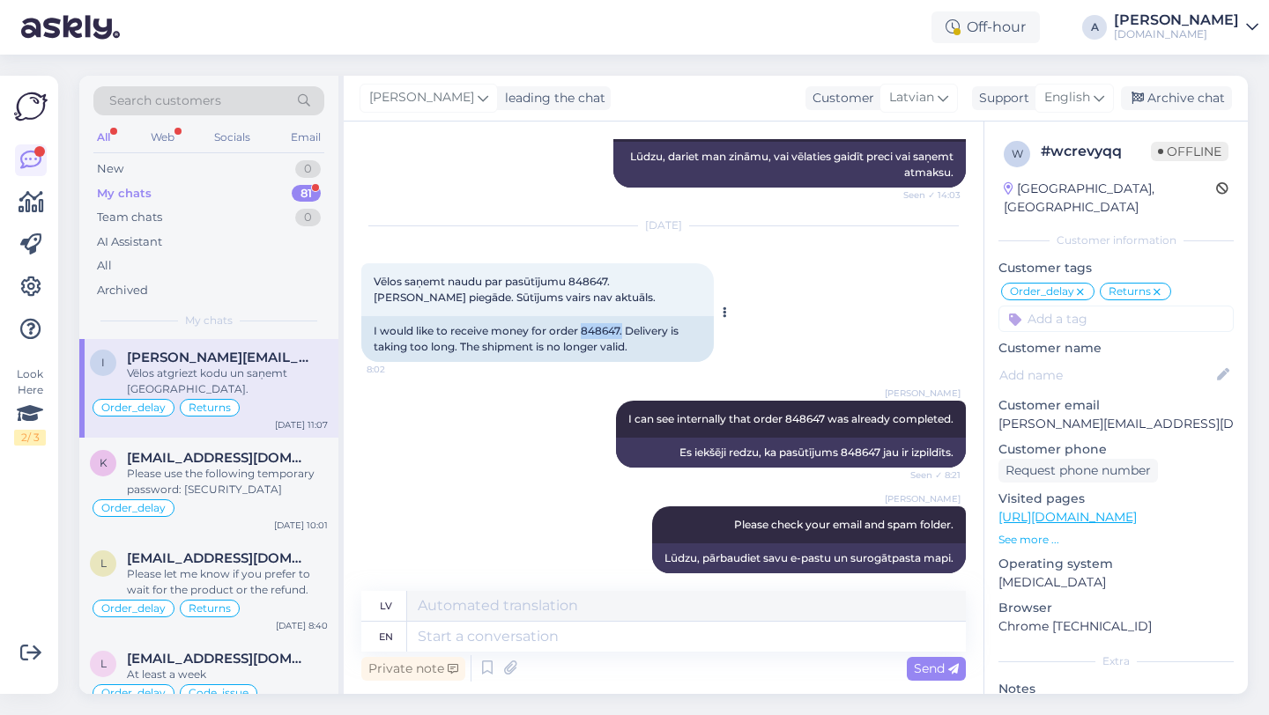
click at [605, 334] on div "I would like to receive money for order 848647. Delivery is taking too long. Th…" at bounding box center [537, 339] width 352 height 46
drag, startPoint x: 622, startPoint y: 333, endPoint x: 582, endPoint y: 335, distance: 39.7
click at [582, 335] on div "I would like to receive money for order 848647. Delivery is taking too long. Th…" at bounding box center [537, 339] width 352 height 46
copy div "848647"
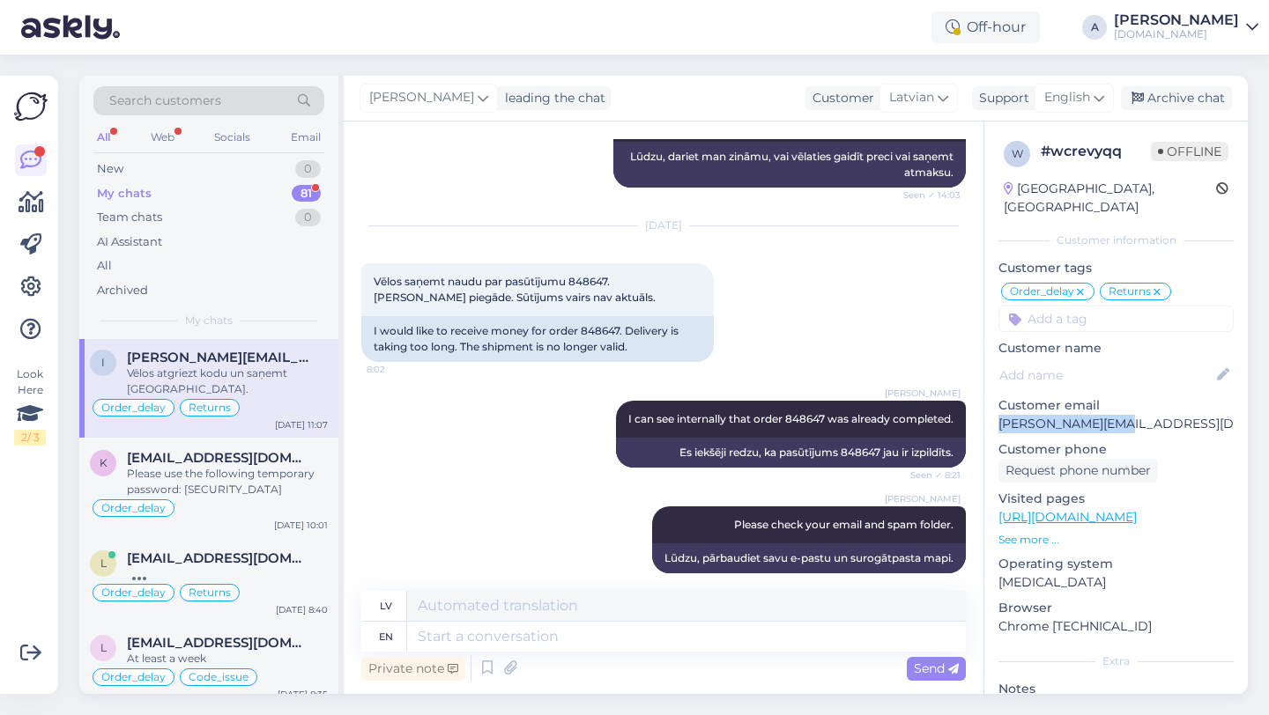
drag, startPoint x: 1118, startPoint y: 408, endPoint x: 1008, endPoint y: 407, distance: 110.1
click at [993, 406] on div "w # wcrevyqq Offline Latvia, Riga Customer information Customer tags Order_dela…" at bounding box center [1115, 505] width 263 height 767
copy p "[PERSON_NAME][EMAIL_ADDRESS][DOMAIN_NAME]"
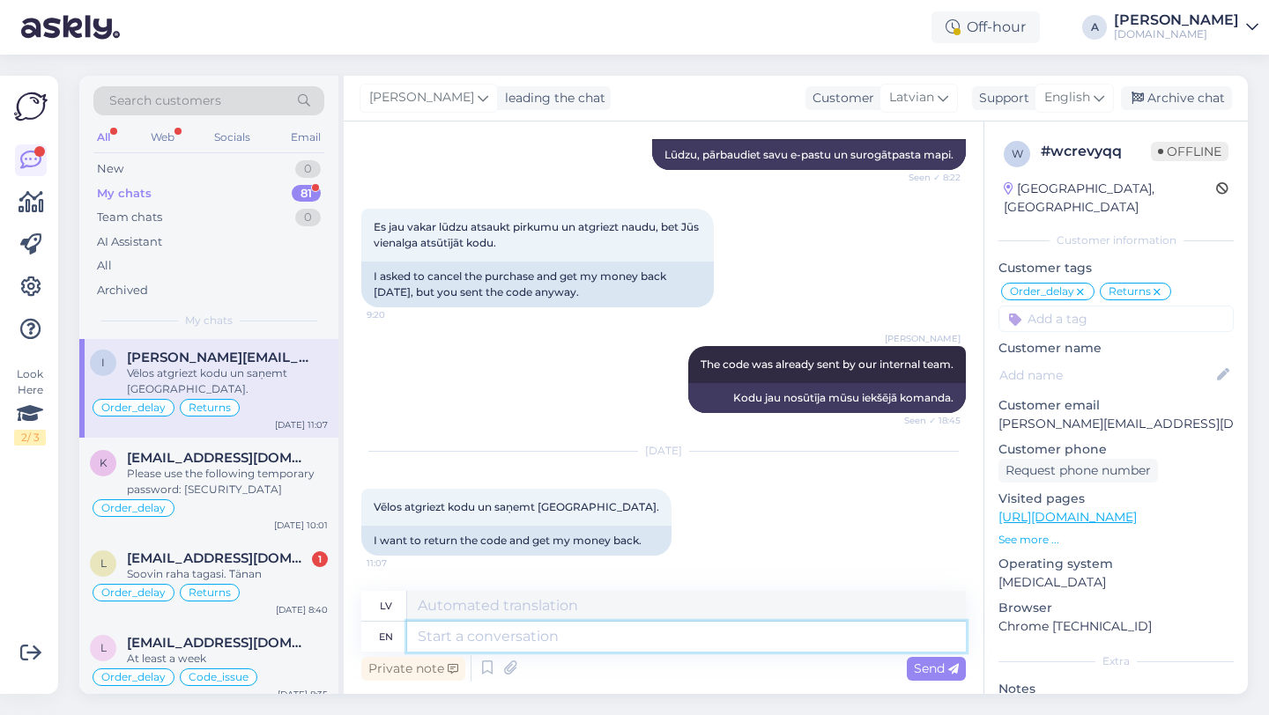
click at [532, 648] on textarea at bounding box center [686, 637] width 559 height 30
type textarea "I e"
type textarea "Es"
type textarea "I will sha"
type textarea "Es darīšu"
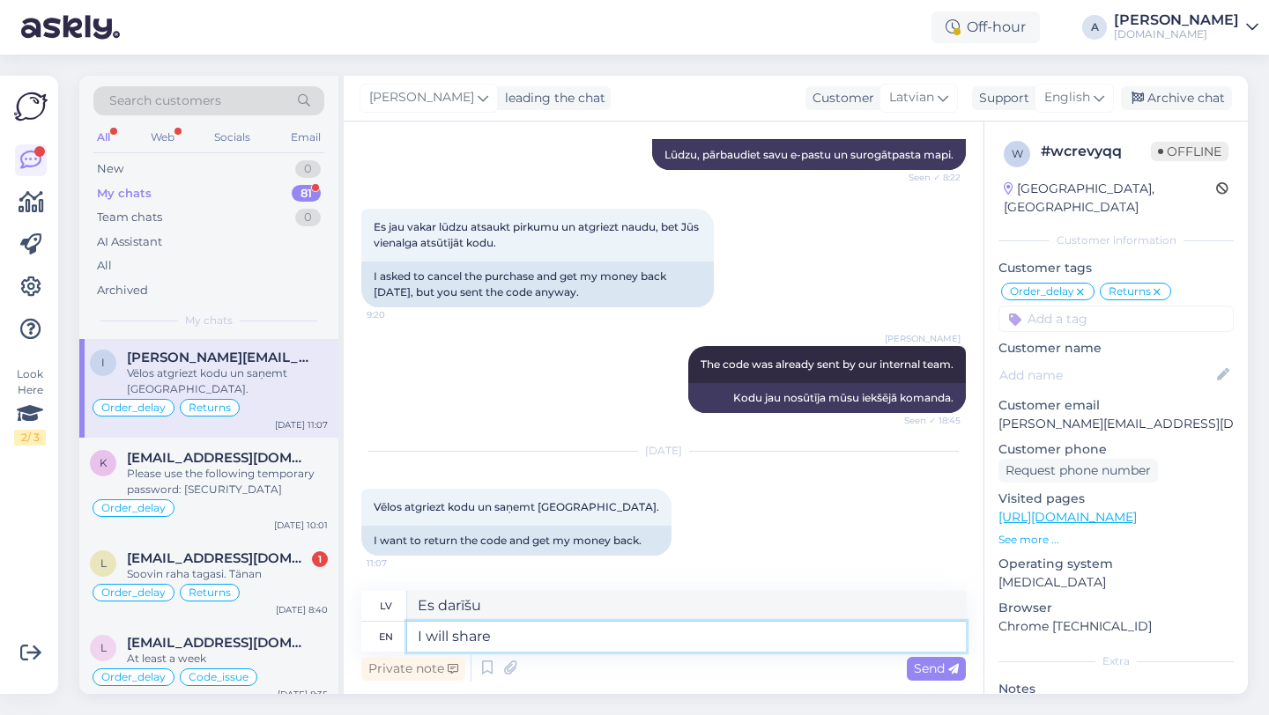
type textarea "I will share"
type textarea "Es dalīšos"
type textarea "I will share the re"
type textarea "Es dalīšos ar"
type textarea "I will share the request"
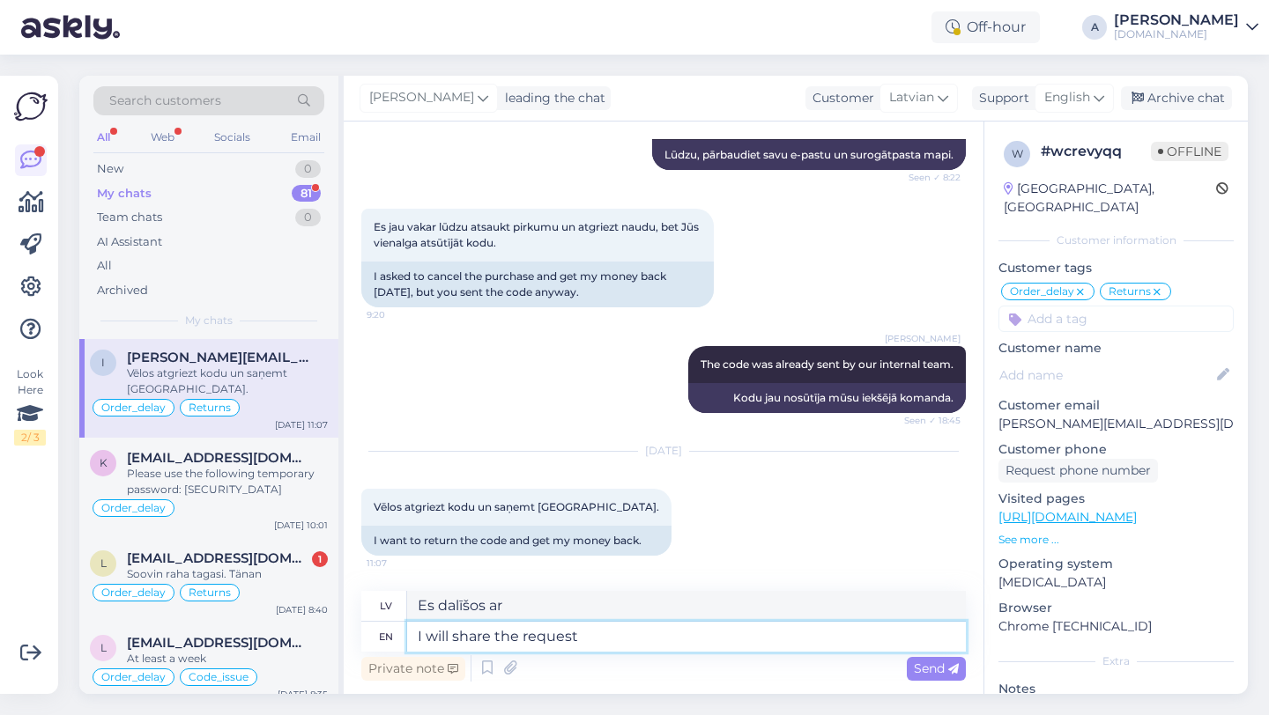
type textarea "Es dalīšos ar lūgumu"
type textarea "I will share the request with our in"
type textarea "Es dalīšos ar lūgumu ar mūsu"
type textarea "I will share the request with our internal"
type textarea "Es kopīgošu šo pieprasījumu ar mūsu iekšējo dienestu."
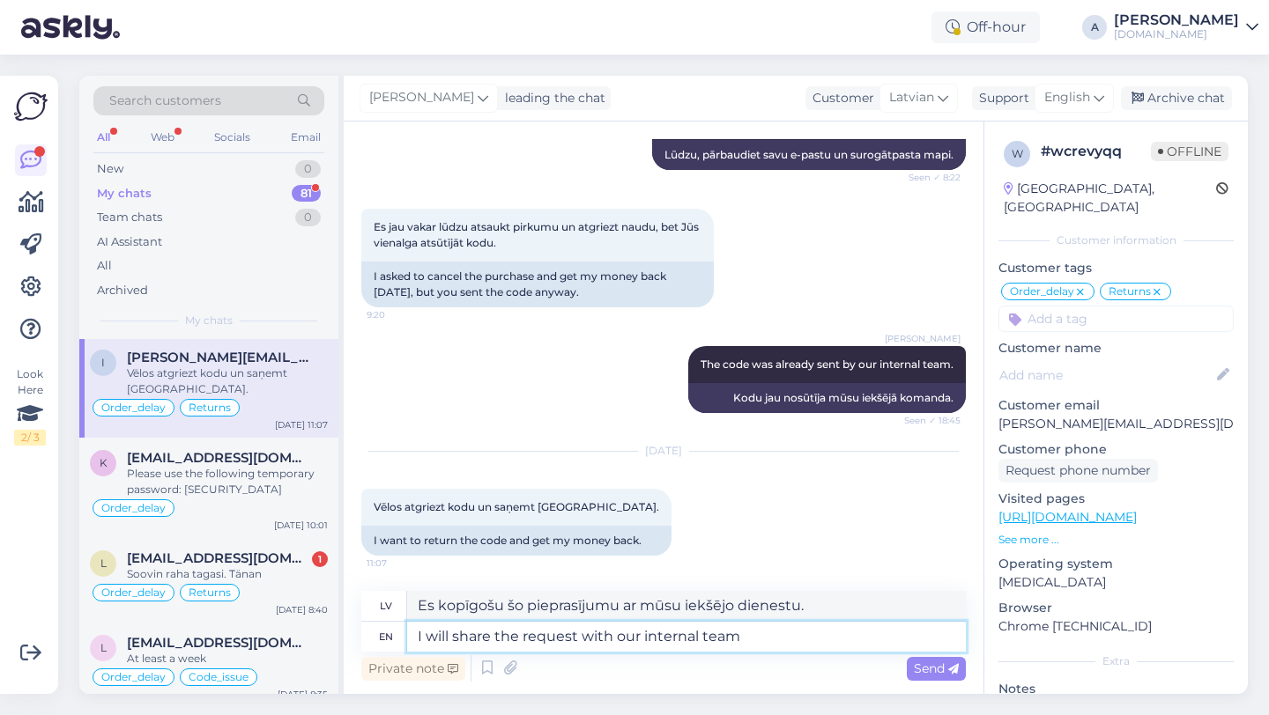
type textarea "I will share the request with our internal team"
type textarea "Es kopīgošu pieprasījumu ar mūsu iekšējo komandu."
type textarea "I will share the request with our internal team."
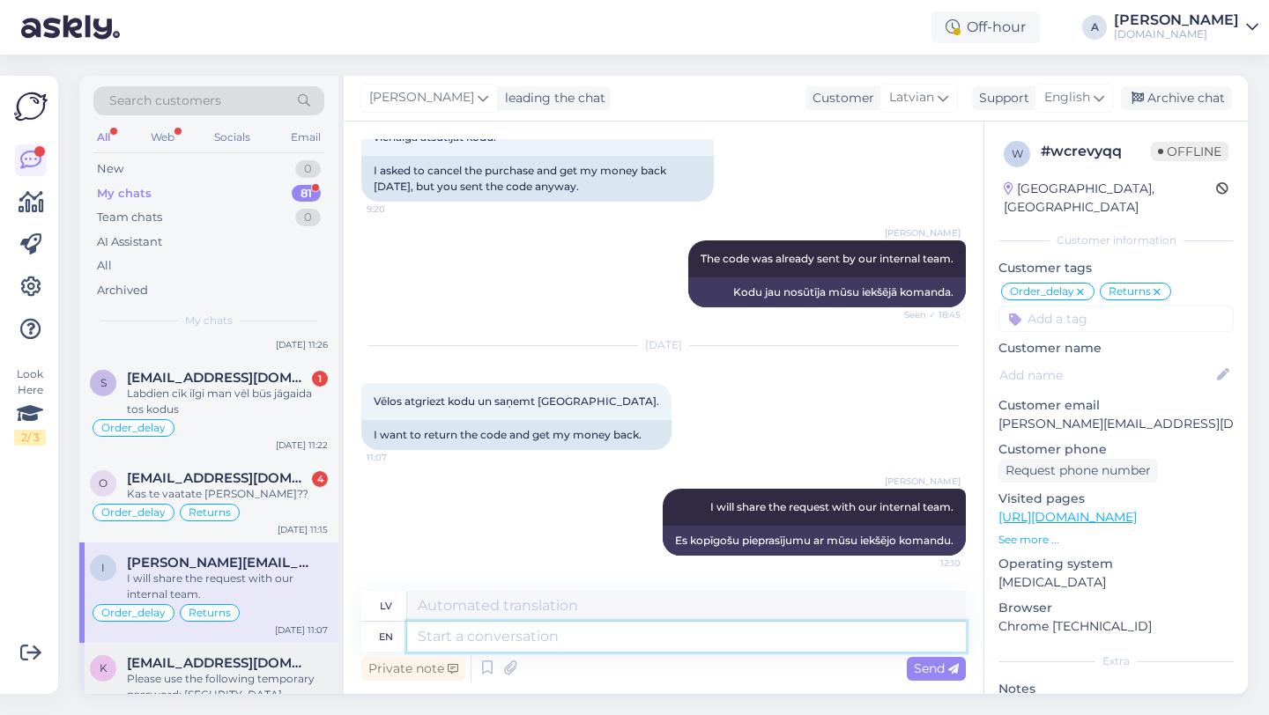
scroll to position [348, 0]
click at [212, 482] on span "[EMAIL_ADDRESS][DOMAIN_NAME]" at bounding box center [218, 477] width 183 height 16
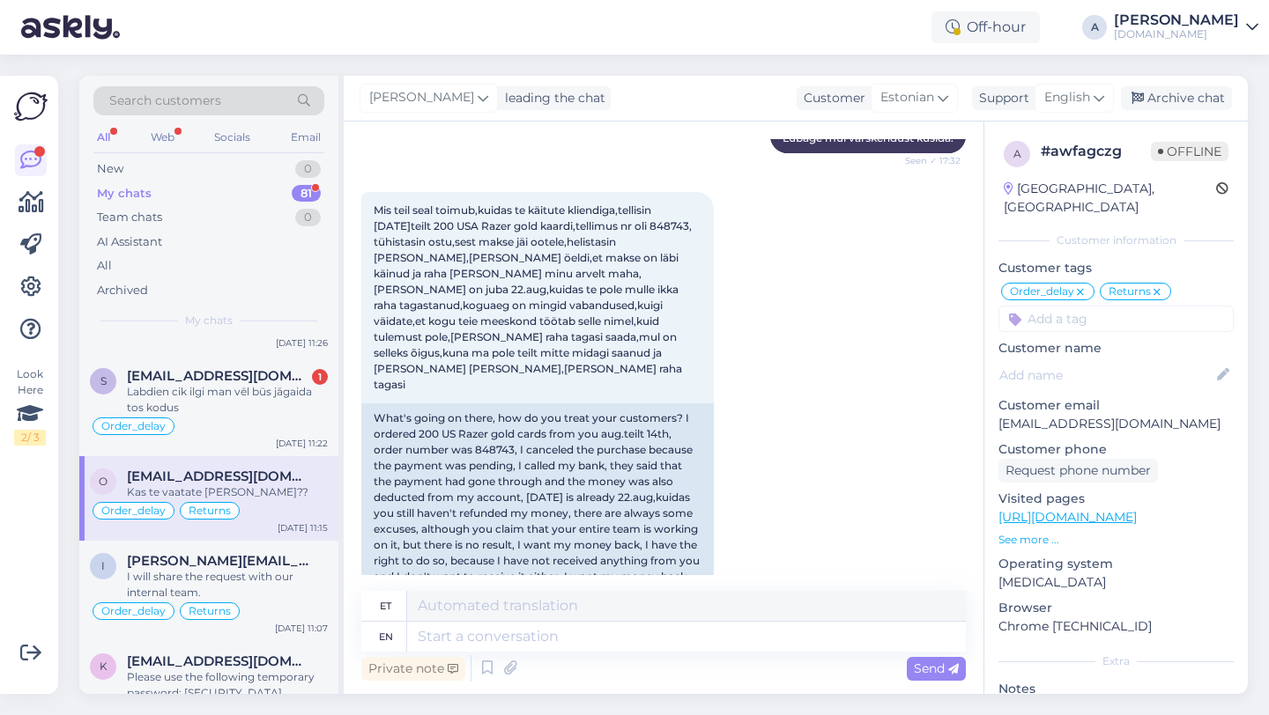
scroll to position [6786, 0]
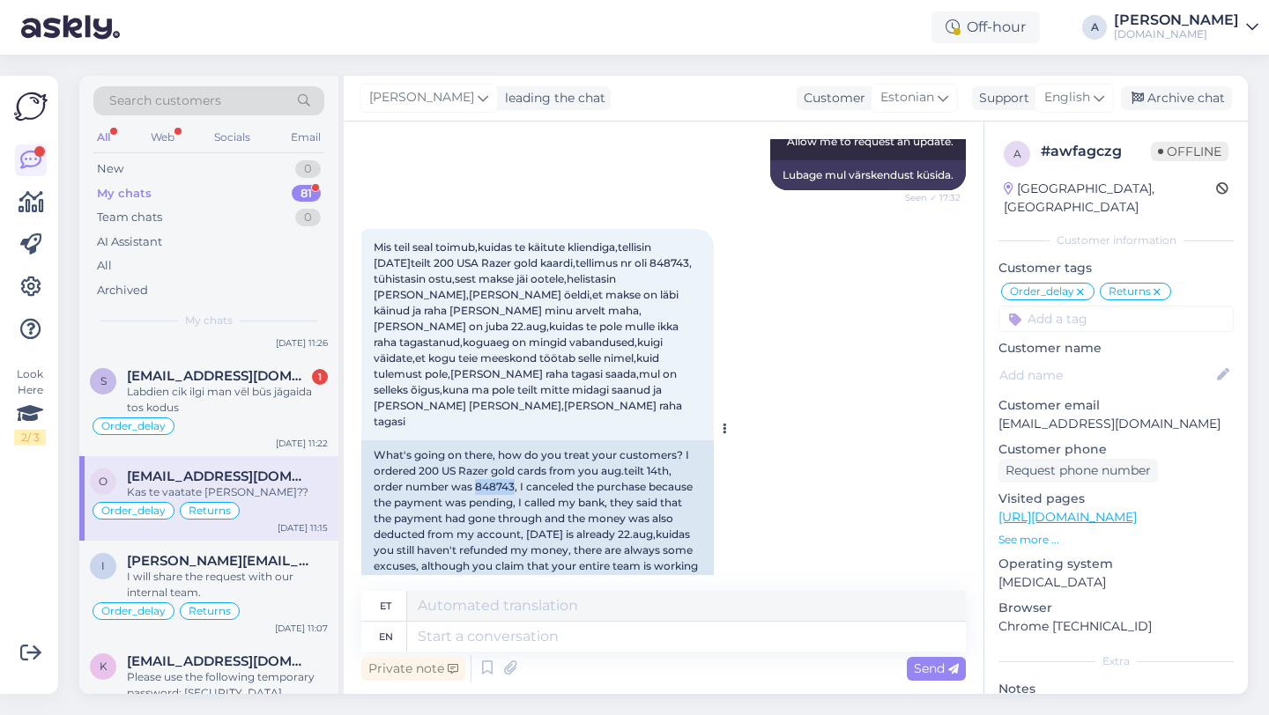
drag, startPoint x: 515, startPoint y: 407, endPoint x: 486, endPoint y: 408, distance: 29.1
click at [478, 441] on div "What's going on there, how do you treat your customers? I ordered 200 US Razer …" at bounding box center [537, 535] width 352 height 189
copy div "848743"
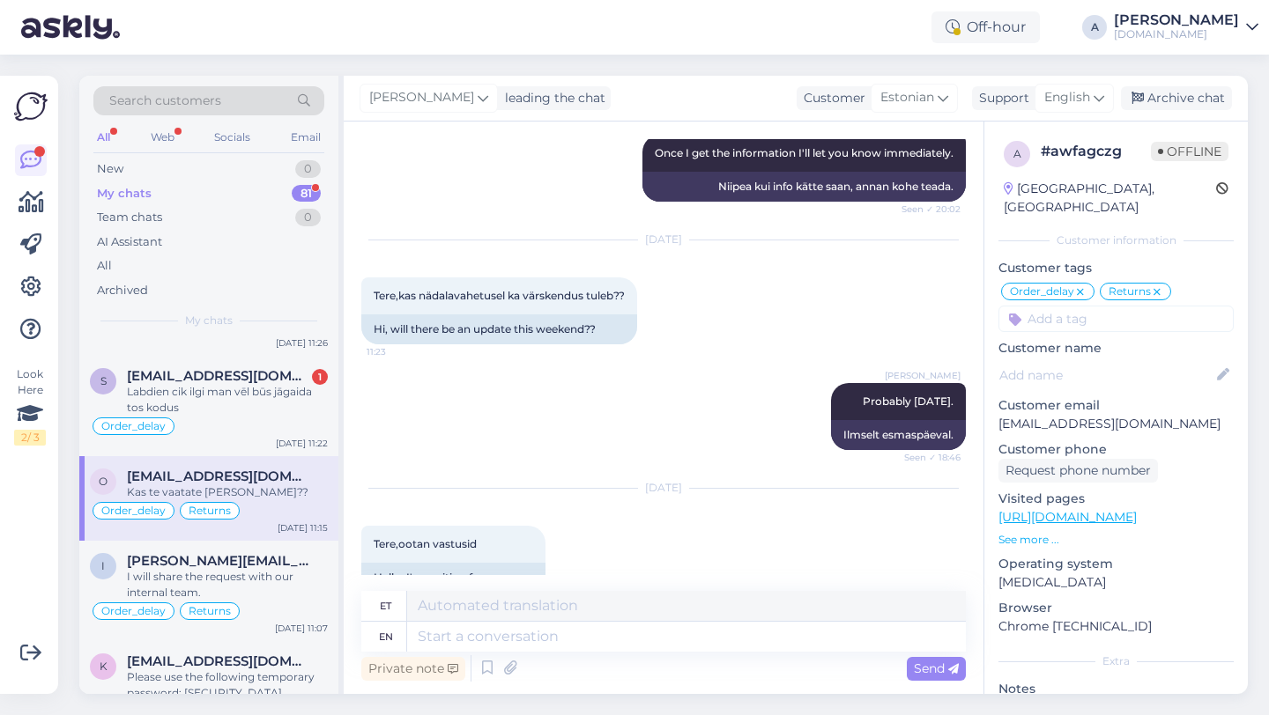
scroll to position [7795, 0]
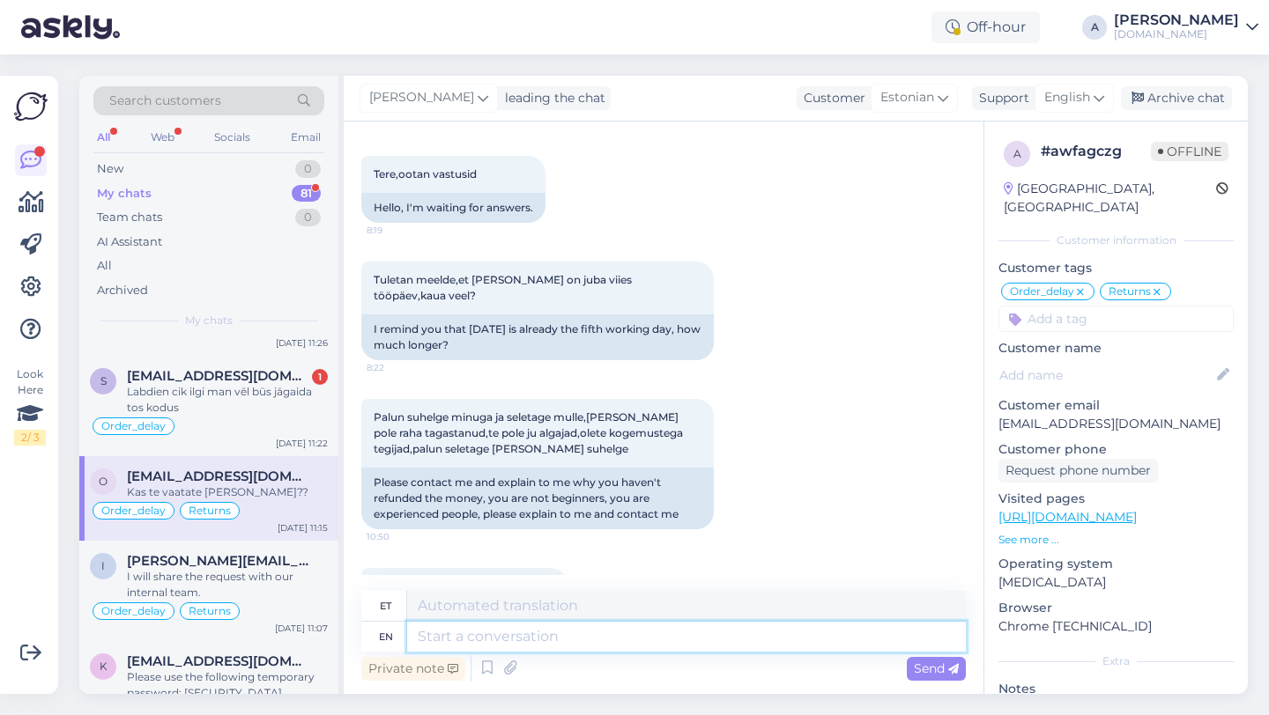
click at [465, 636] on textarea at bounding box center [686, 637] width 559 height 30
type textarea "Allow m"
type textarea "Luba"
type textarea "Allow me t"
type textarea "Lubage mul"
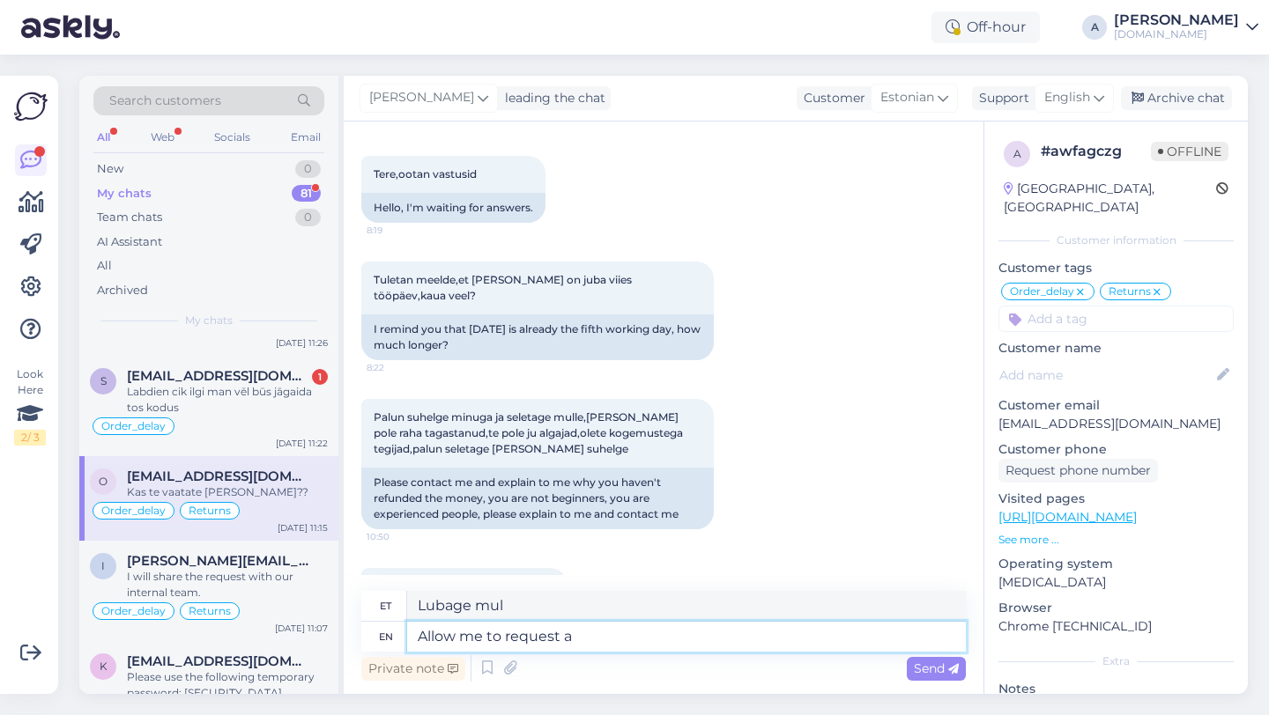
type textarea "Allow me to request an"
type textarea "Lubage mul paluda"
type textarea "Allow me to request an udpate"
type textarea "Lubage mul värskendust taotleda"
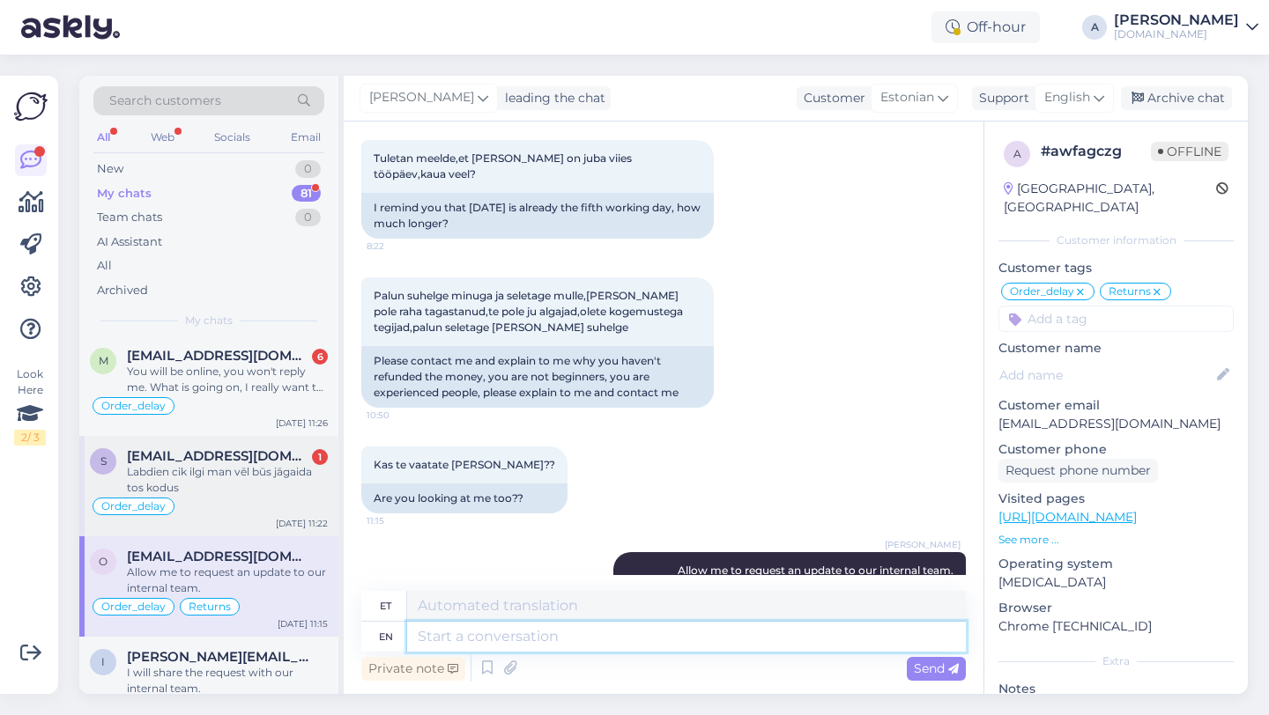
scroll to position [264, 0]
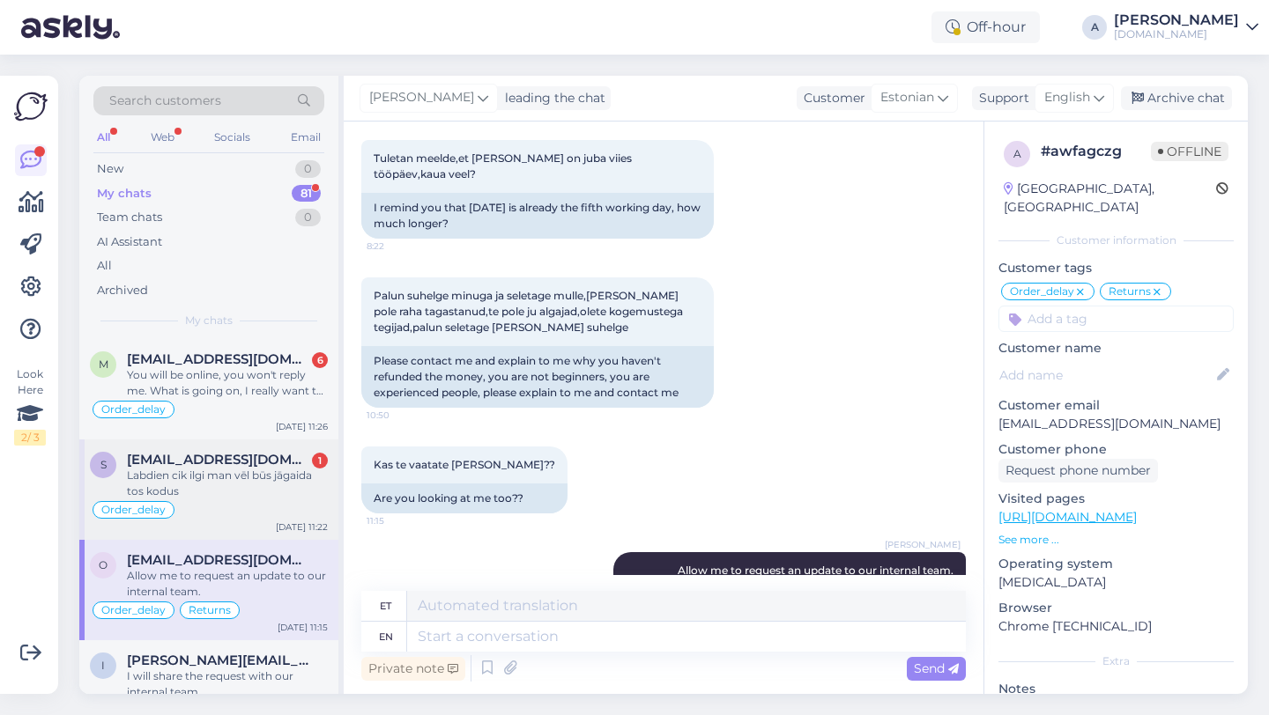
click at [203, 495] on div "Labdien cik ilgi man vēl būs jāgaida tos kodus" at bounding box center [227, 484] width 201 height 32
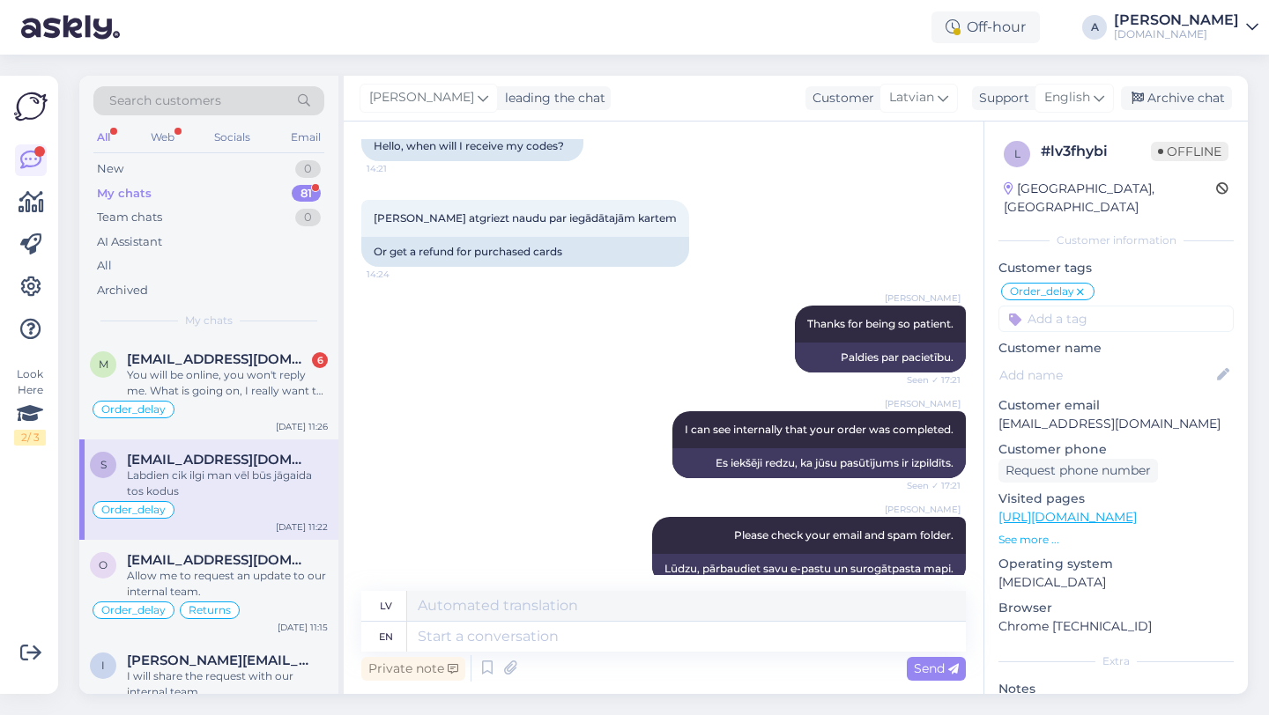
scroll to position [1591, 0]
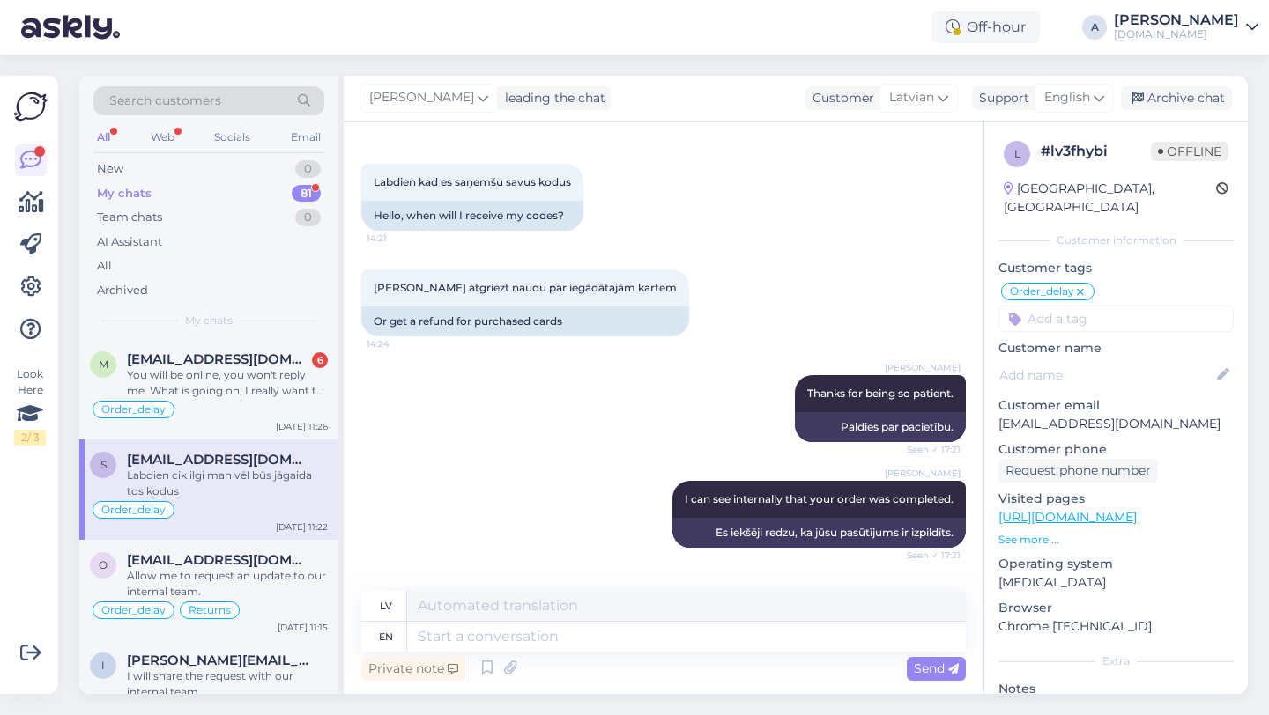
drag, startPoint x: 1210, startPoint y: 407, endPoint x: 998, endPoint y: 404, distance: 211.5
click at [998, 415] on p "[EMAIL_ADDRESS][DOMAIN_NAME]" at bounding box center [1115, 424] width 235 height 19
copy p "[EMAIL_ADDRESS][DOMAIN_NAME]"
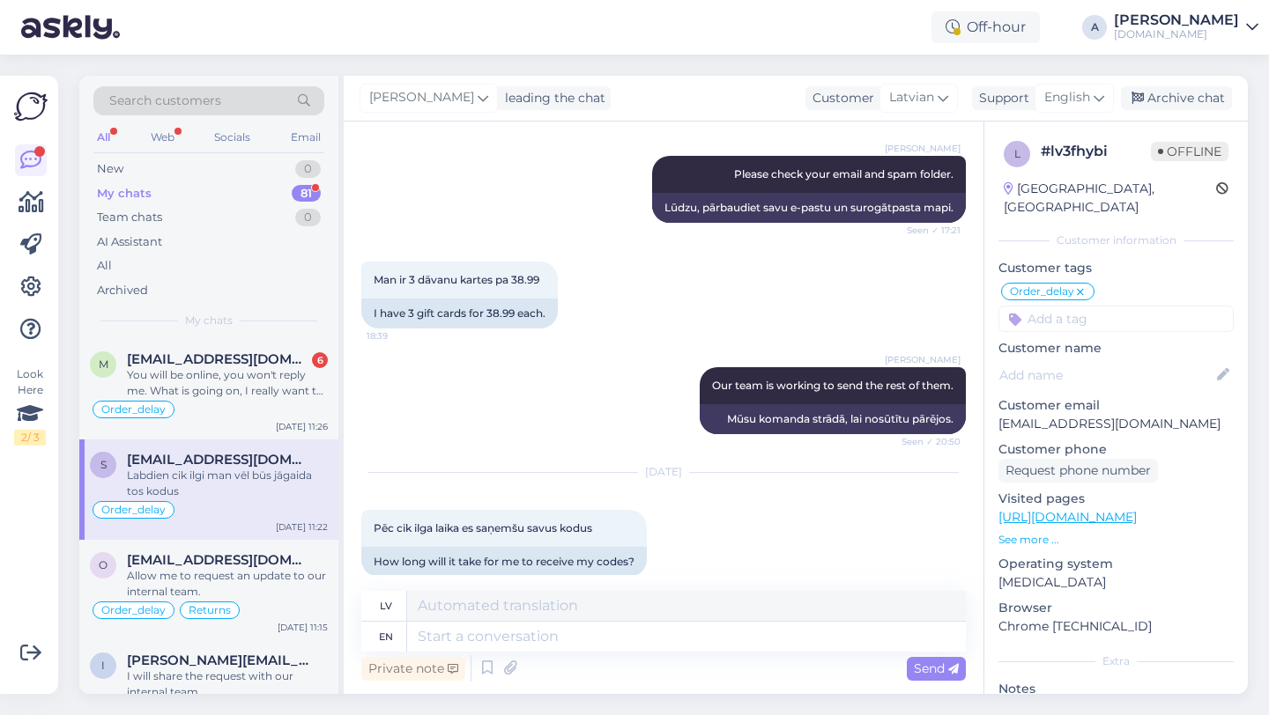
scroll to position [2900, 0]
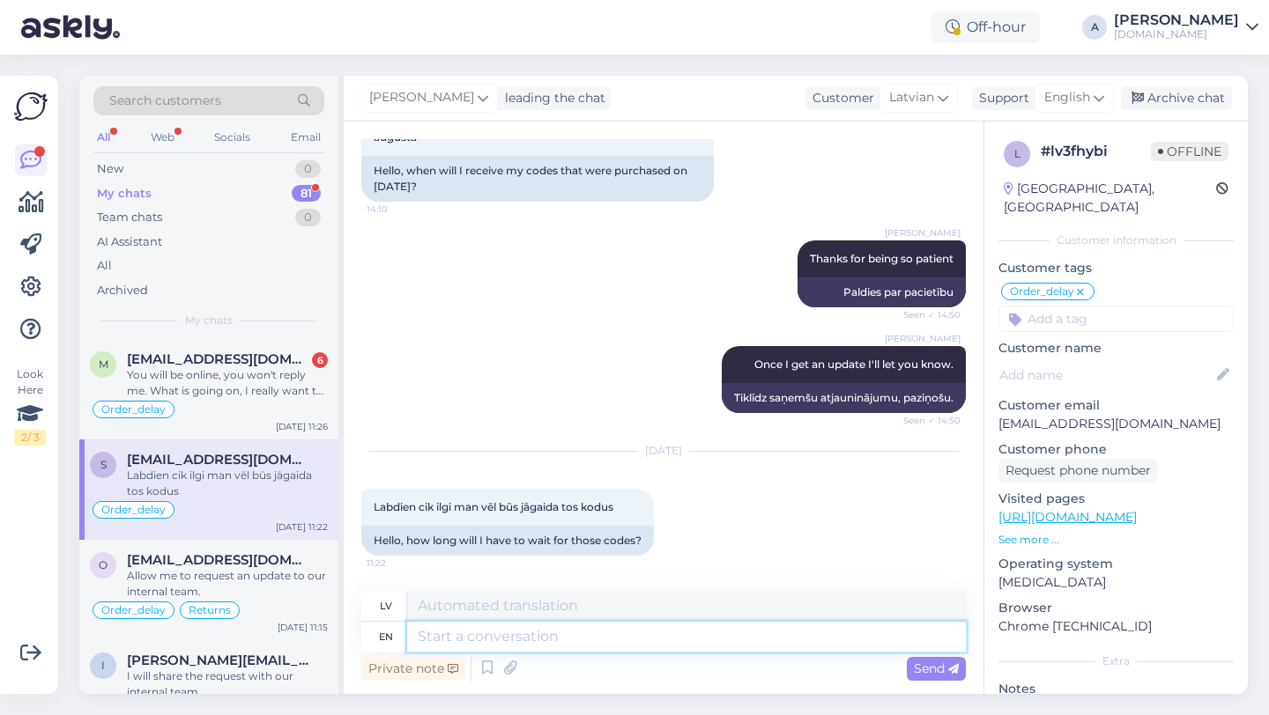
click at [500, 638] on textarea at bounding box center [686, 637] width 559 height 30
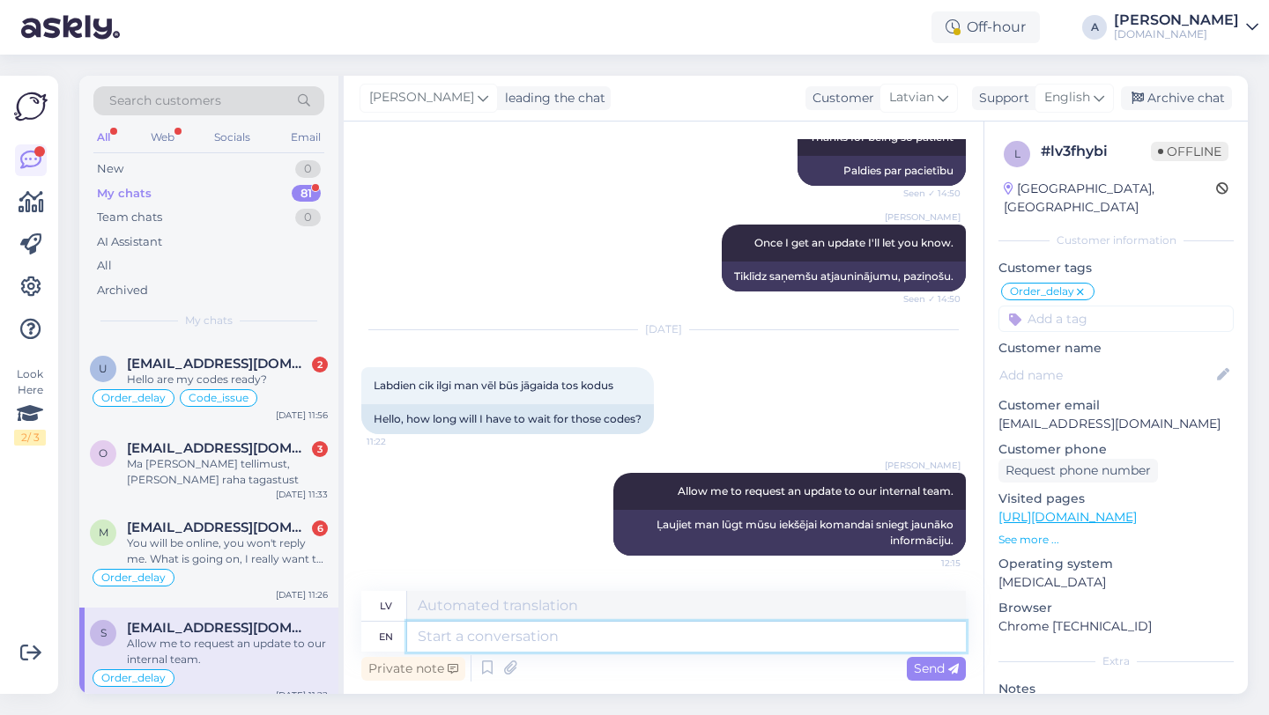
scroll to position [97, 0]
click at [191, 536] on div "You will be online, you won't reply me. What is going on, I really want to know…" at bounding box center [227, 551] width 201 height 32
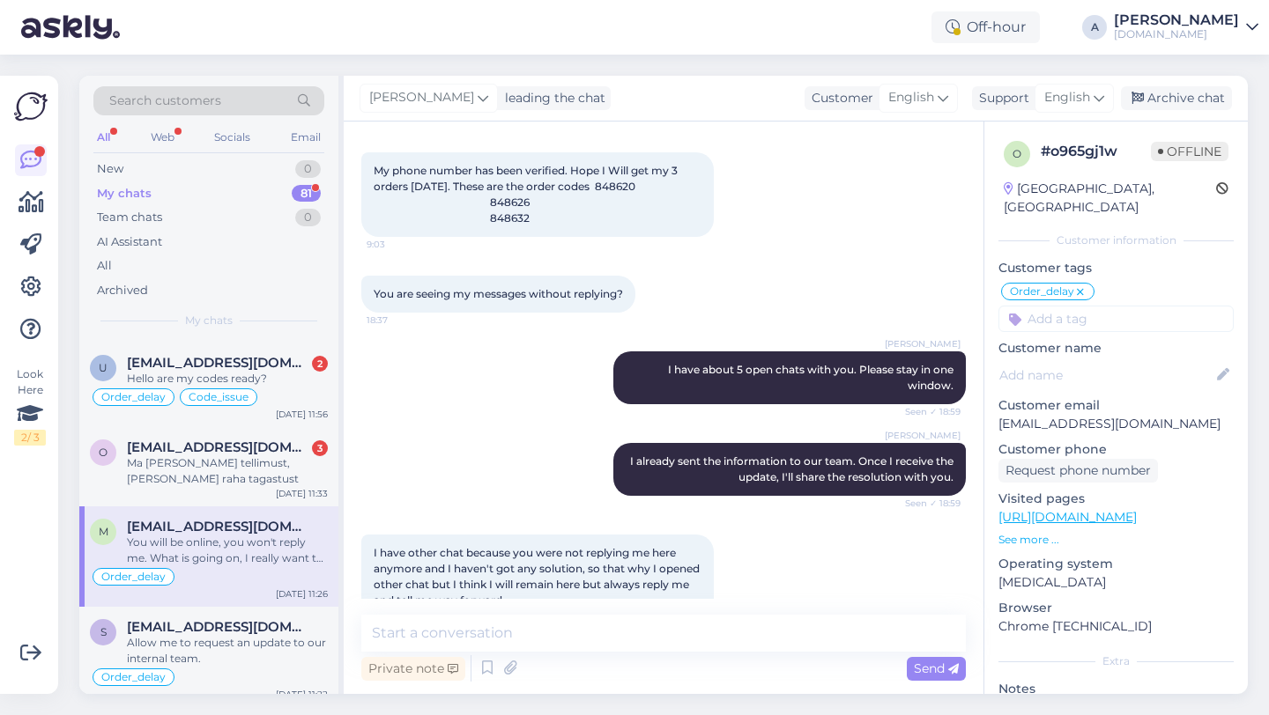
scroll to position [10183, 0]
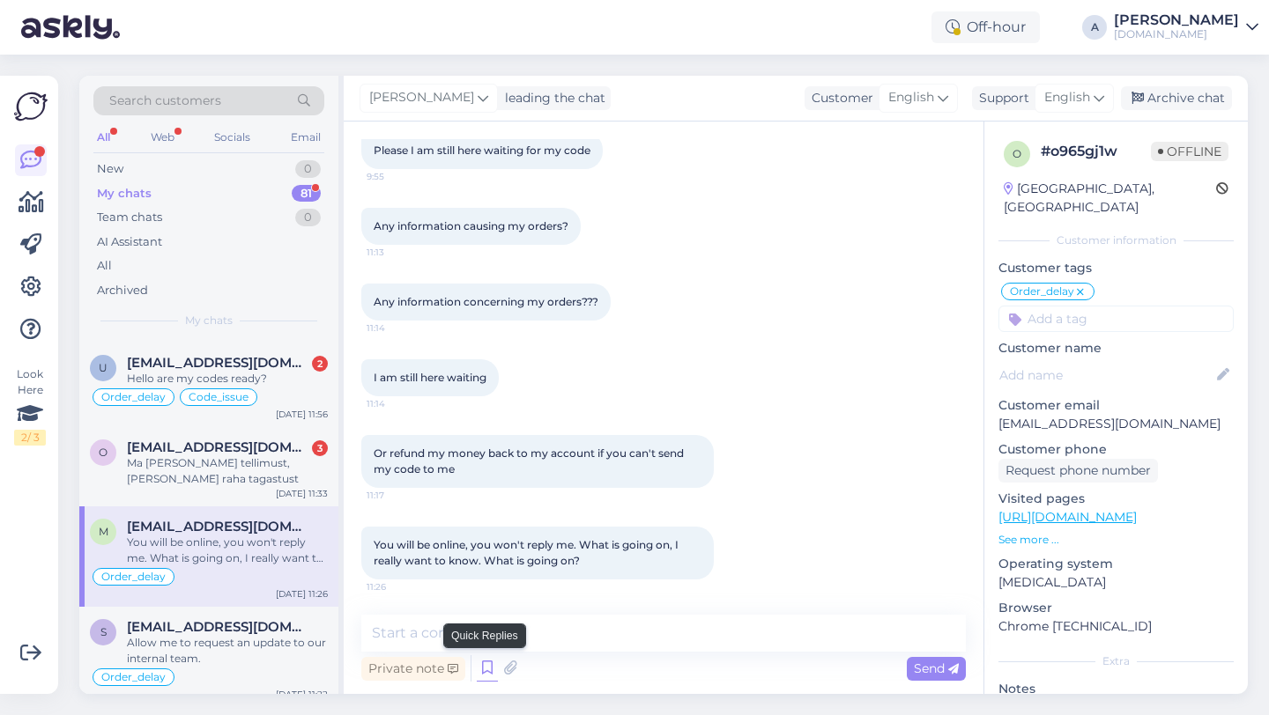
click at [484, 670] on icon at bounding box center [487, 668] width 21 height 26
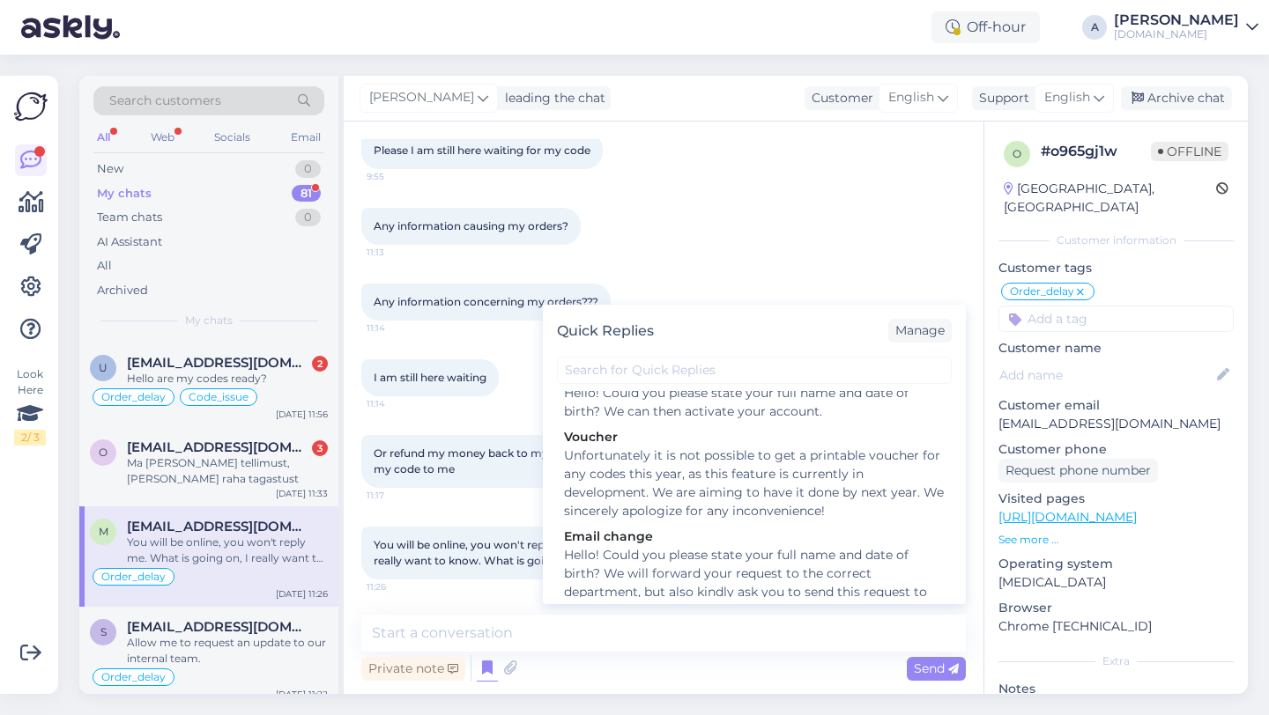
scroll to position [826, 0]
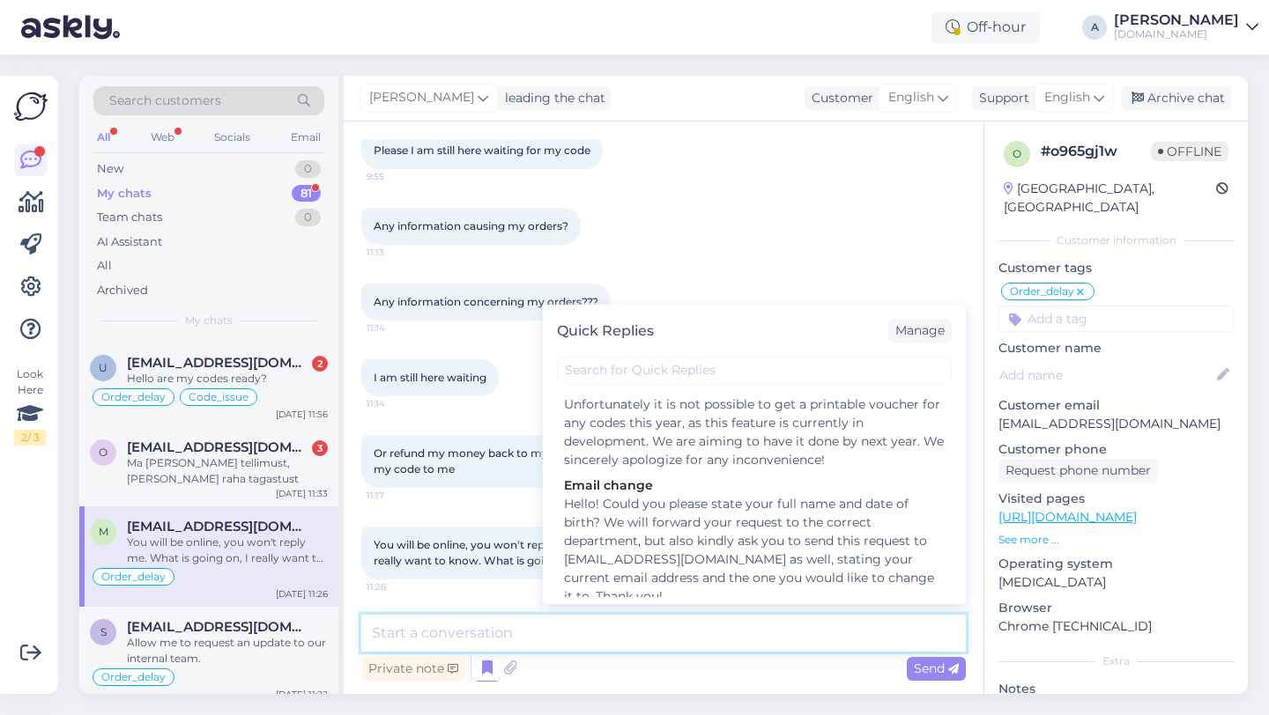
click at [484, 633] on textarea at bounding box center [663, 633] width 604 height 37
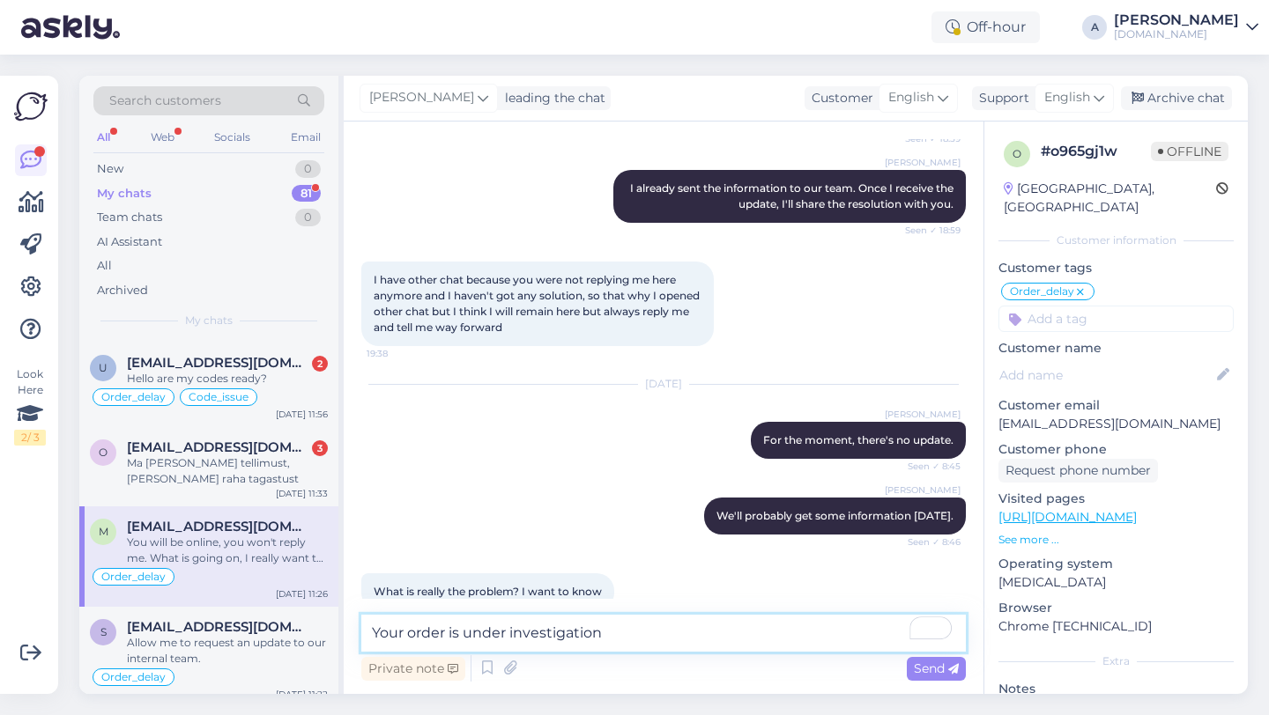
scroll to position [9284, 0]
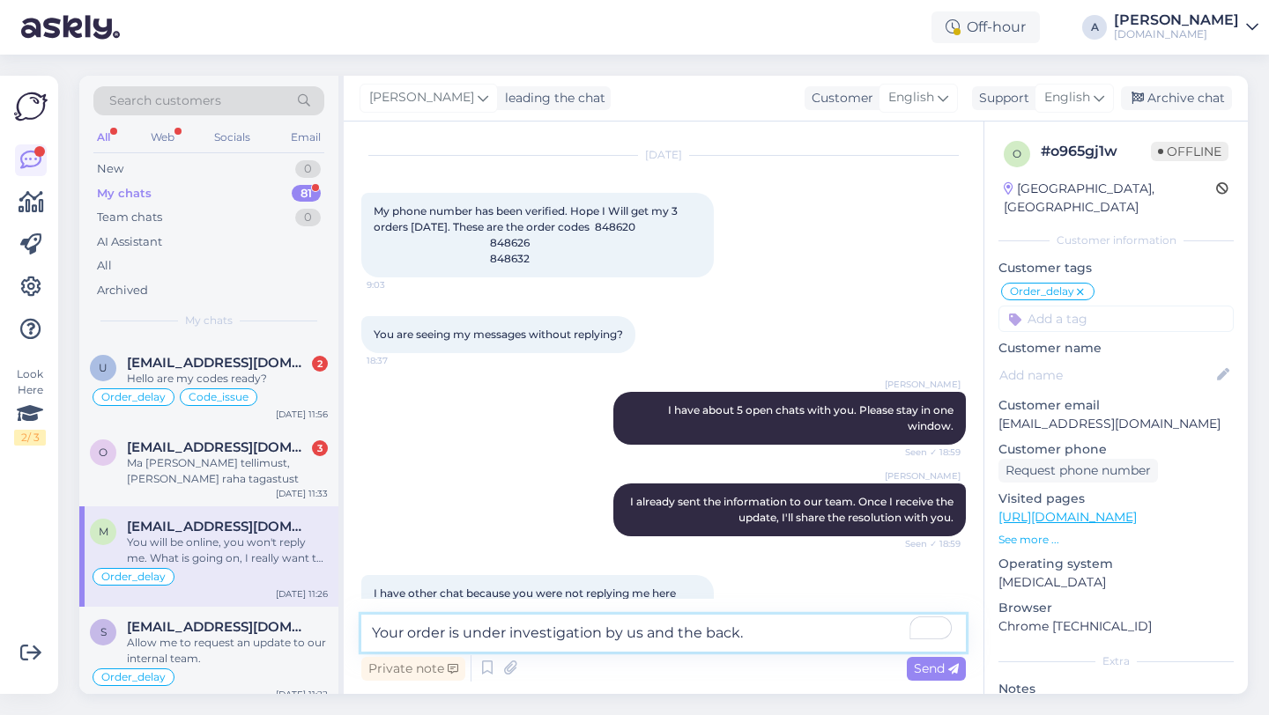
click at [762, 633] on textarea "Your order is under investigation by us and the back." at bounding box center [663, 633] width 604 height 37
click at [371, 633] on textarea "Your order is under investigation by us and the back." at bounding box center [663, 633] width 604 height 37
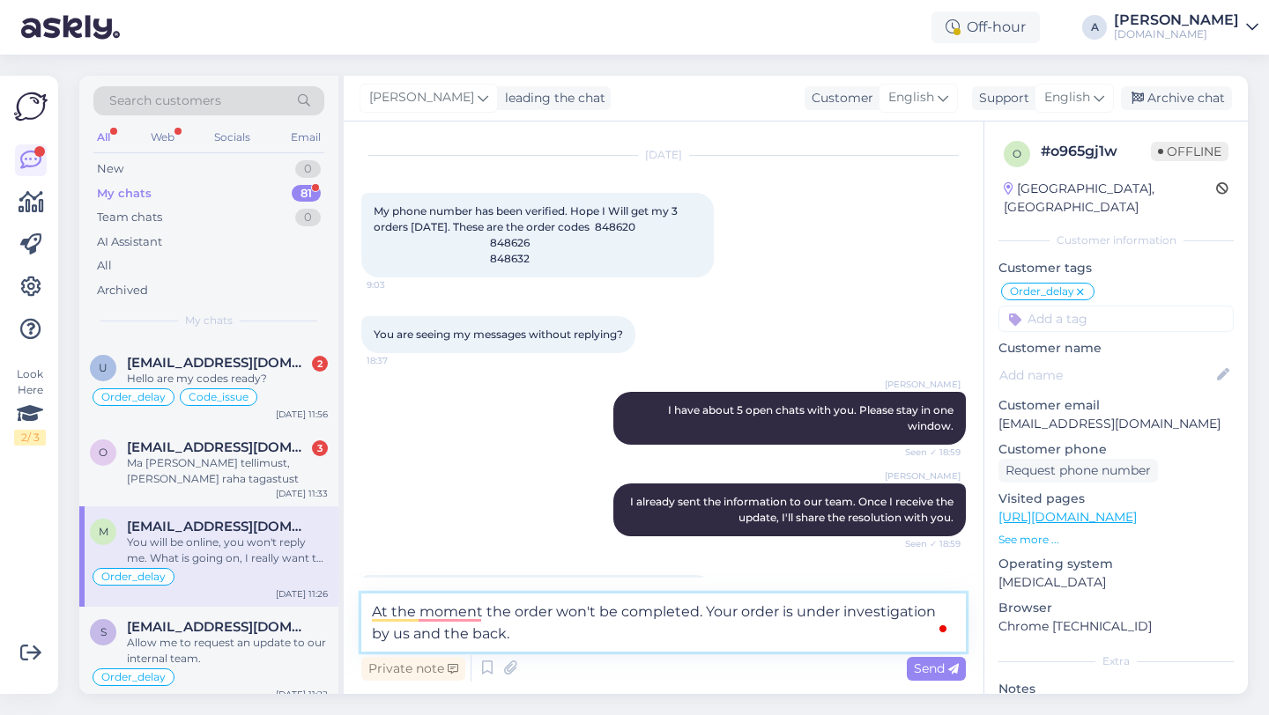
click at [790, 613] on textarea "At the moment the order won't be completed. Your order is under investigation b…" at bounding box center [663, 623] width 604 height 58
drag, startPoint x: 790, startPoint y: 613, endPoint x: 708, endPoint y: 613, distance: 81.9
click at [708, 613] on textarea "At the moment the order won't be completed. Your order is under investigation b…" at bounding box center [663, 623] width 604 height 58
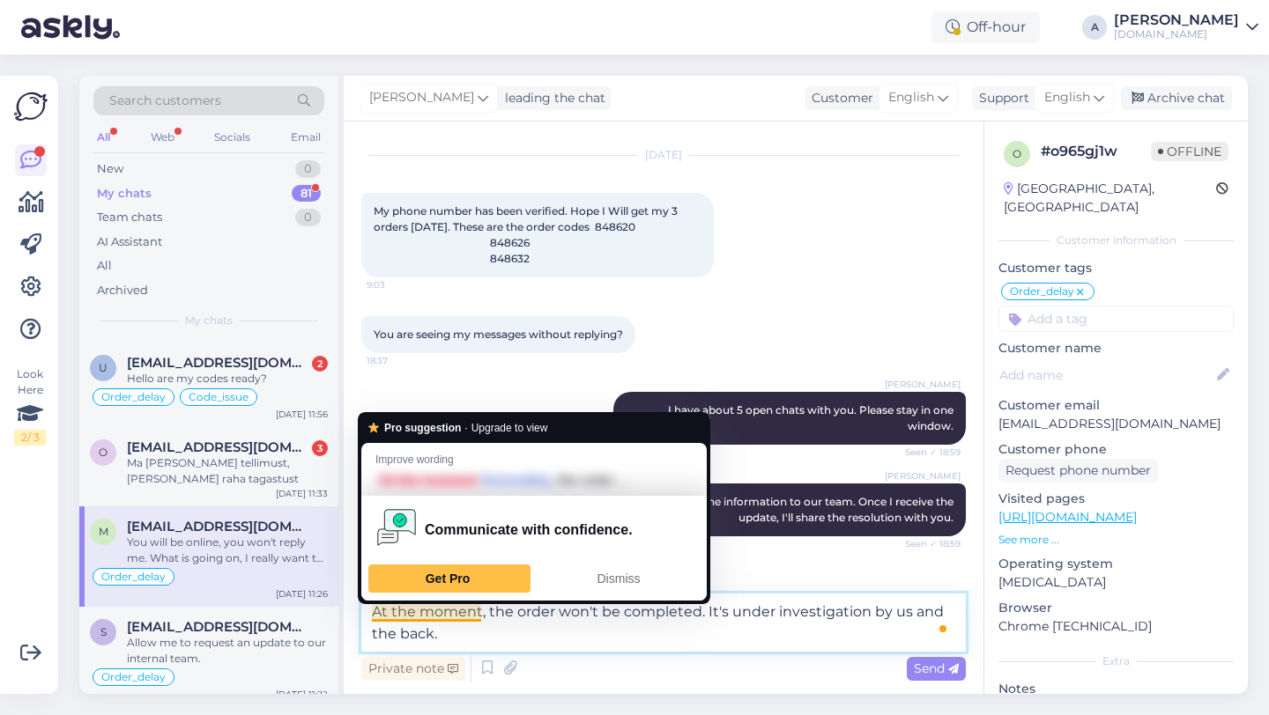
click at [485, 637] on textarea "At the moment, the order won't be completed. It's under investigation by us and…" at bounding box center [663, 623] width 604 height 58
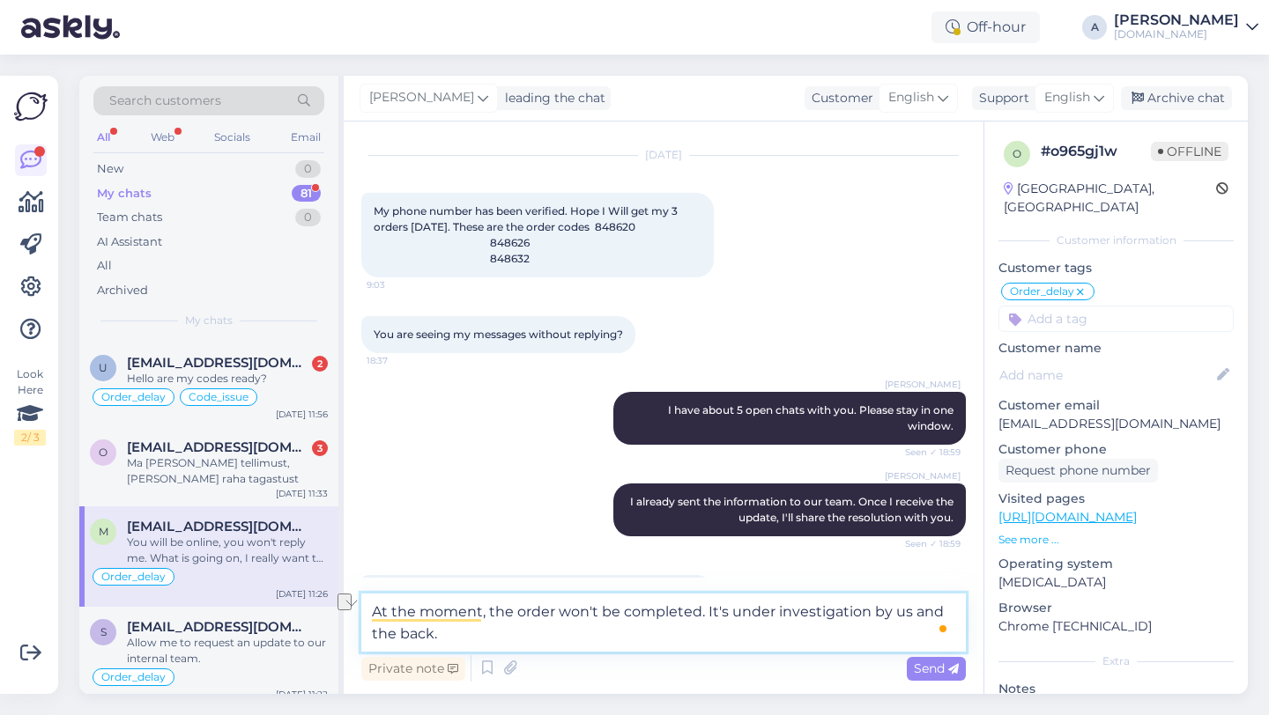
drag, startPoint x: 706, startPoint y: 609, endPoint x: 566, endPoint y: 596, distance: 140.6
click at [566, 596] on textarea "At the moment, the order won't be completed. It's under investigation by us and…" at bounding box center [663, 623] width 604 height 58
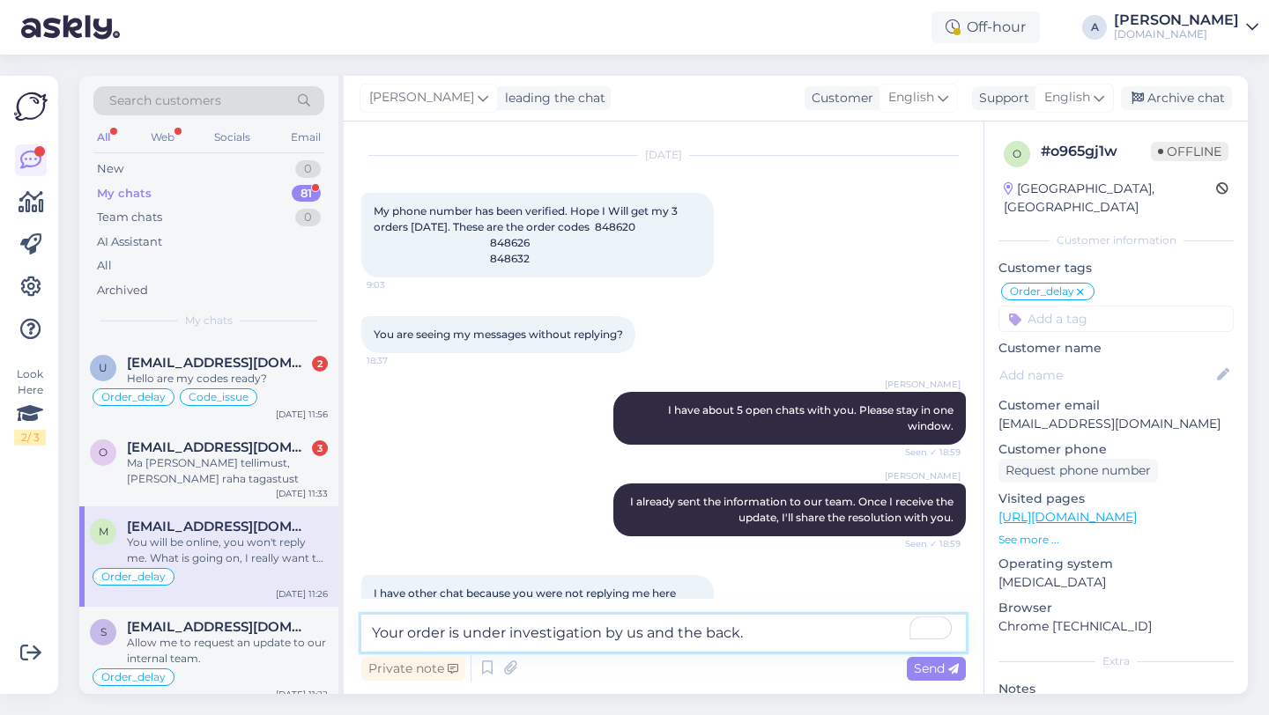
click at [786, 622] on textarea "Your order is under investigation by us and the back." at bounding box center [663, 633] width 604 height 37
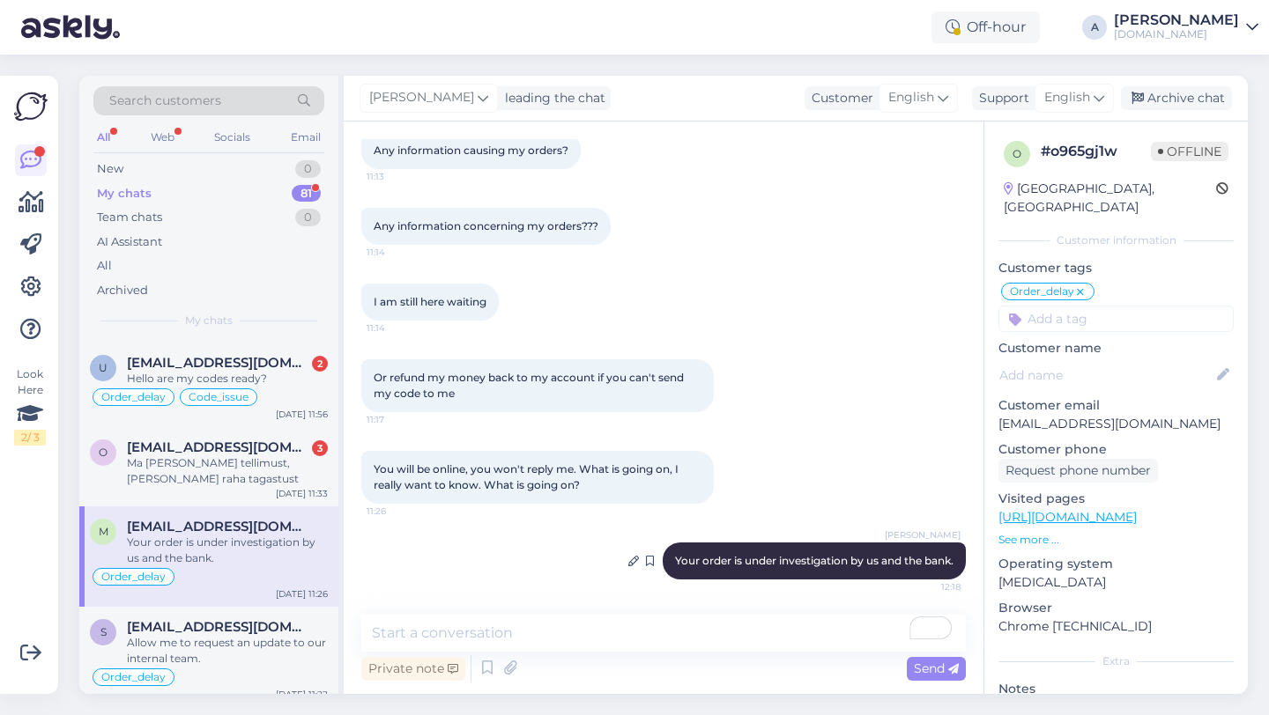
drag, startPoint x: 956, startPoint y: 560, endPoint x: 689, endPoint y: 551, distance: 267.1
click at [663, 551] on div "Alfredo Your order is under investigation by us and the bank. 12:18" at bounding box center [814, 561] width 303 height 37
click at [134, 445] on span "[EMAIL_ADDRESS][DOMAIN_NAME]" at bounding box center [218, 448] width 183 height 16
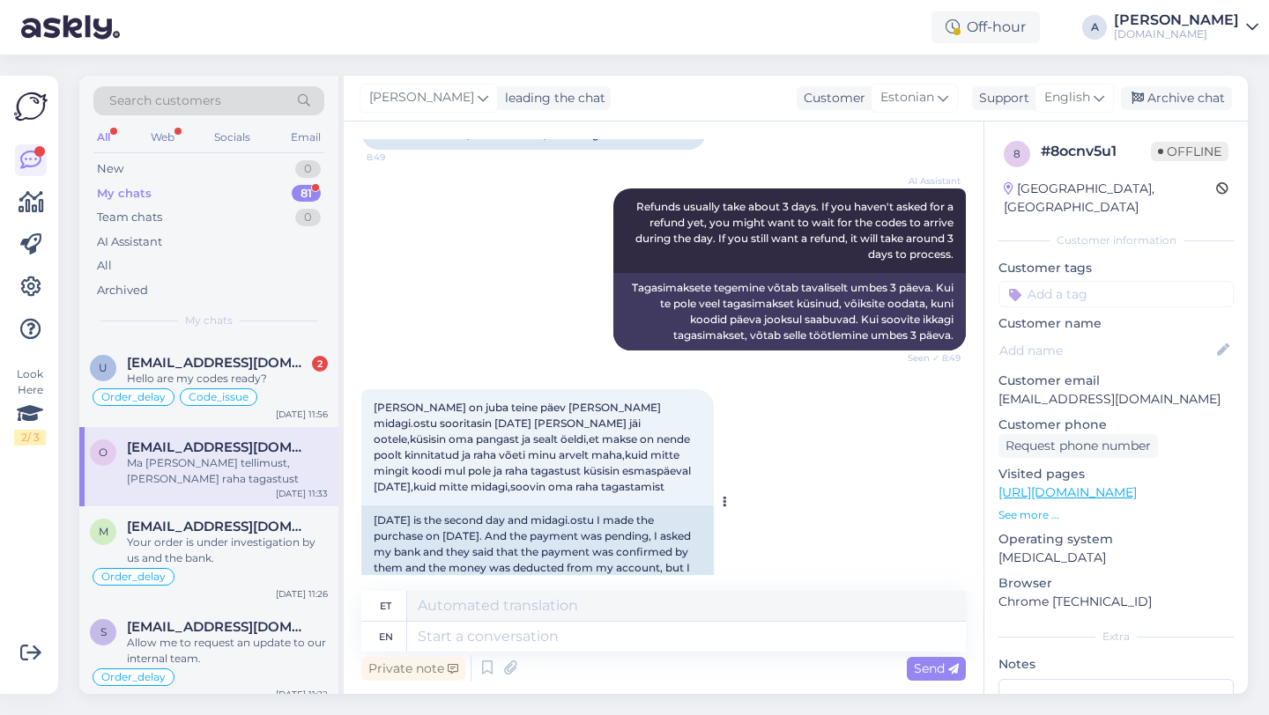
scroll to position [0, 0]
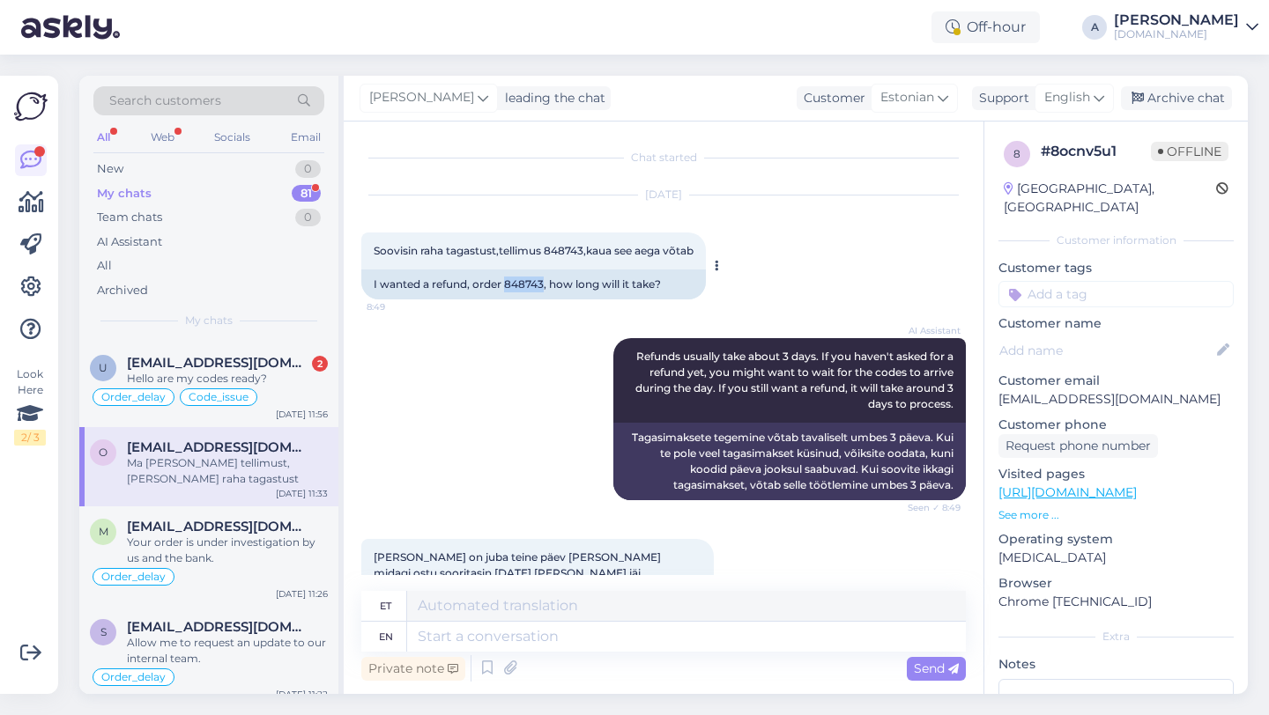
drag, startPoint x: 544, startPoint y: 285, endPoint x: 505, endPoint y: 286, distance: 39.7
click at [505, 286] on div "I wanted a refund, order 848743, how long will it take?" at bounding box center [533, 285] width 344 height 30
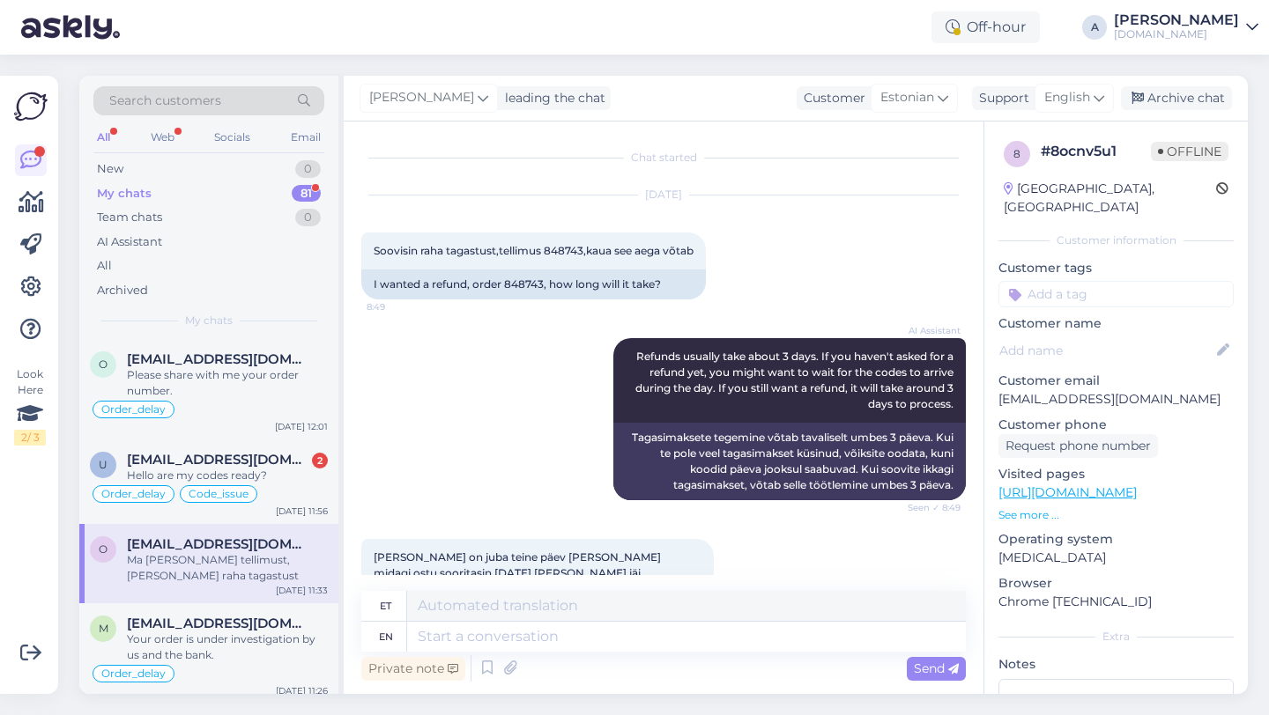
click at [207, 470] on div "Hello are my codes ready?" at bounding box center [227, 476] width 201 height 16
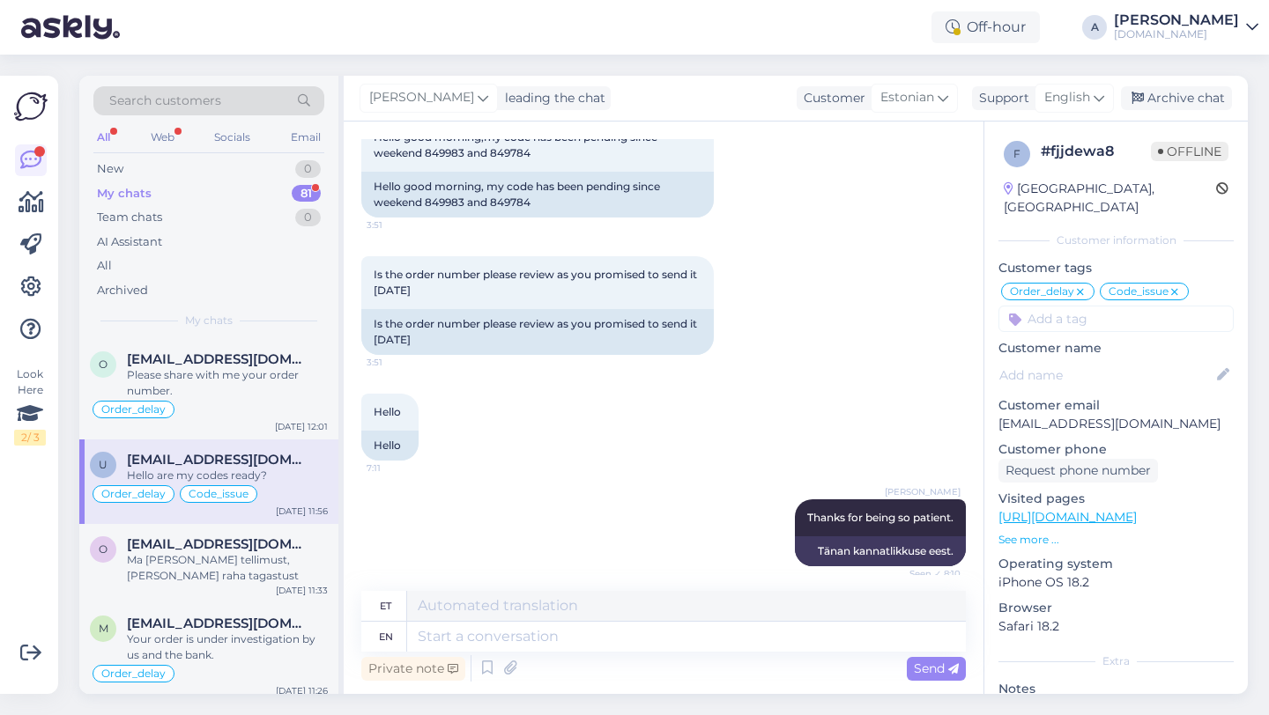
scroll to position [11865, 0]
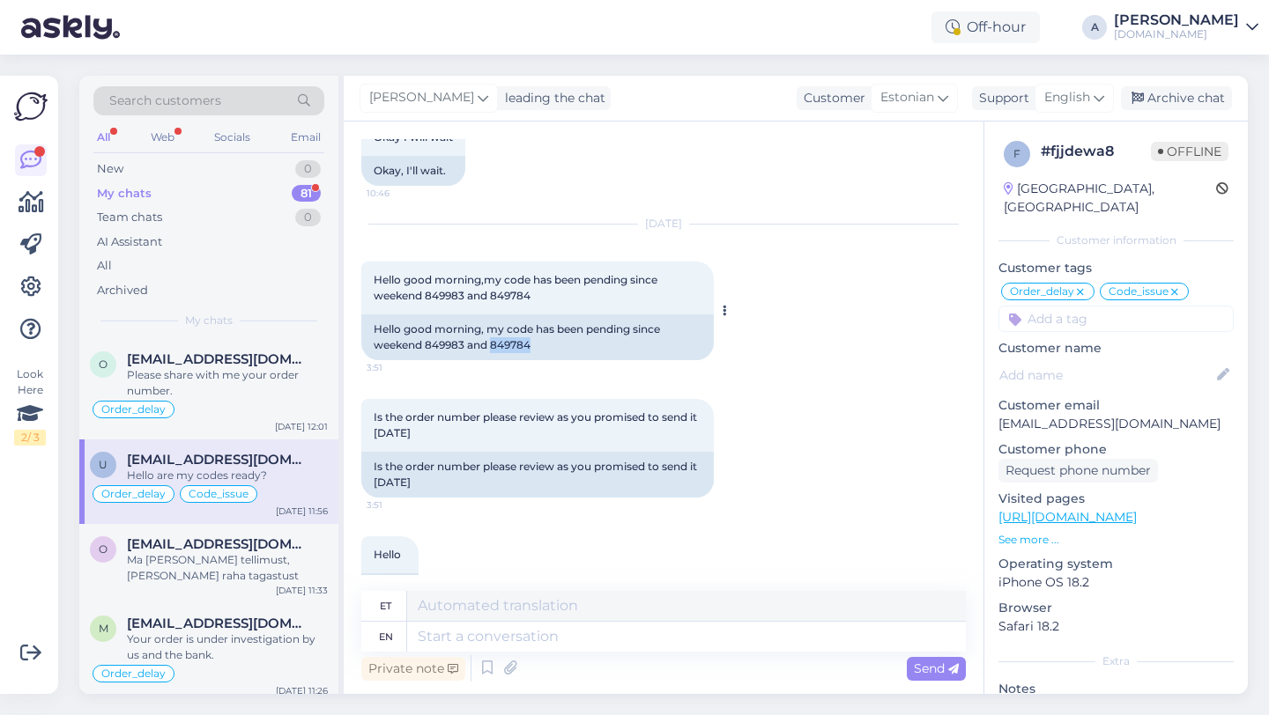
drag, startPoint x: 535, startPoint y: 379, endPoint x: 492, endPoint y: 379, distance: 43.2
click at [492, 360] on div "Hello good morning, my code has been pending since weekend 849983 and 849784" at bounding box center [537, 338] width 352 height 46
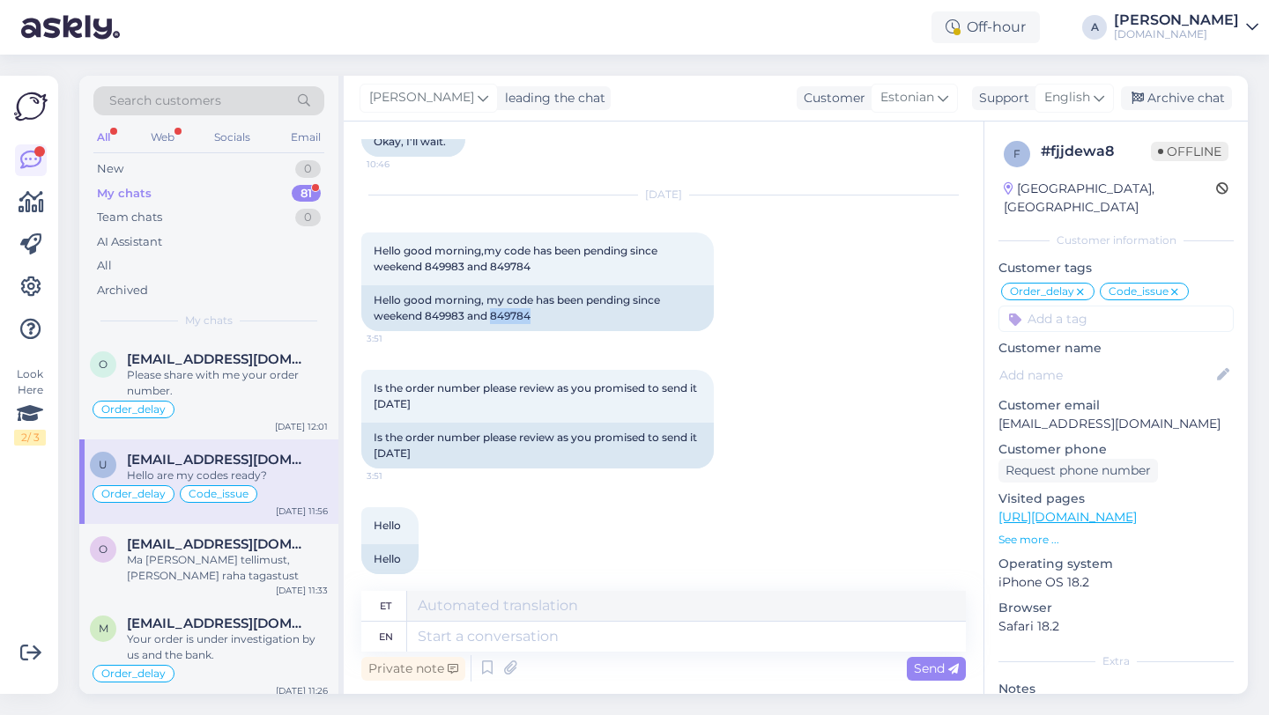
scroll to position [12367, 0]
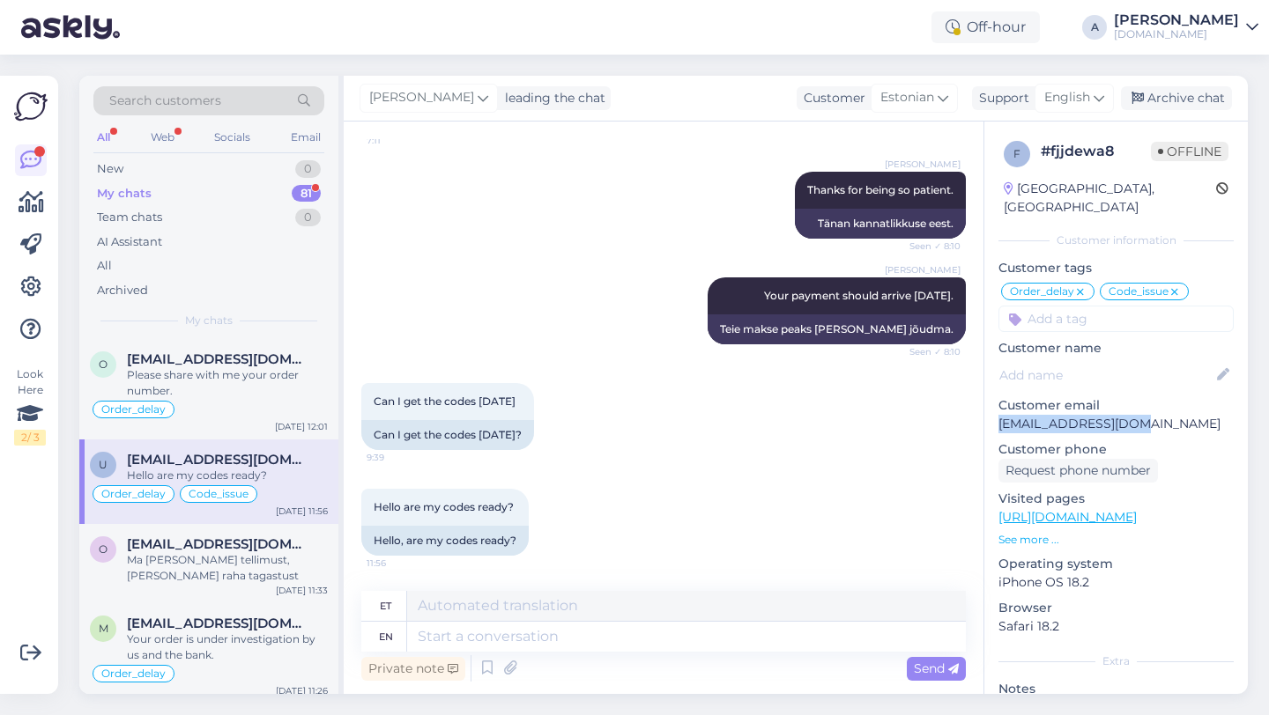
drag, startPoint x: 1145, startPoint y: 403, endPoint x: 990, endPoint y: 406, distance: 155.1
click at [990, 406] on div "f # fjjdewa8 Offline Nigeria, Katsina Customer information Customer tags Order_…" at bounding box center [1115, 505] width 263 height 767
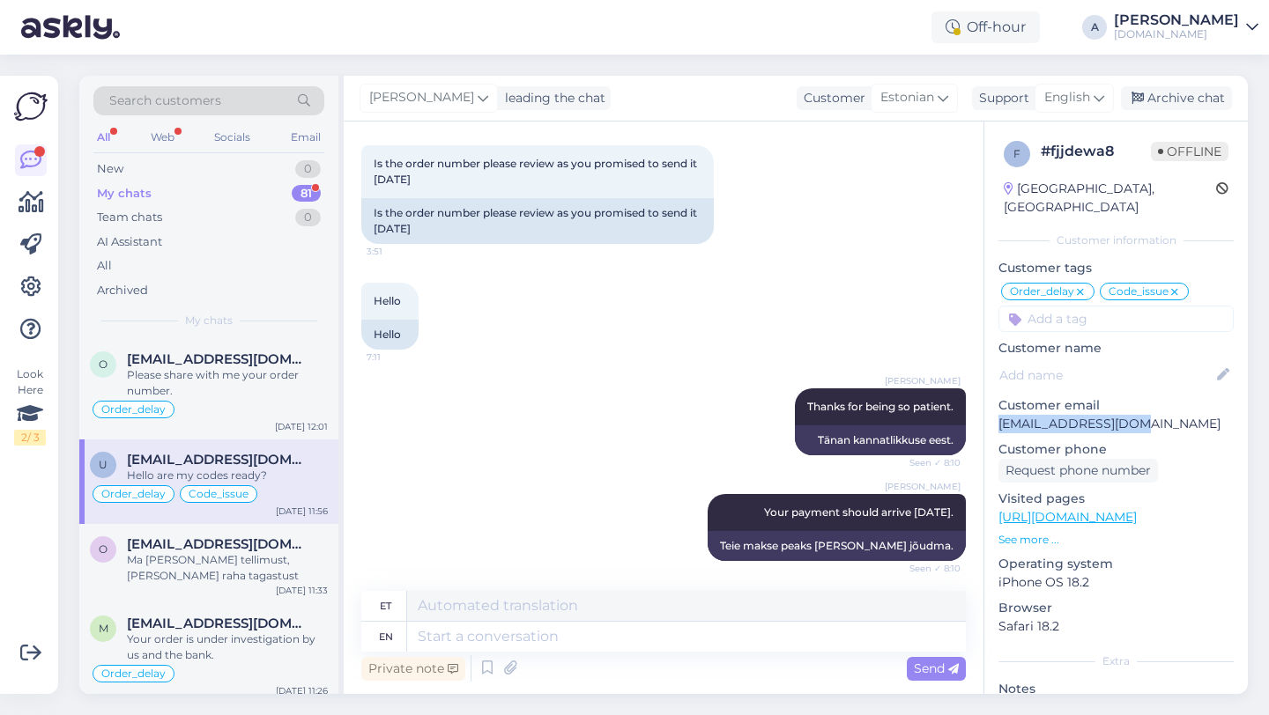
scroll to position [11900, 0]
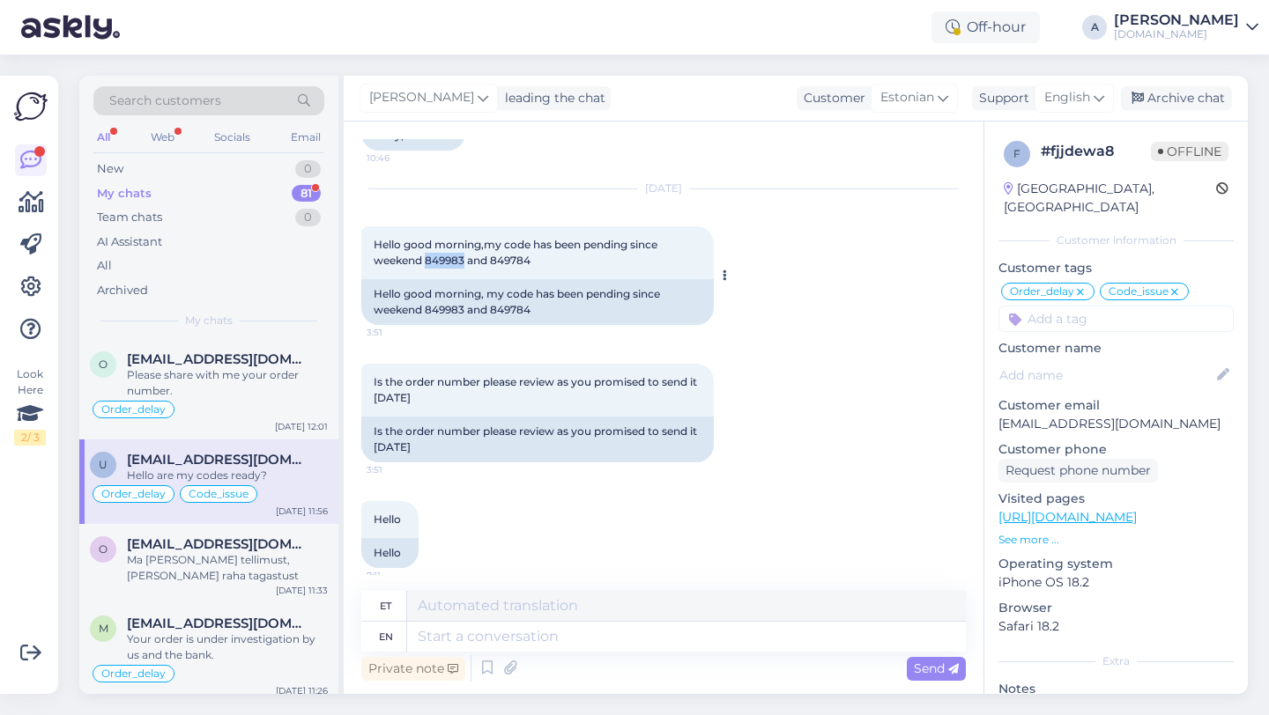
drag, startPoint x: 464, startPoint y: 291, endPoint x: 426, endPoint y: 292, distance: 37.9
click at [426, 267] on span "Hello good morning,my code has been pending since weekend 849983 and 849784" at bounding box center [517, 252] width 286 height 29
drag, startPoint x: 536, startPoint y: 295, endPoint x: 493, endPoint y: 293, distance: 43.2
click at [493, 279] on div "Hello good morning,my code has been pending since weekend 849983 and 849784 3:51" at bounding box center [537, 252] width 352 height 53
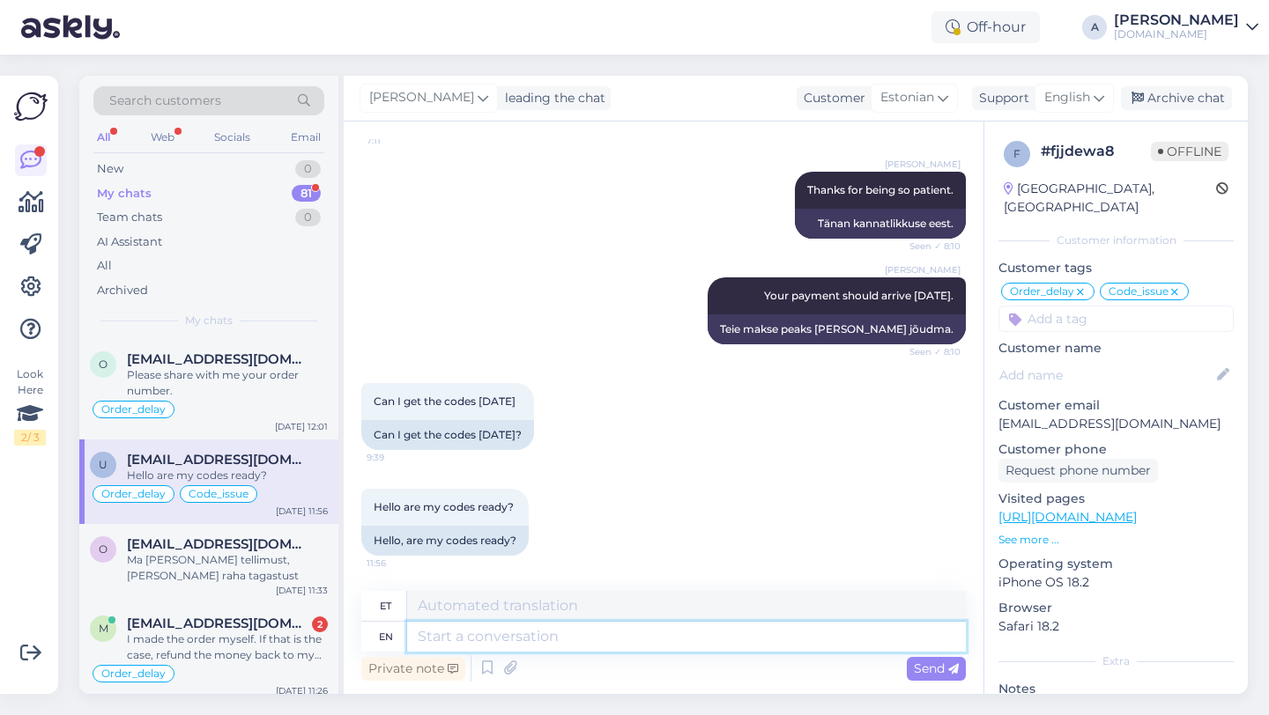
click at [515, 633] on textarea at bounding box center [686, 637] width 559 height 30
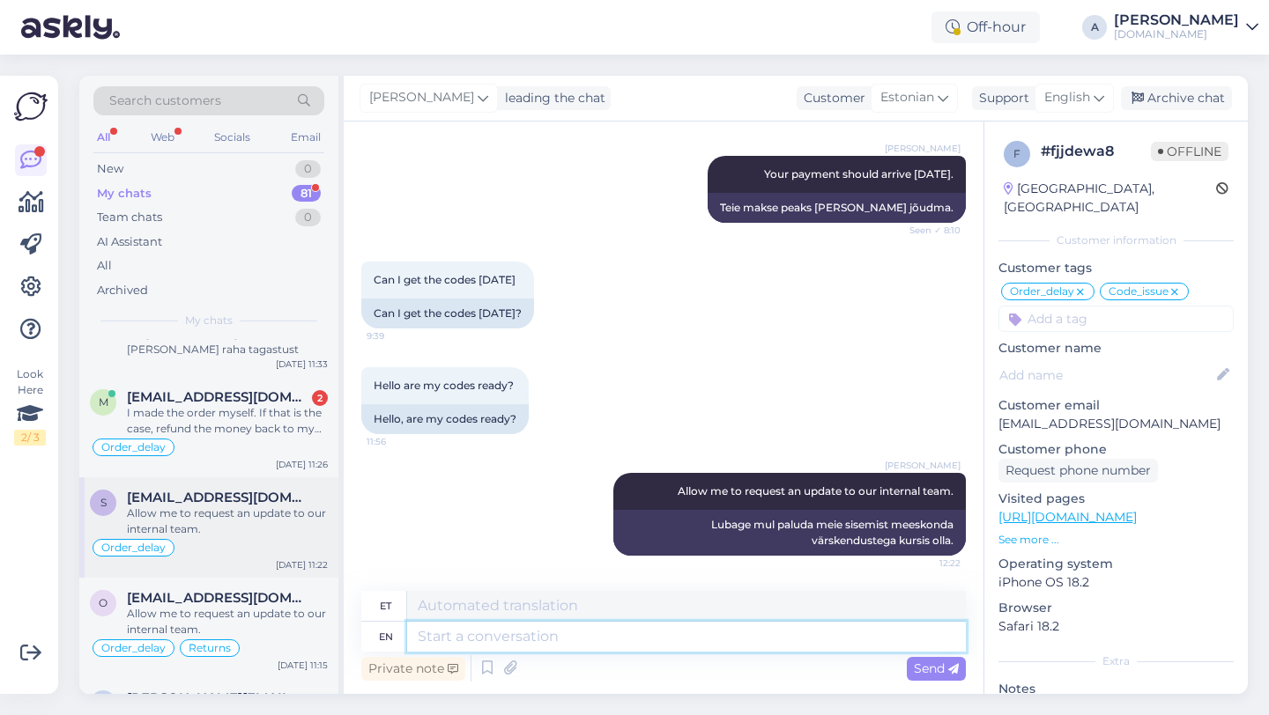
scroll to position [241, 0]
click at [247, 433] on div "I made the order myself. If that is the case, refund the money back to my bank …" at bounding box center [227, 423] width 201 height 32
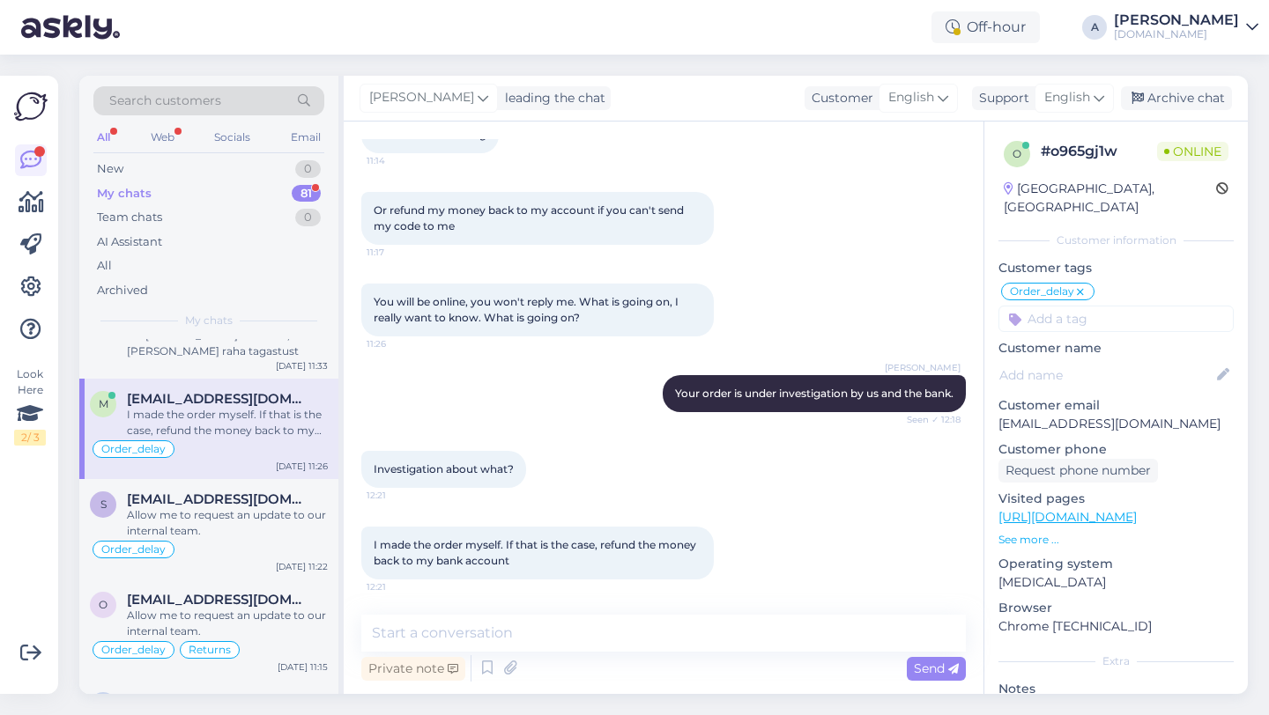
scroll to position [9908, 0]
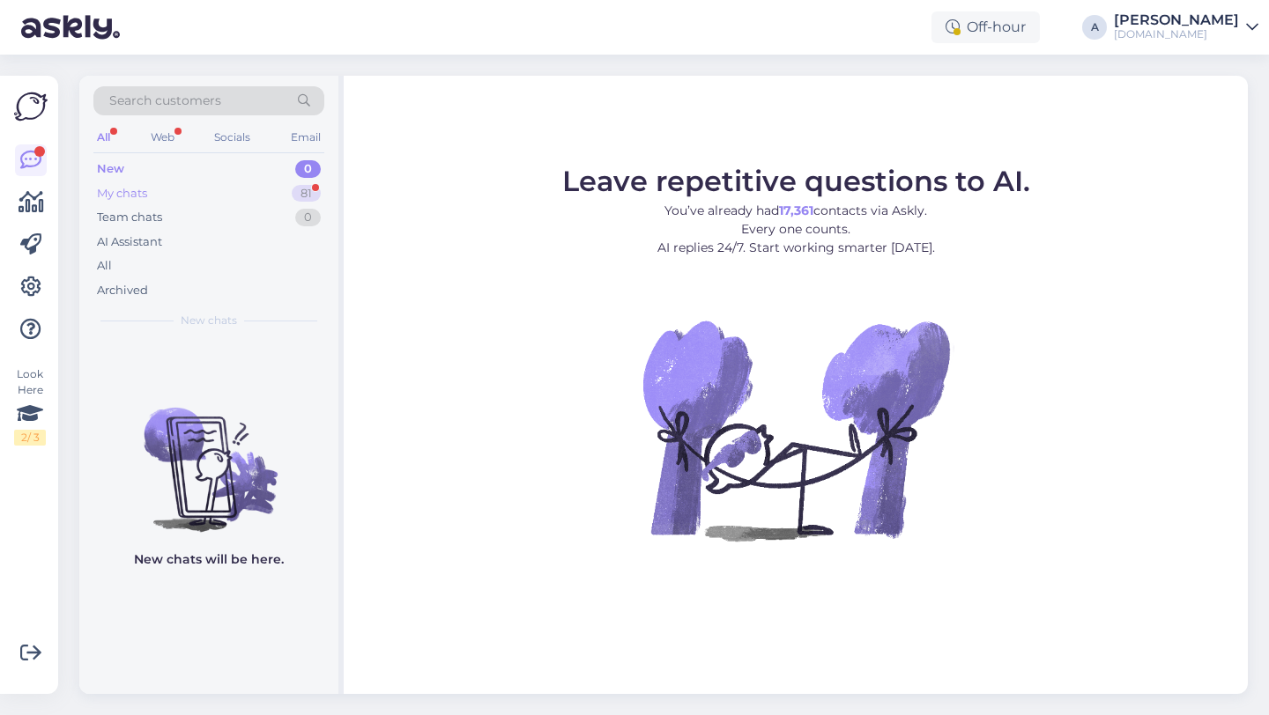
click at [305, 187] on div "81" at bounding box center [306, 194] width 29 height 18
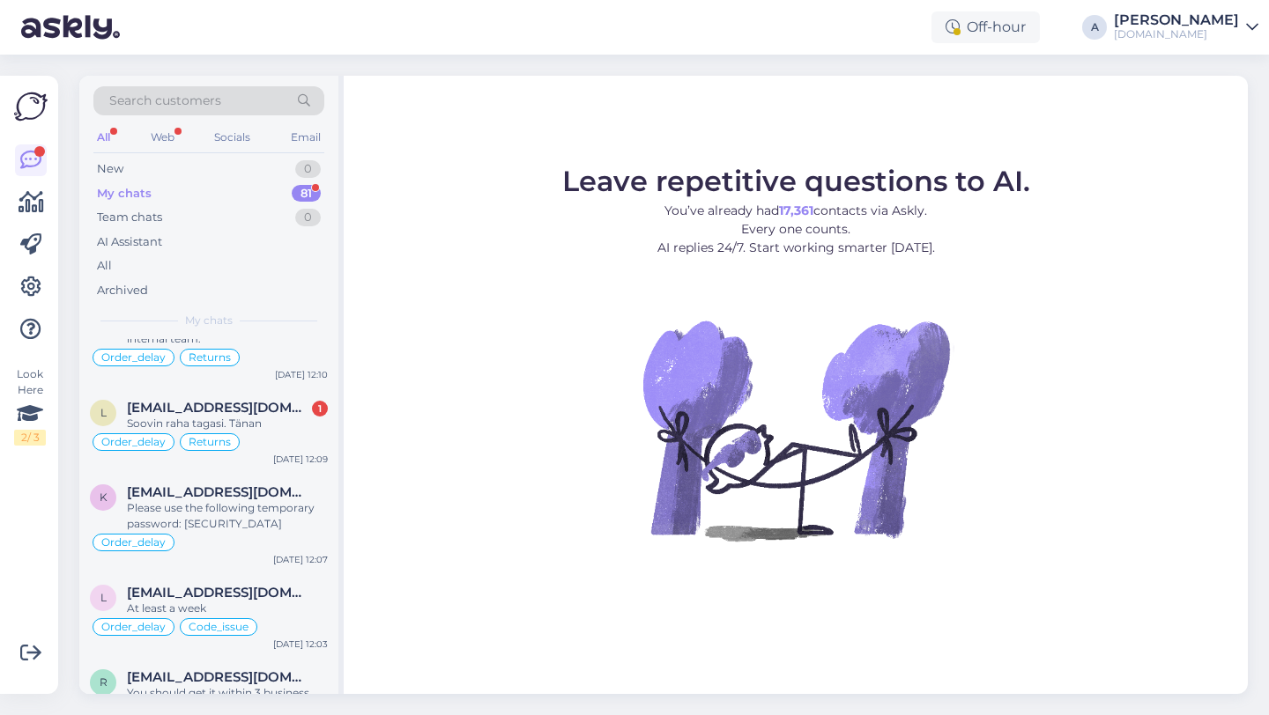
scroll to position [450, 0]
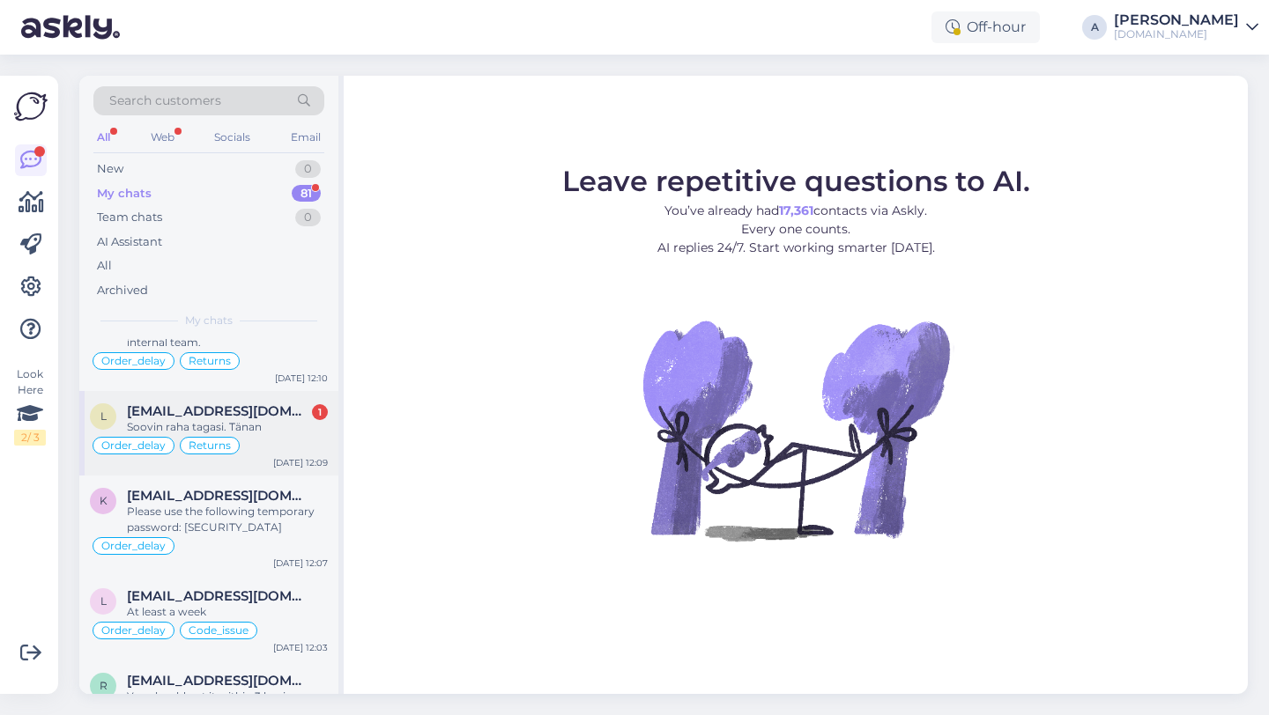
click at [277, 436] on div "Order_delay Returns" at bounding box center [209, 445] width 238 height 21
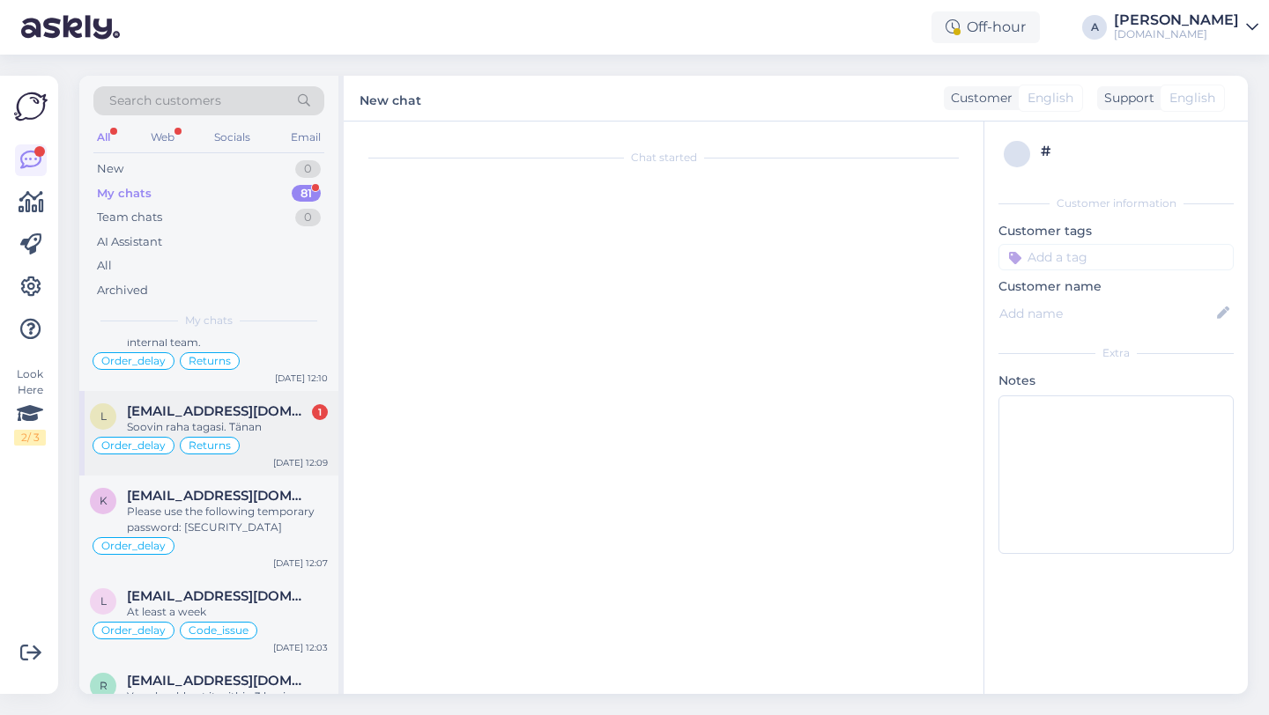
scroll to position [1557, 0]
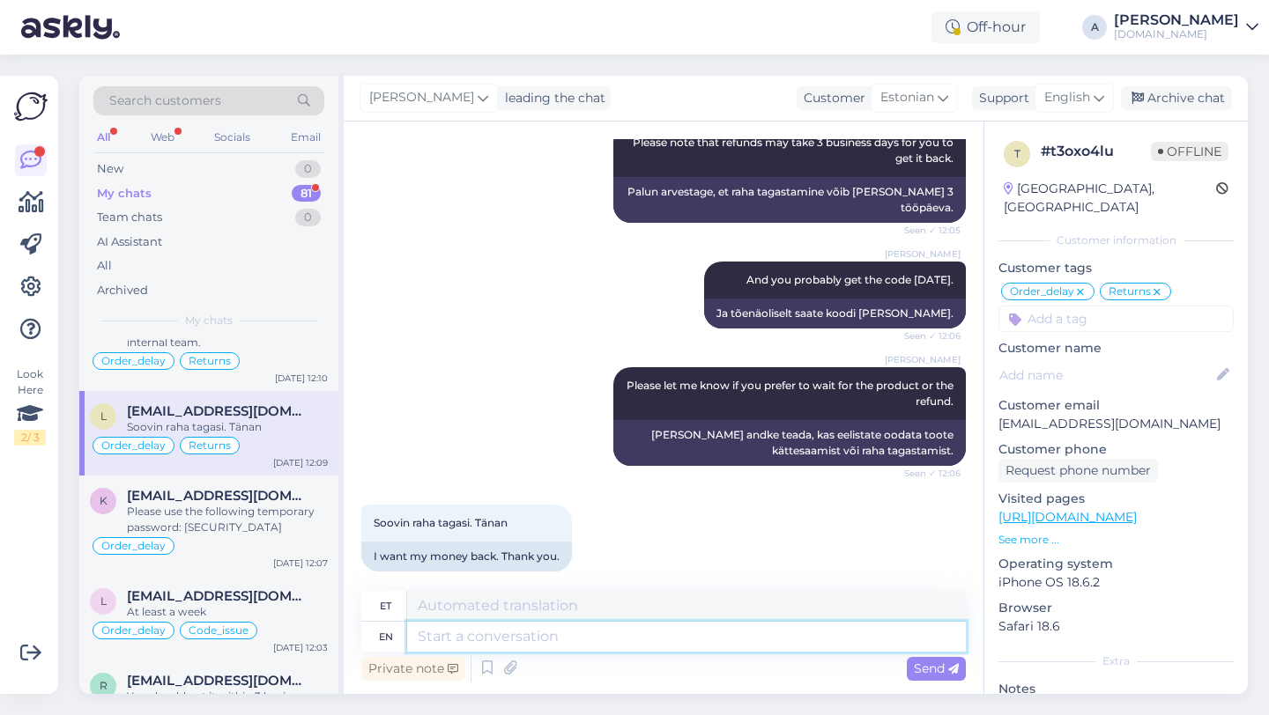
click at [480, 628] on textarea at bounding box center [686, 637] width 559 height 30
type textarea "I'll"
type textarea "Ma teen"
type textarea "I'll share"
type textarea "Ma jagan"
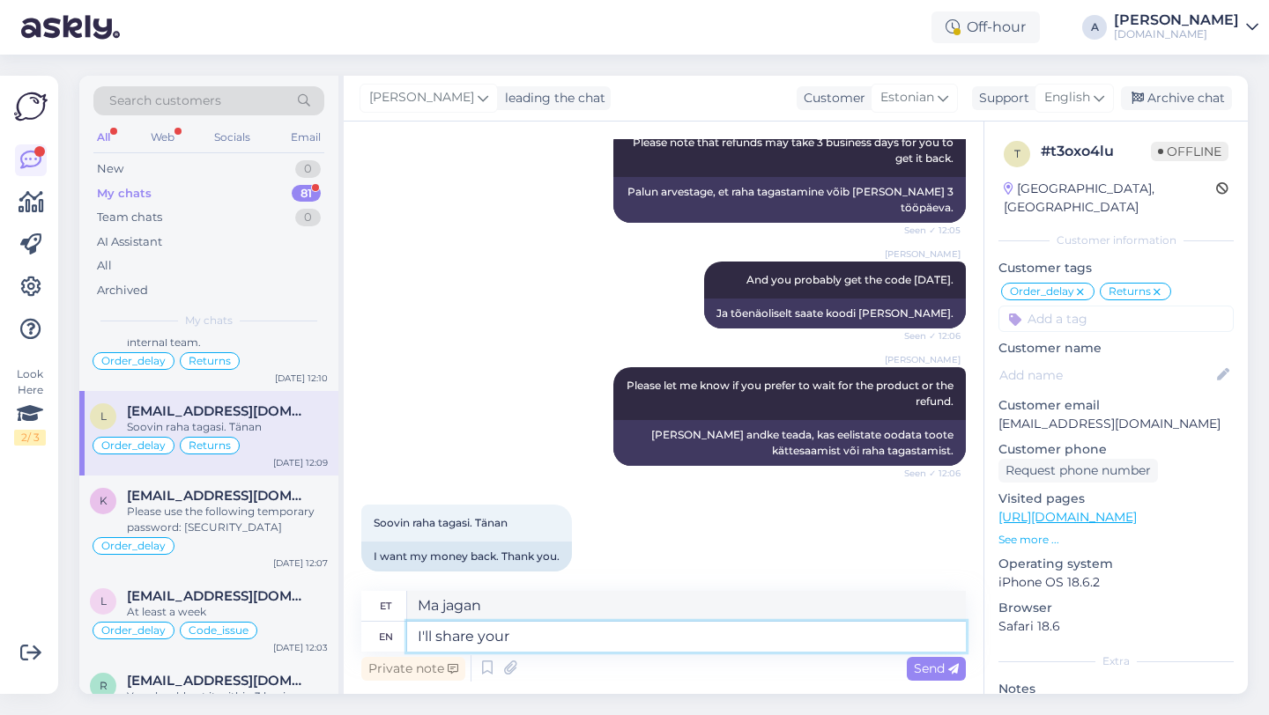
type textarea "I'll share your r"
type textarea "Ma jagan sinu"
type textarea "I'll share your request w"
type textarea "Jagan teie palvet"
type textarea "I'll share your request wth our in"
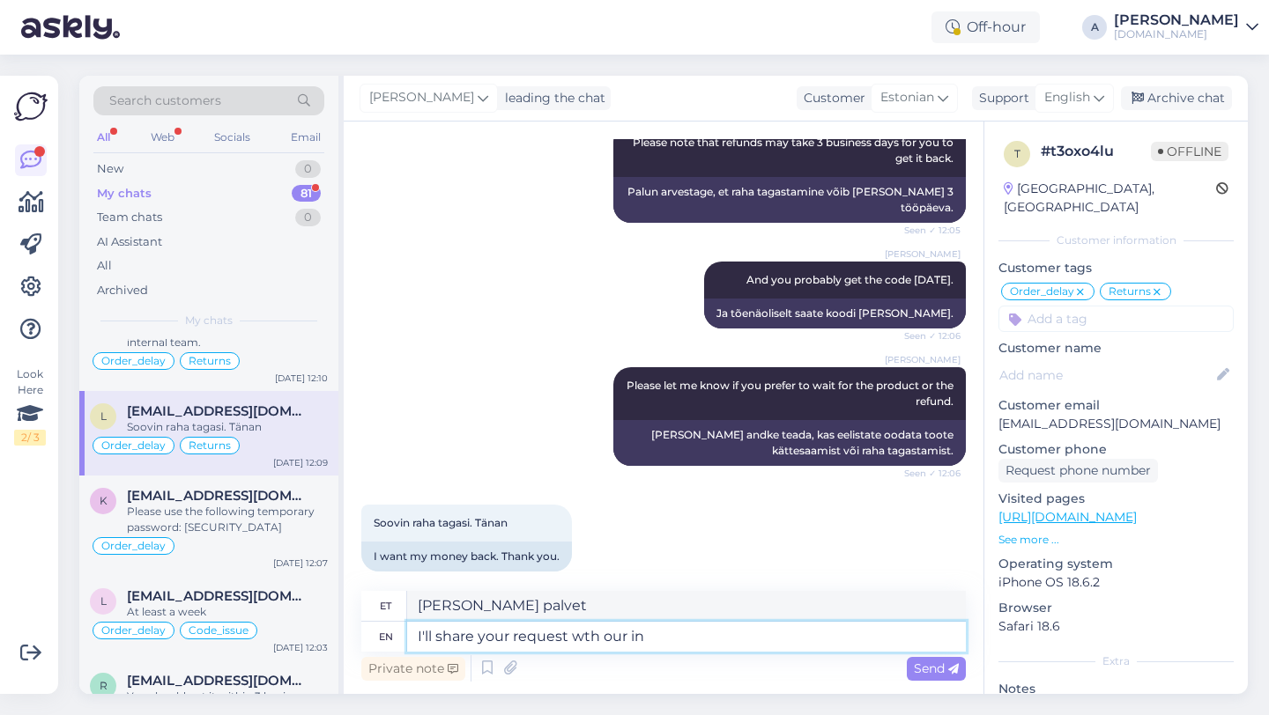
type textarea "Jagan teie soovi meiega"
type textarea "I'll share your request wth"
type textarea "Jagan teie palvet"
type textarea "I'll share your request with o"
type textarea "Jagan teie palvet teiega"
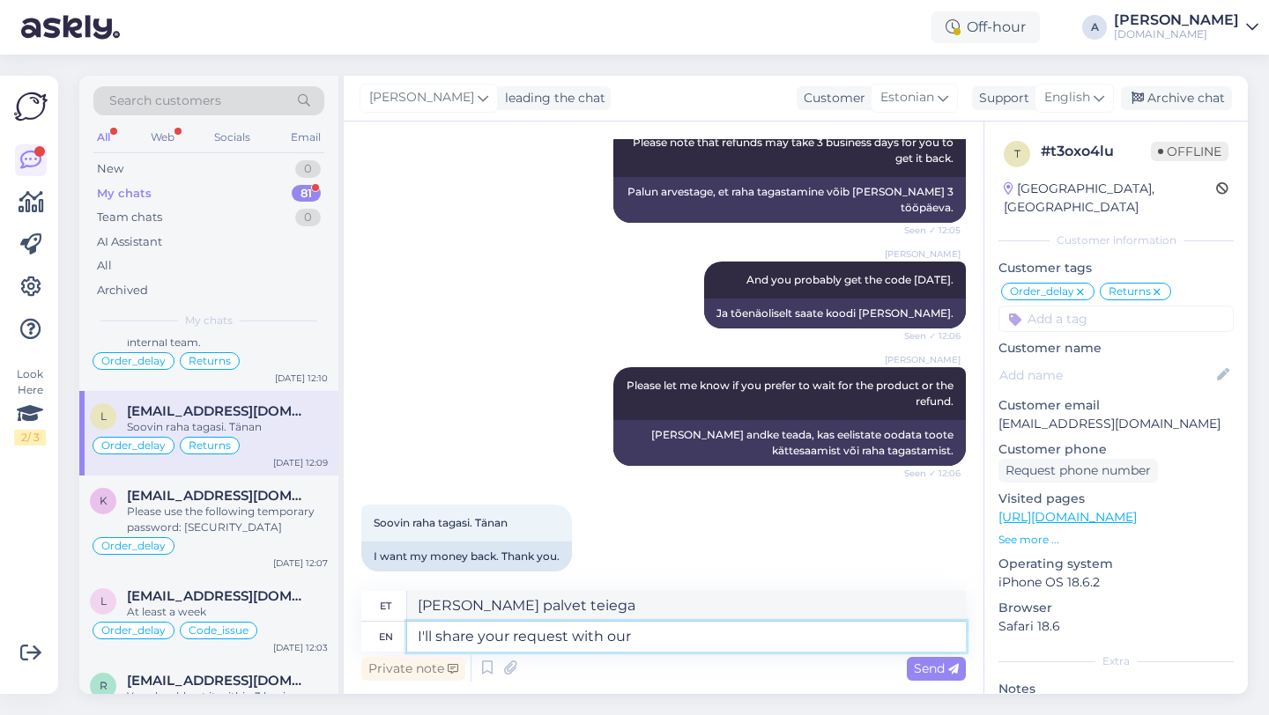
type textarea "I'll share your request with our"
type textarea "Jagan teie palvet meiega"
type textarea "I'll share your request with our internal t"
type textarea "Jagan teie soovi meie siseringiga"
type textarea "I'll share your request with our internal team."
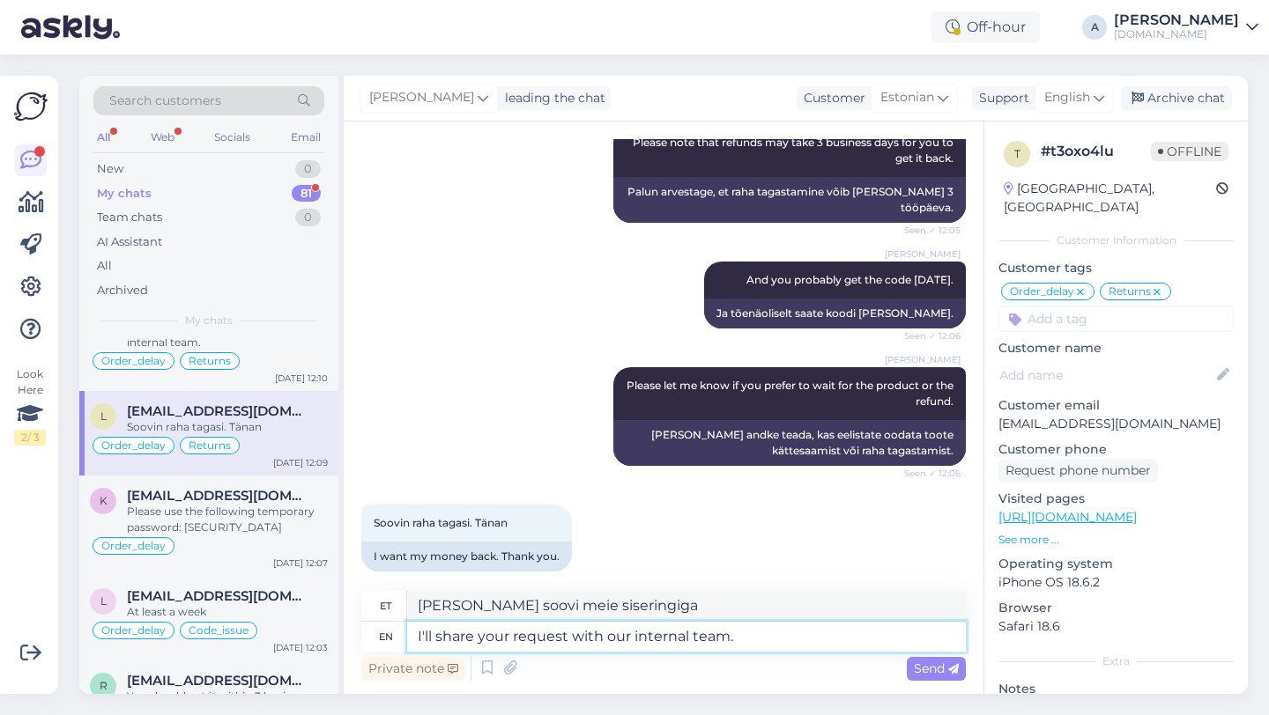
type textarea "Jagan teie soovi meie sisemise meeskonnaga."
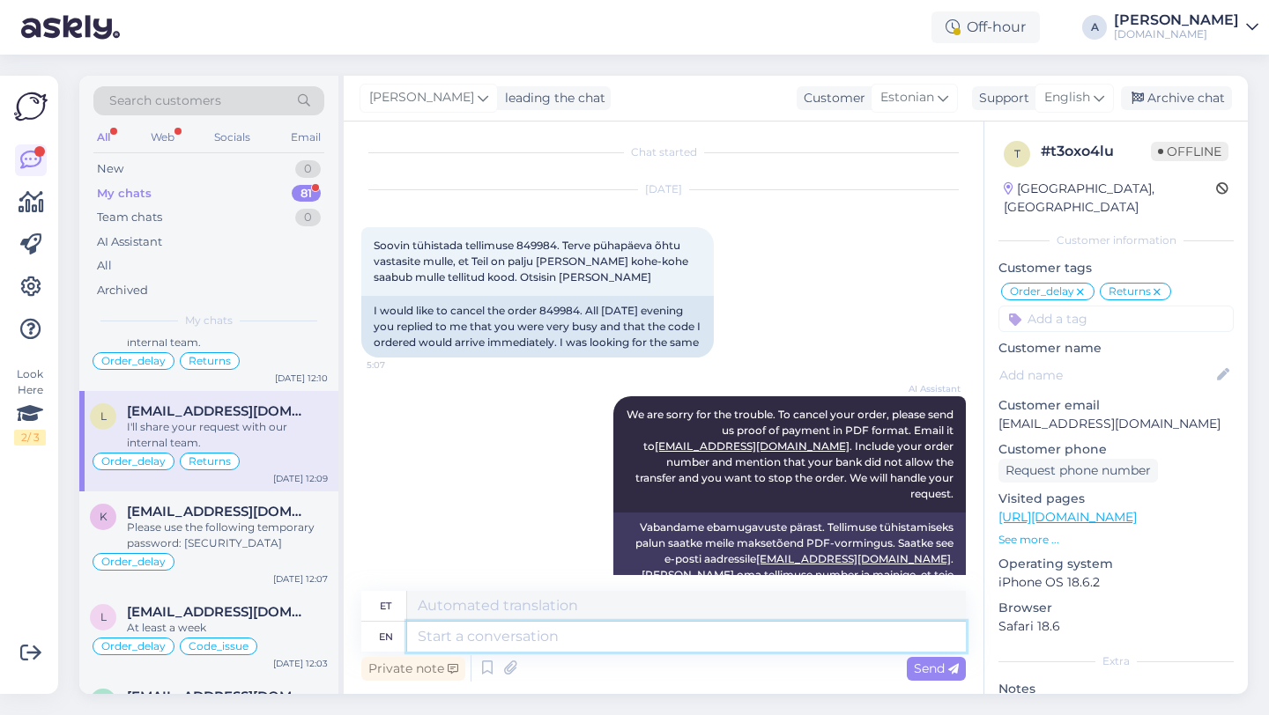
scroll to position [0, 0]
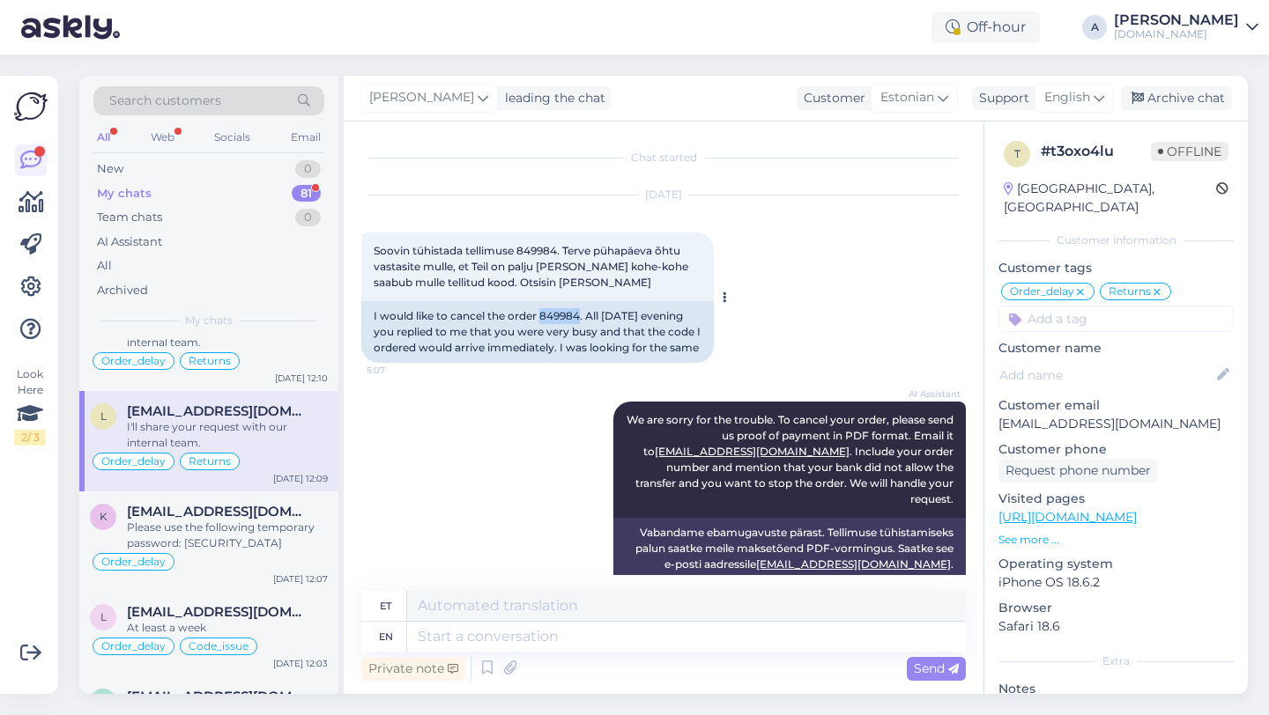
drag, startPoint x: 581, startPoint y: 317, endPoint x: 542, endPoint y: 317, distance: 39.6
click at [542, 317] on div "I would like to cancel the order 849984. All Sunday evening you replied to me t…" at bounding box center [537, 332] width 352 height 62
copy div "849984"
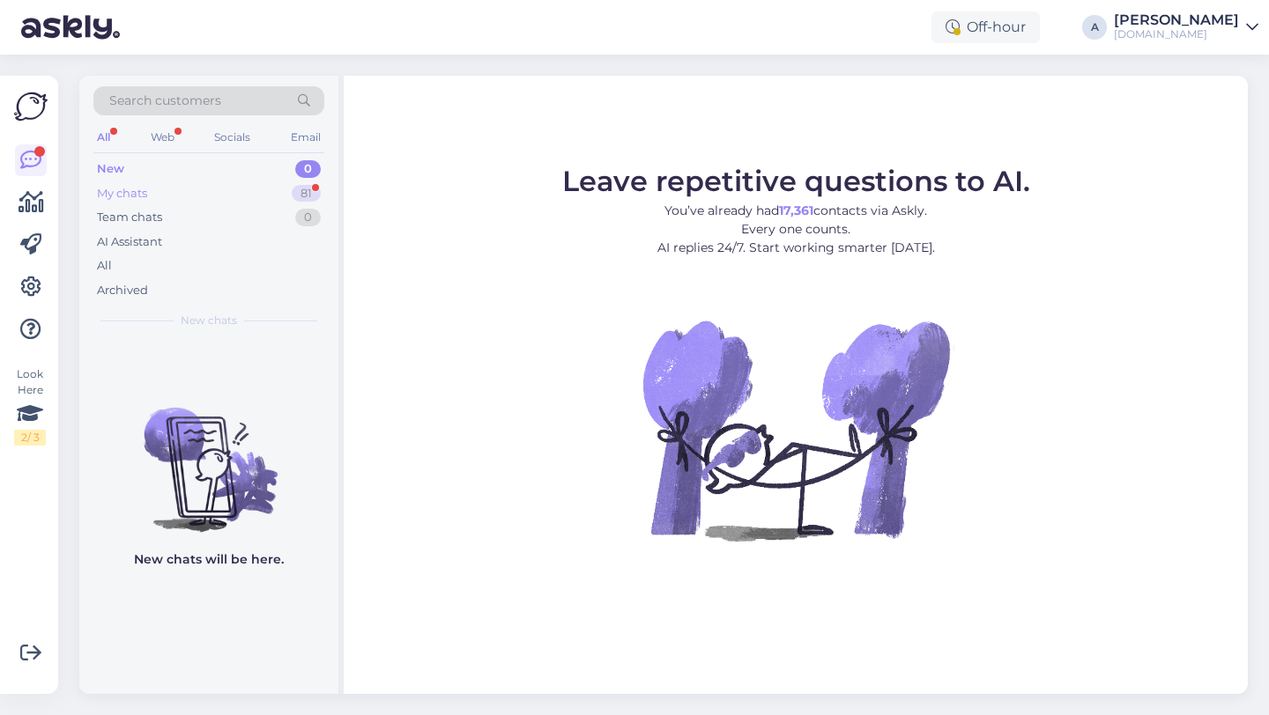
click at [303, 189] on div "81" at bounding box center [306, 194] width 29 height 18
